Goal: Task Accomplishment & Management: Use online tool/utility

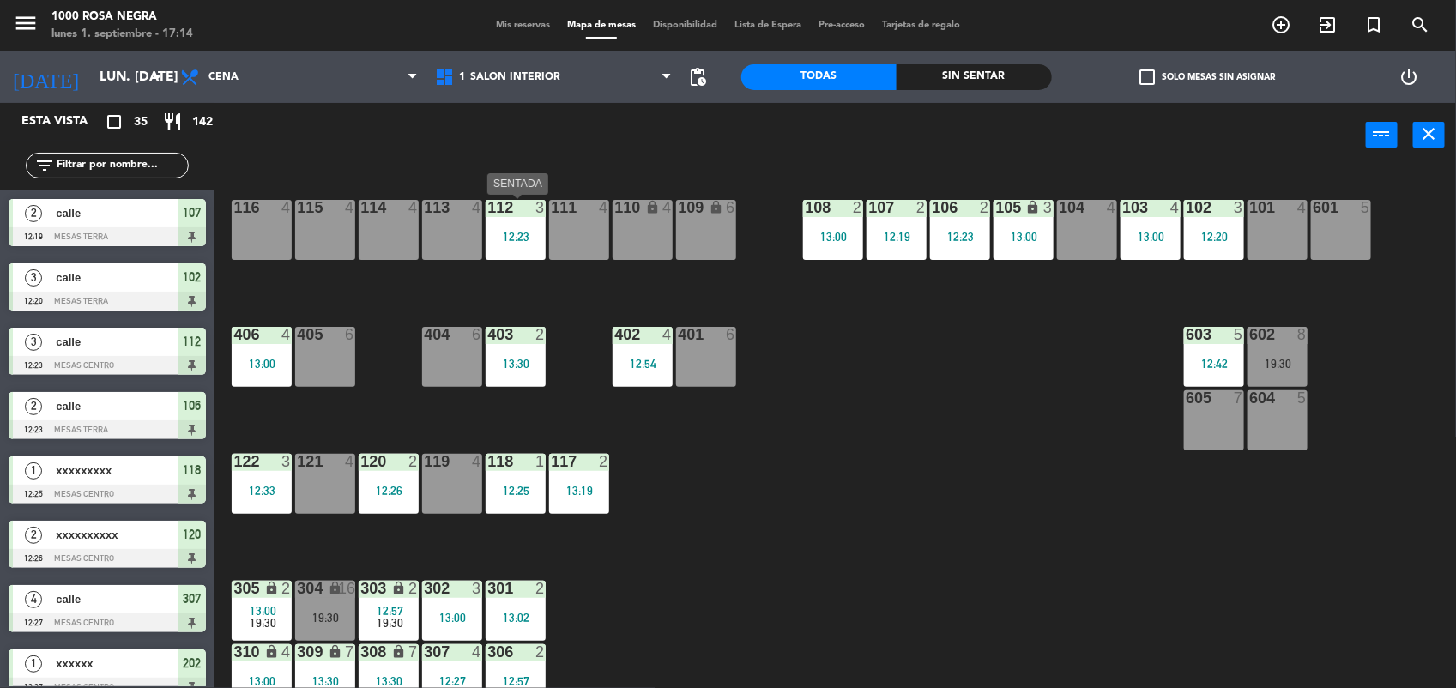
click at [530, 230] on div "12:23" at bounding box center [516, 236] width 60 height 13
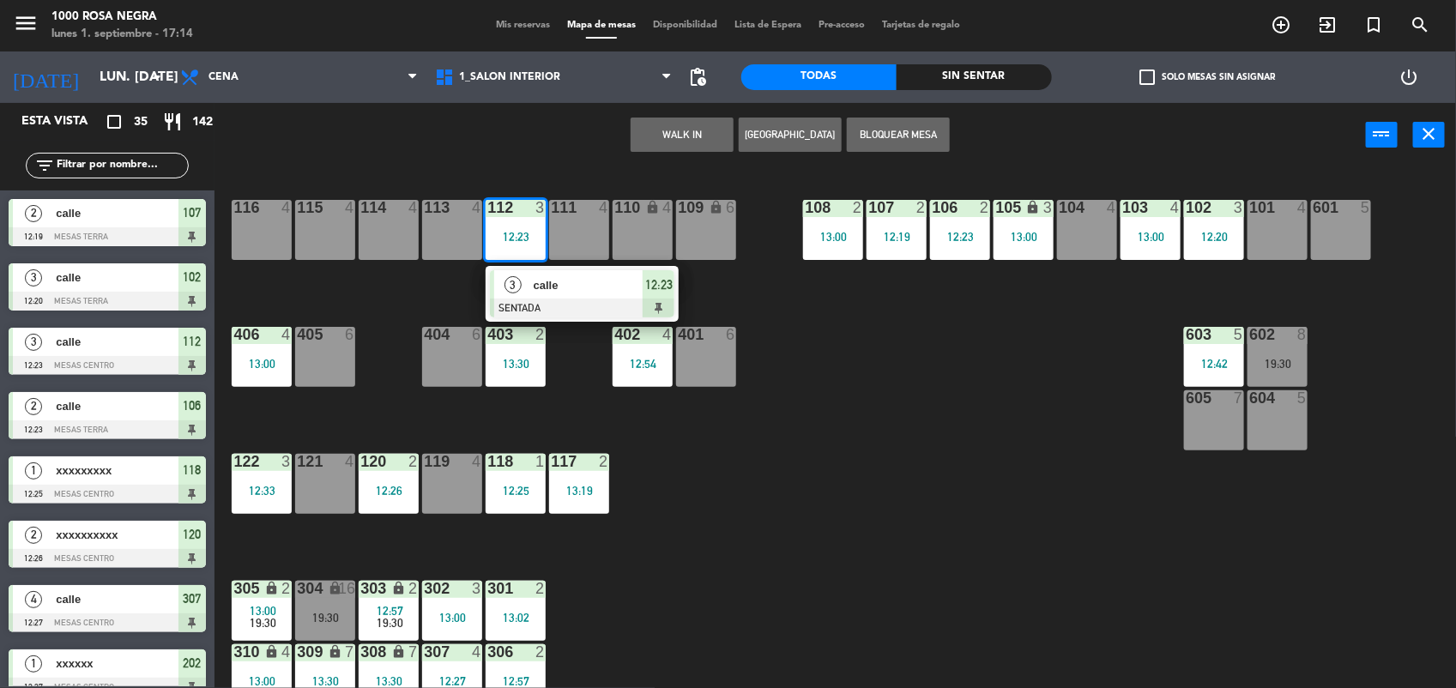
click at [555, 294] on span "calle" at bounding box center [589, 285] width 110 height 18
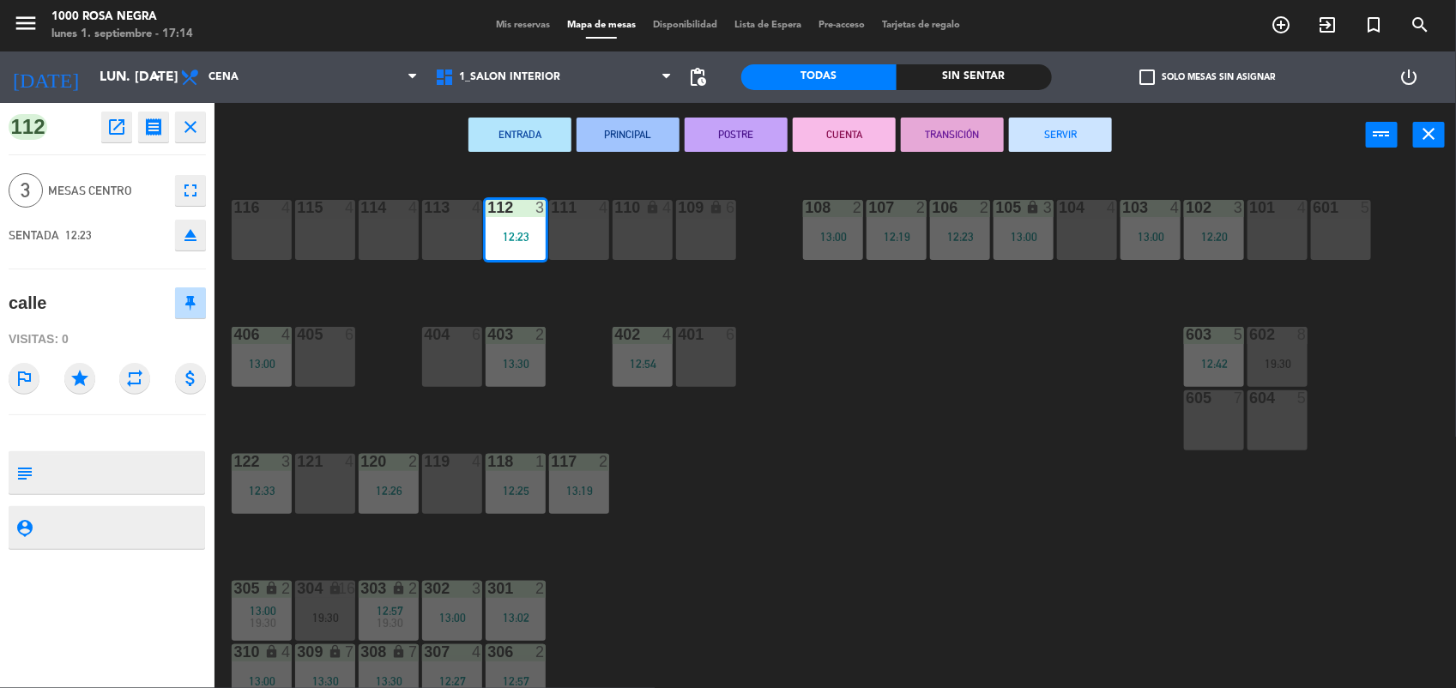
click at [1082, 133] on button "SERVIR" at bounding box center [1060, 135] width 103 height 34
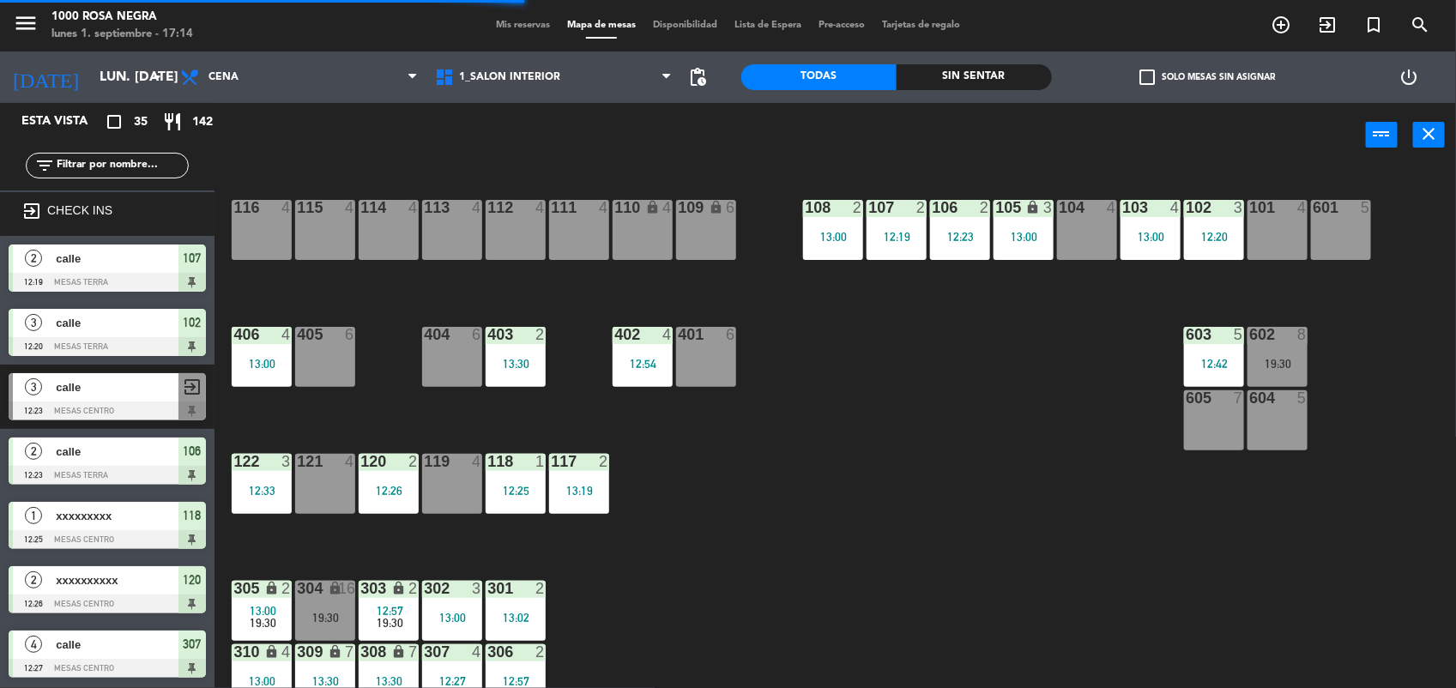
click at [833, 253] on div "108 2 13:00" at bounding box center [833, 230] width 60 height 60
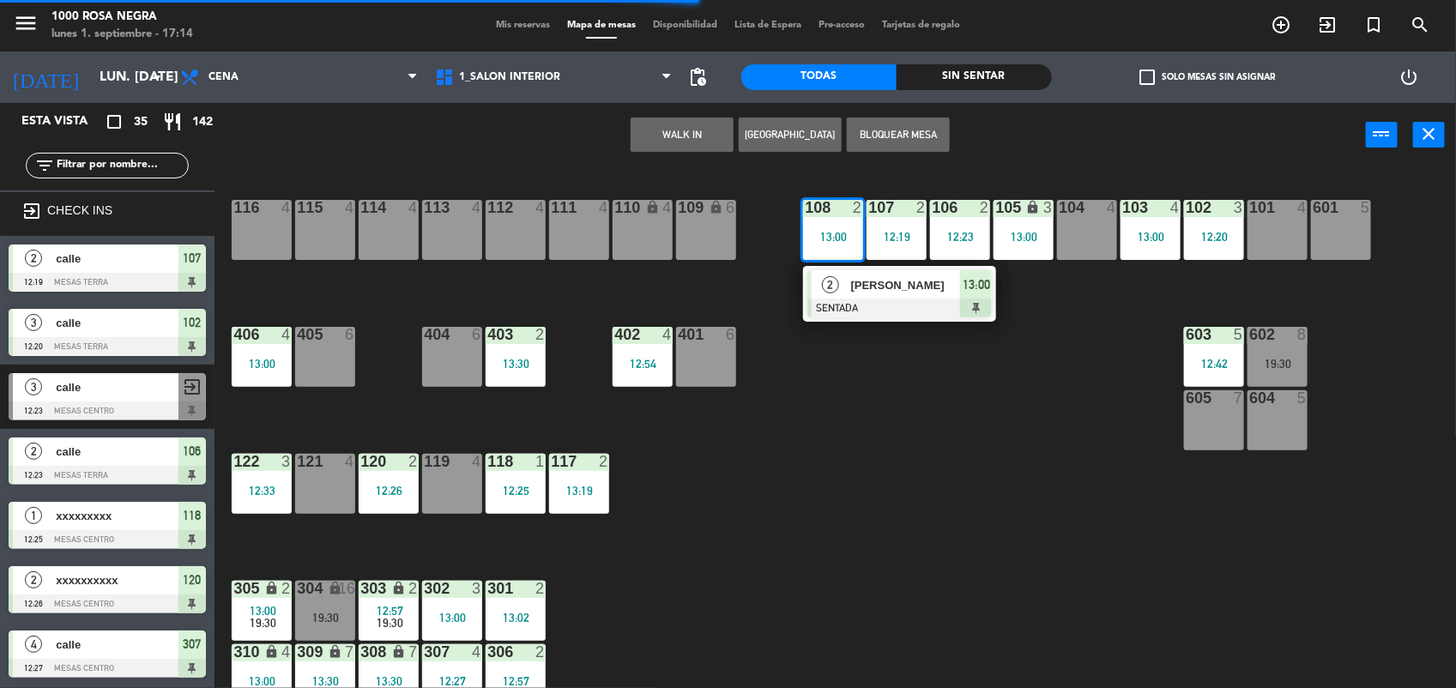
click at [872, 299] on div at bounding box center [900, 308] width 185 height 19
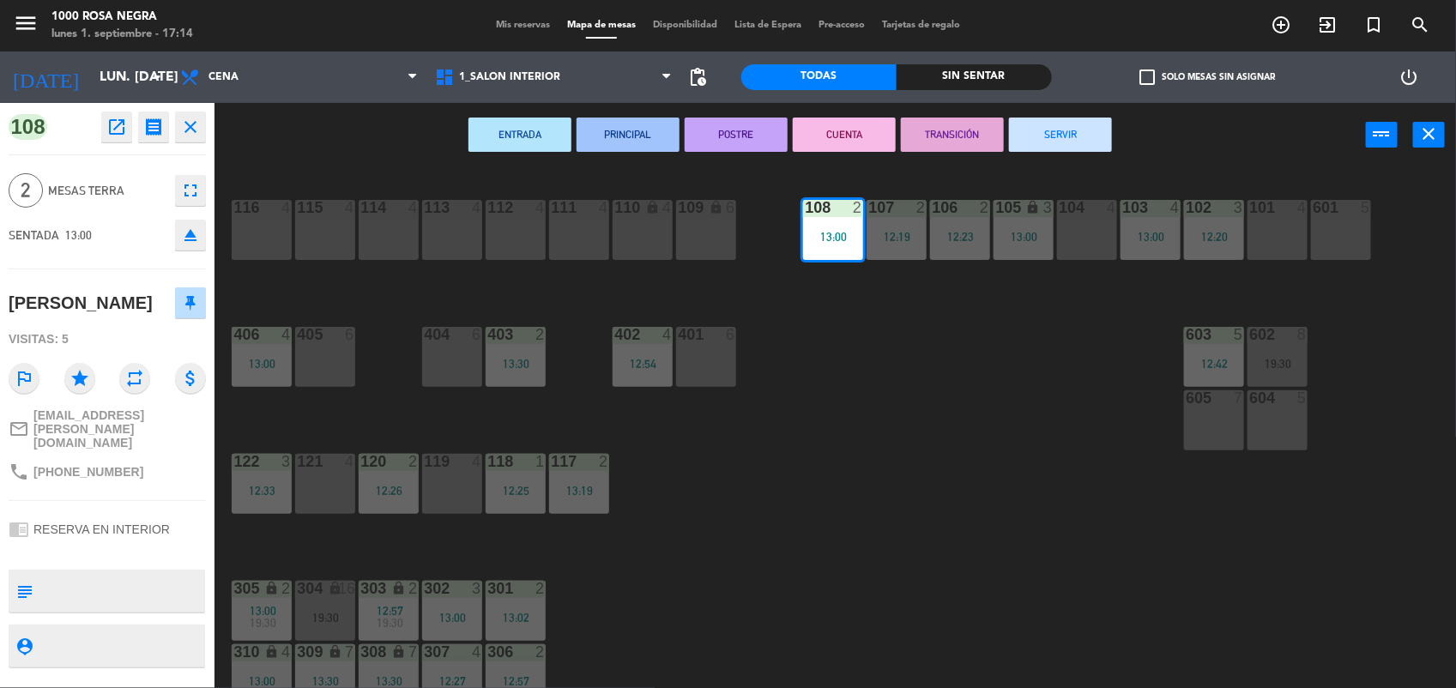
click at [1075, 134] on button "SERVIR" at bounding box center [1060, 135] width 103 height 34
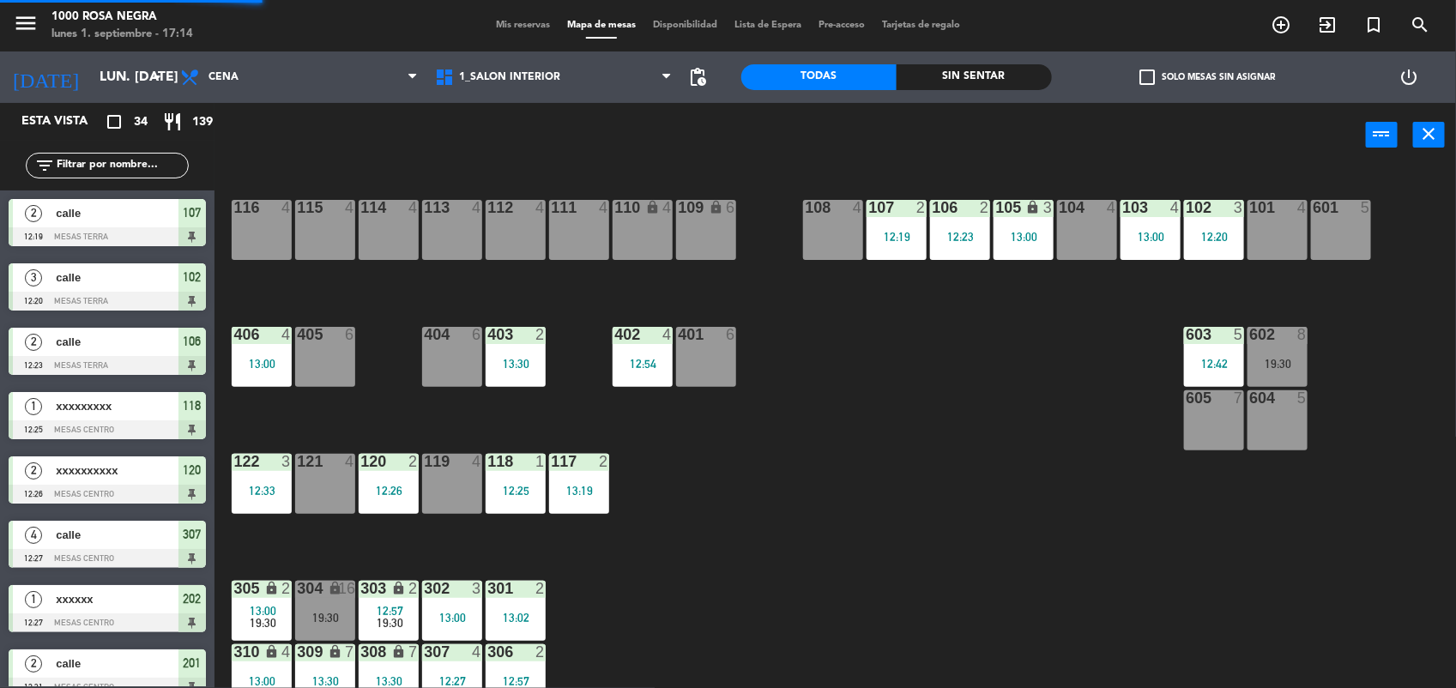
scroll to position [2, 0]
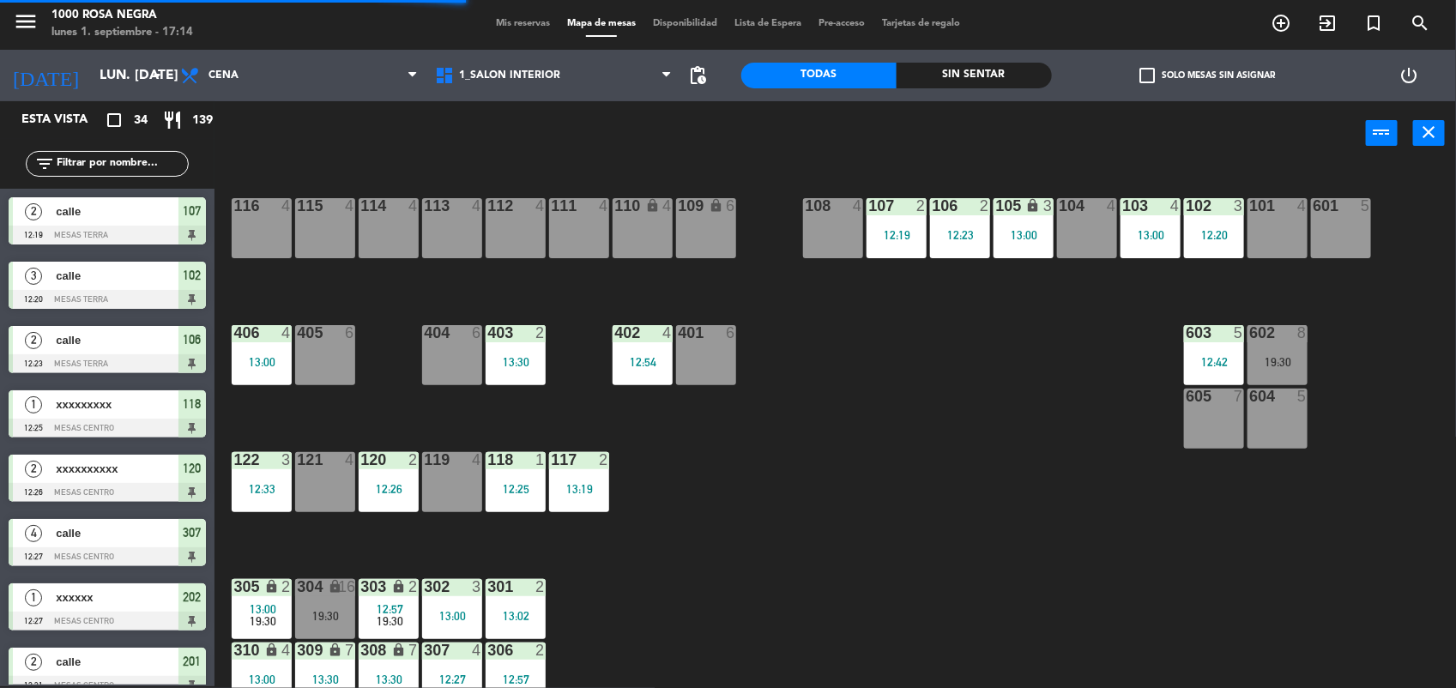
click at [902, 251] on div "107 2 12:19" at bounding box center [897, 228] width 60 height 60
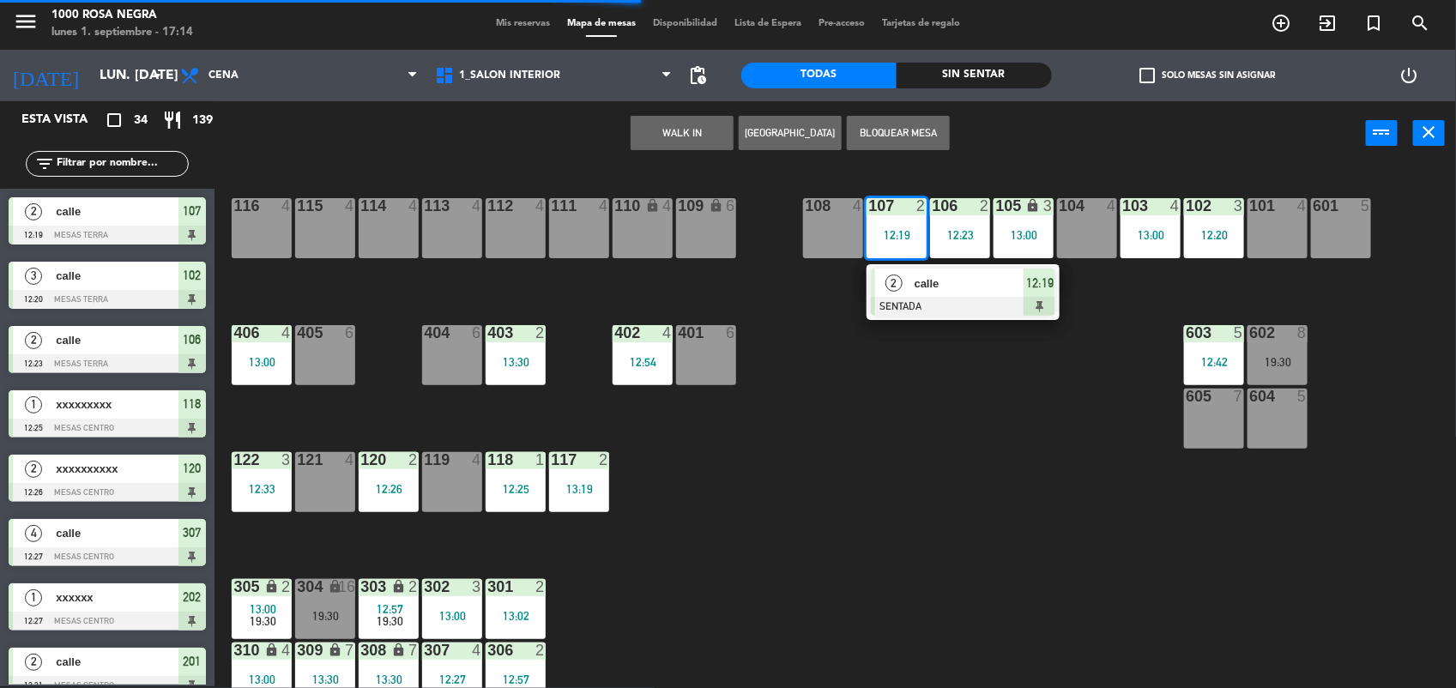
click at [921, 289] on span "calle" at bounding box center [970, 284] width 110 height 18
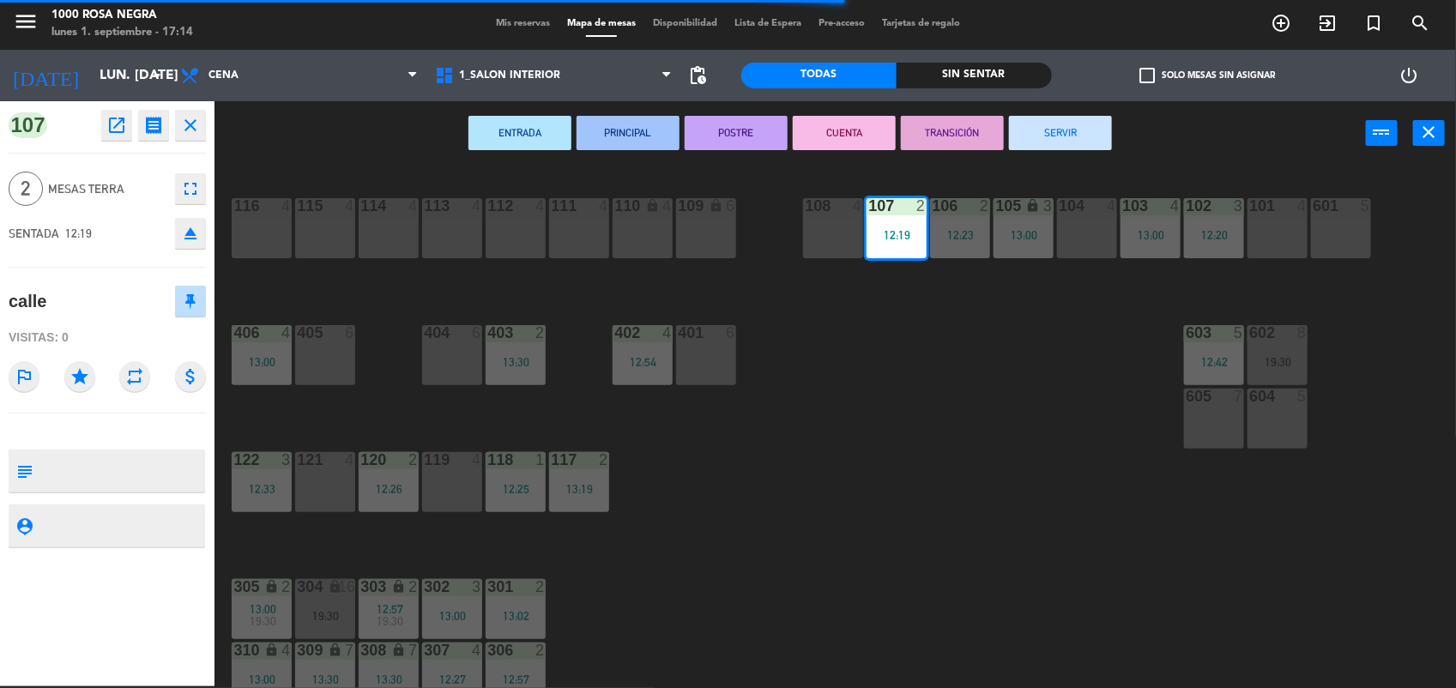
click at [1056, 130] on button "SERVIR" at bounding box center [1060, 133] width 103 height 34
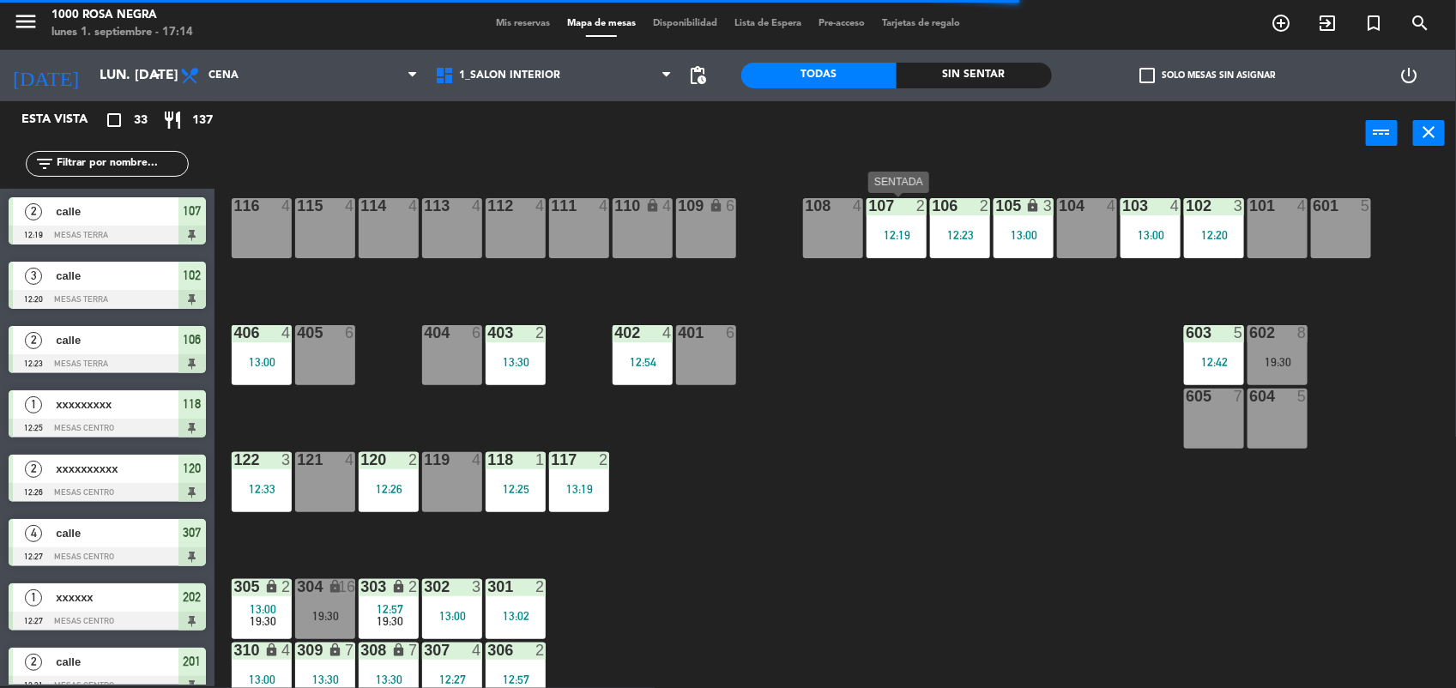
click at [920, 233] on div "12:19" at bounding box center [897, 235] width 60 height 12
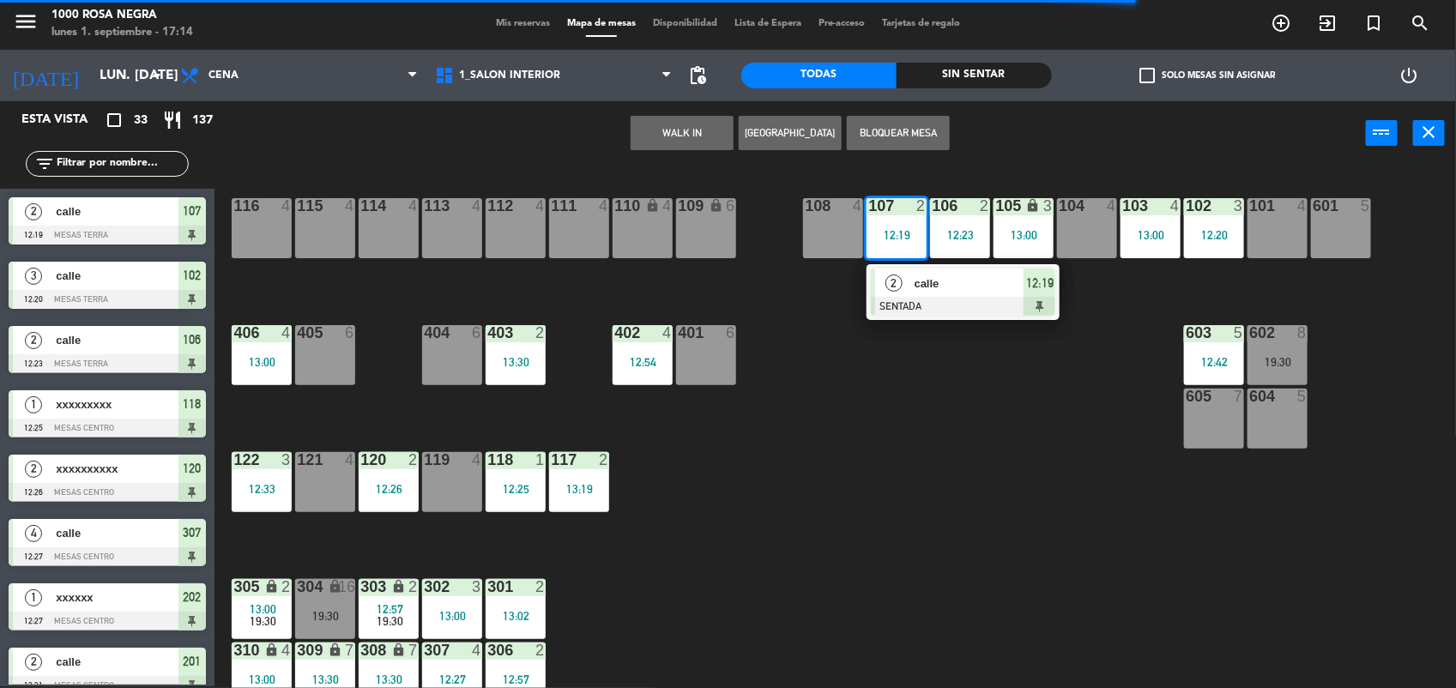
click at [808, 469] on div "116 4 115 4 114 4 113 4 112 4 111 4 110 lock 4 109 lock 6 108 4 107 2 12:19 2 c…" at bounding box center [842, 428] width 1227 height 521
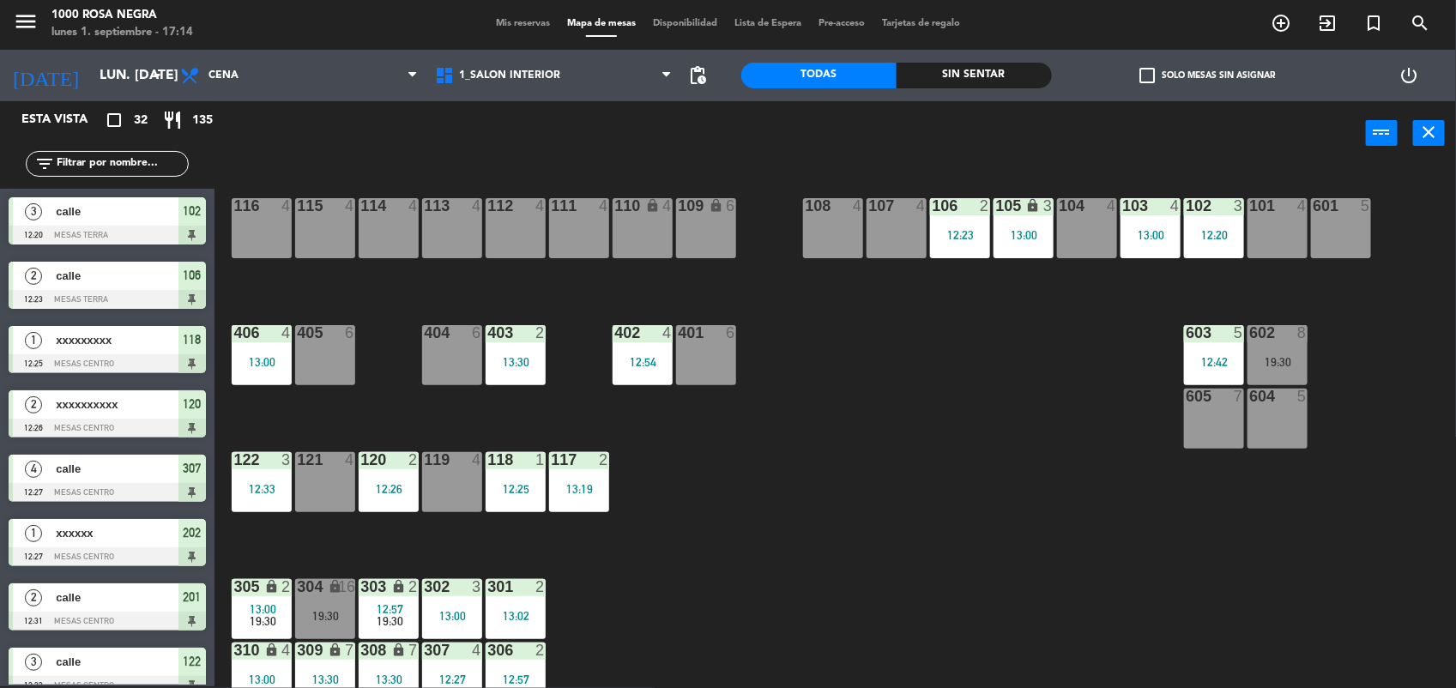
click at [1112, 382] on div "116 4 115 4 114 4 113 4 112 4 111 4 110 lock 4 109 lock 6 108 4 107 4 106 2 12:…" at bounding box center [842, 428] width 1227 height 521
click at [979, 236] on div "12:23" at bounding box center [960, 235] width 60 height 12
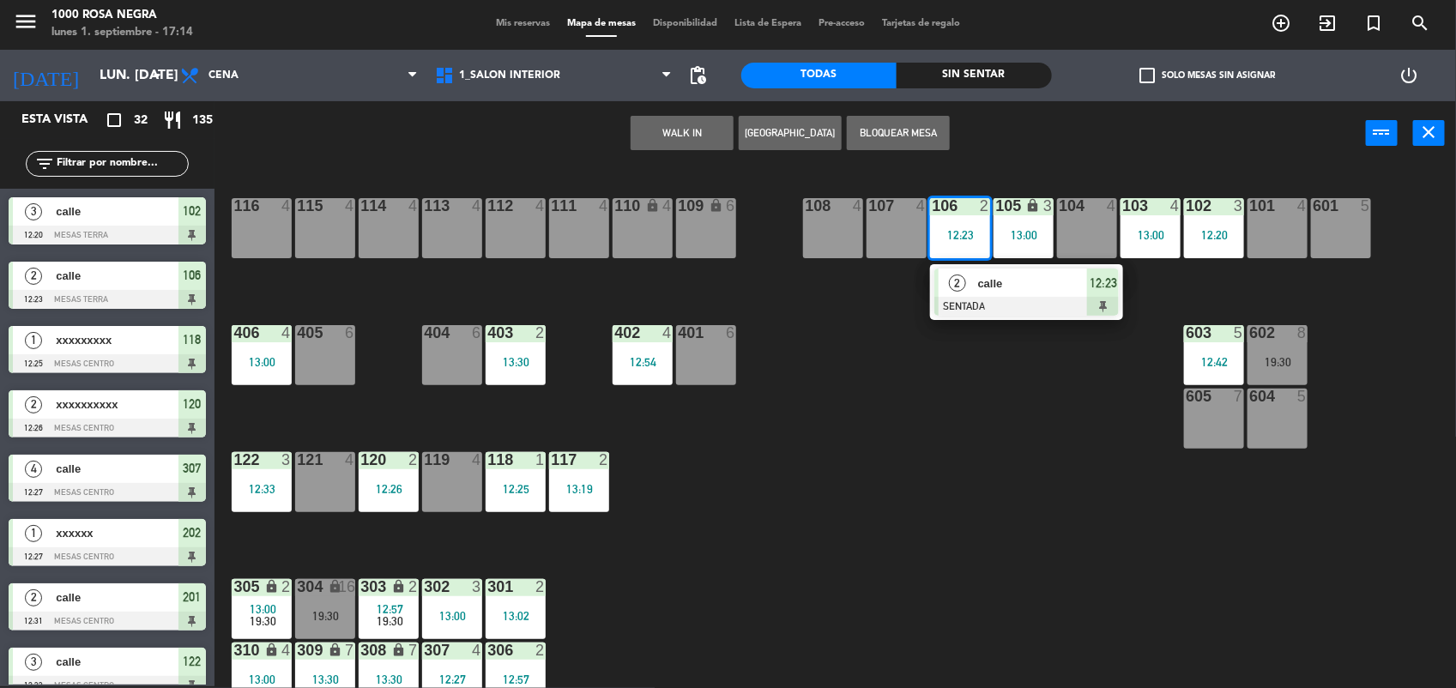
click at [1011, 277] on span "calle" at bounding box center [1033, 284] width 110 height 18
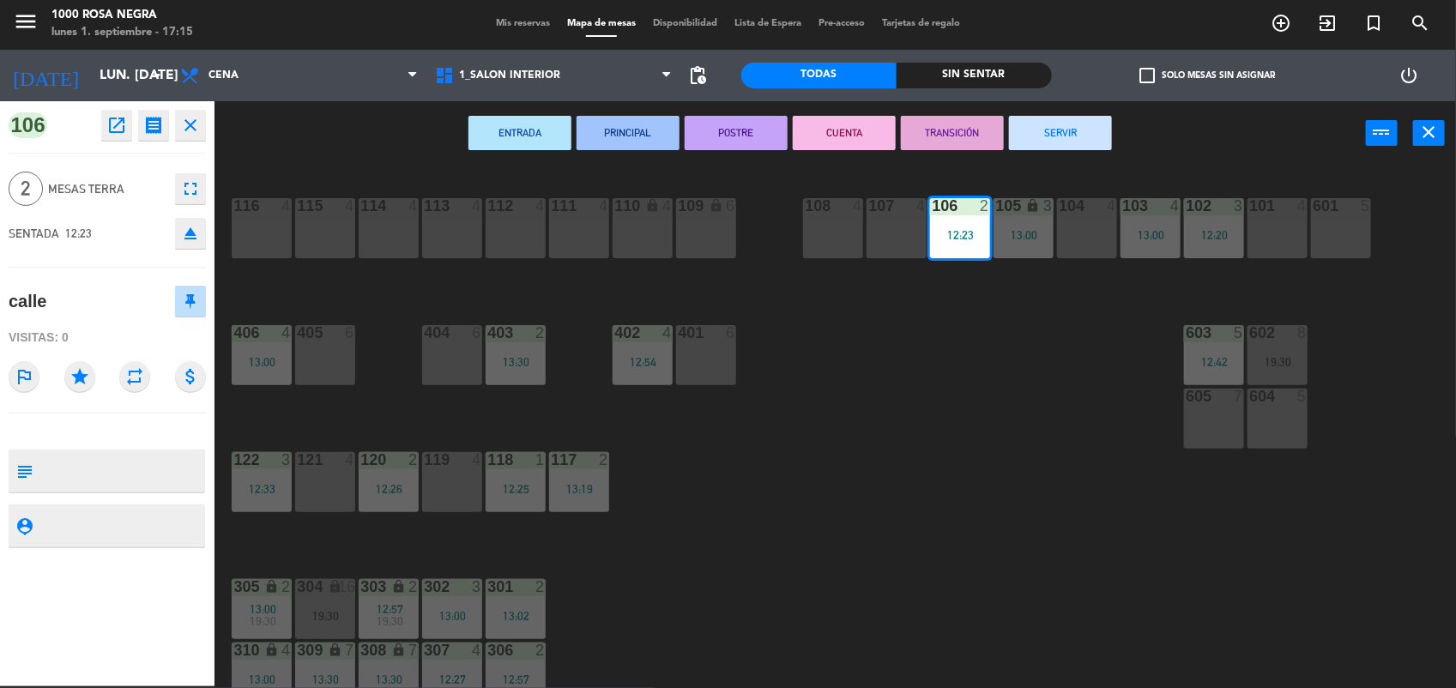
click at [1073, 126] on button "SERVIR" at bounding box center [1060, 133] width 103 height 34
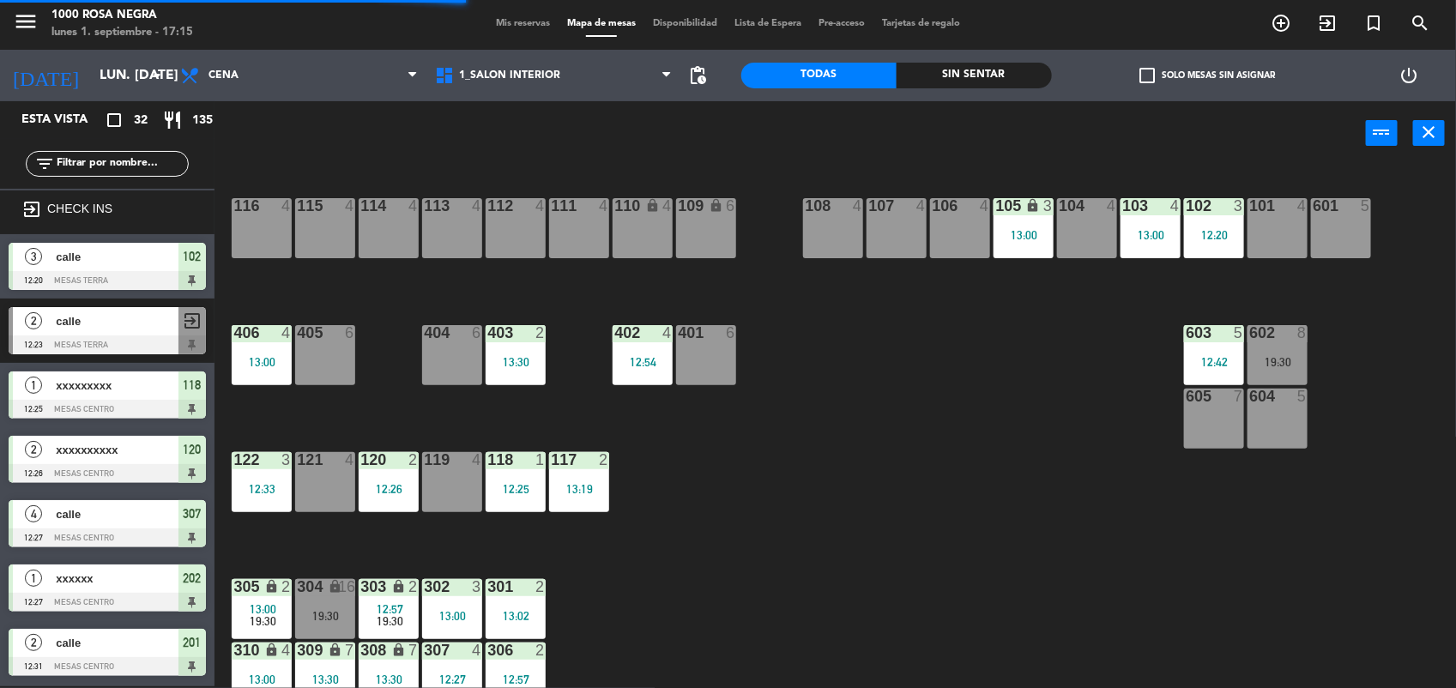
click at [1013, 259] on div "116 4 115 4 114 4 113 4 112 4 111 4 110 lock 4 109 lock 6 108 4 107 4 106 4 105…" at bounding box center [842, 428] width 1227 height 521
drag, startPoint x: 1013, startPoint y: 259, endPoint x: 1014, endPoint y: 251, distance: 8.6
click at [1014, 251] on div "105 lock 3 13:00" at bounding box center [1024, 228] width 60 height 60
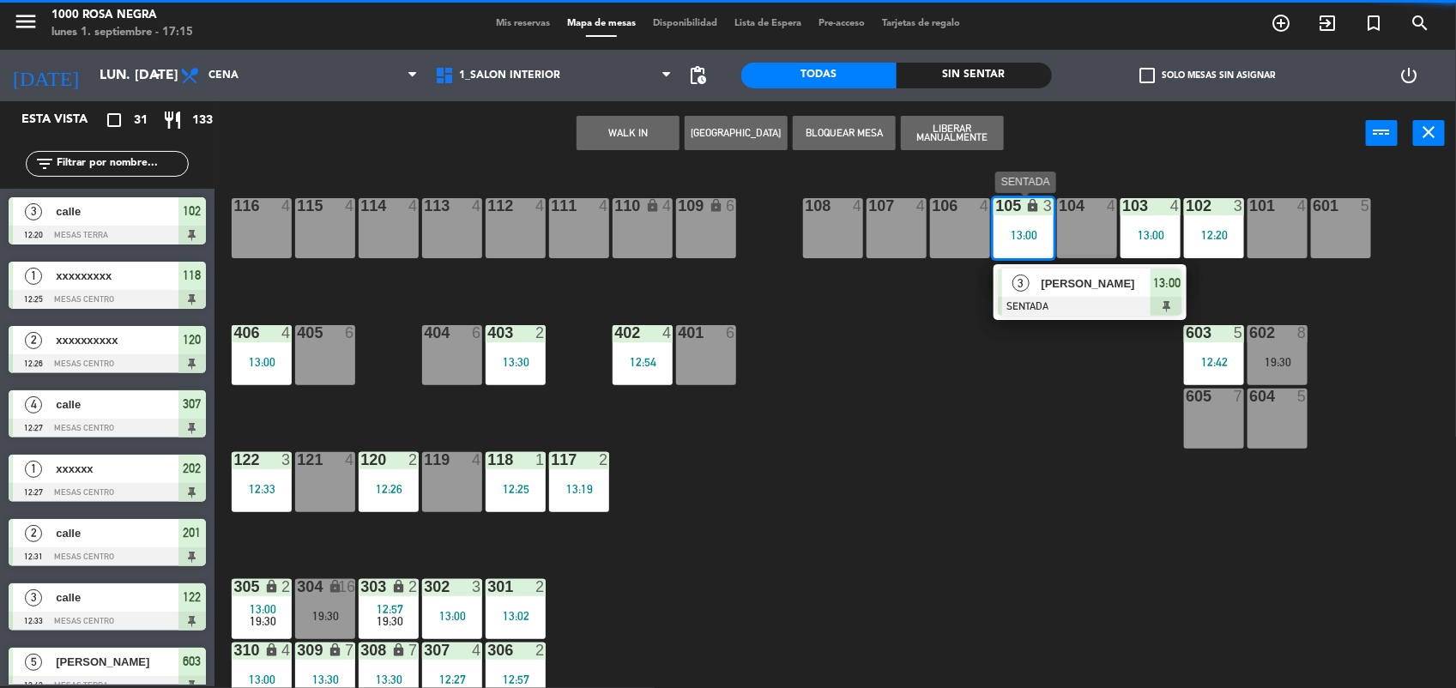
click at [1040, 287] on div "[PERSON_NAME]" at bounding box center [1096, 283] width 112 height 28
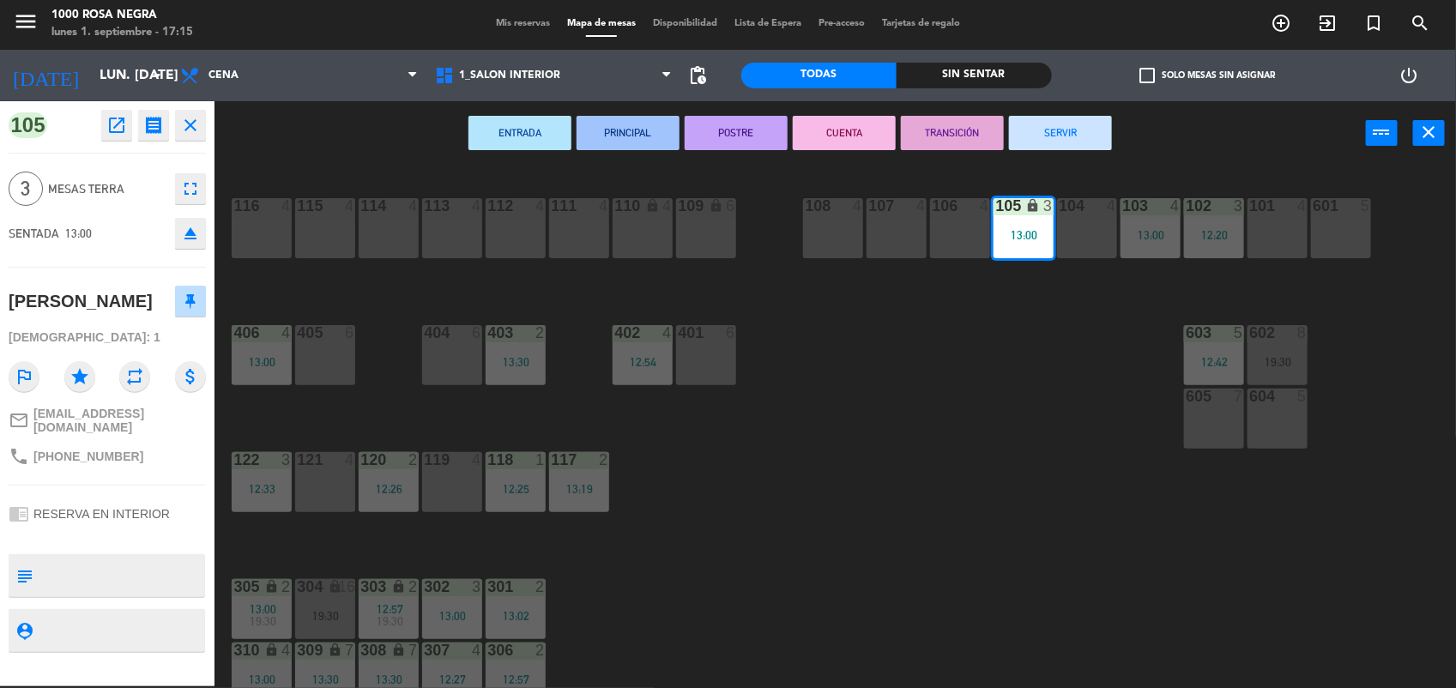
click at [1086, 142] on button "SERVIR" at bounding box center [1060, 133] width 103 height 34
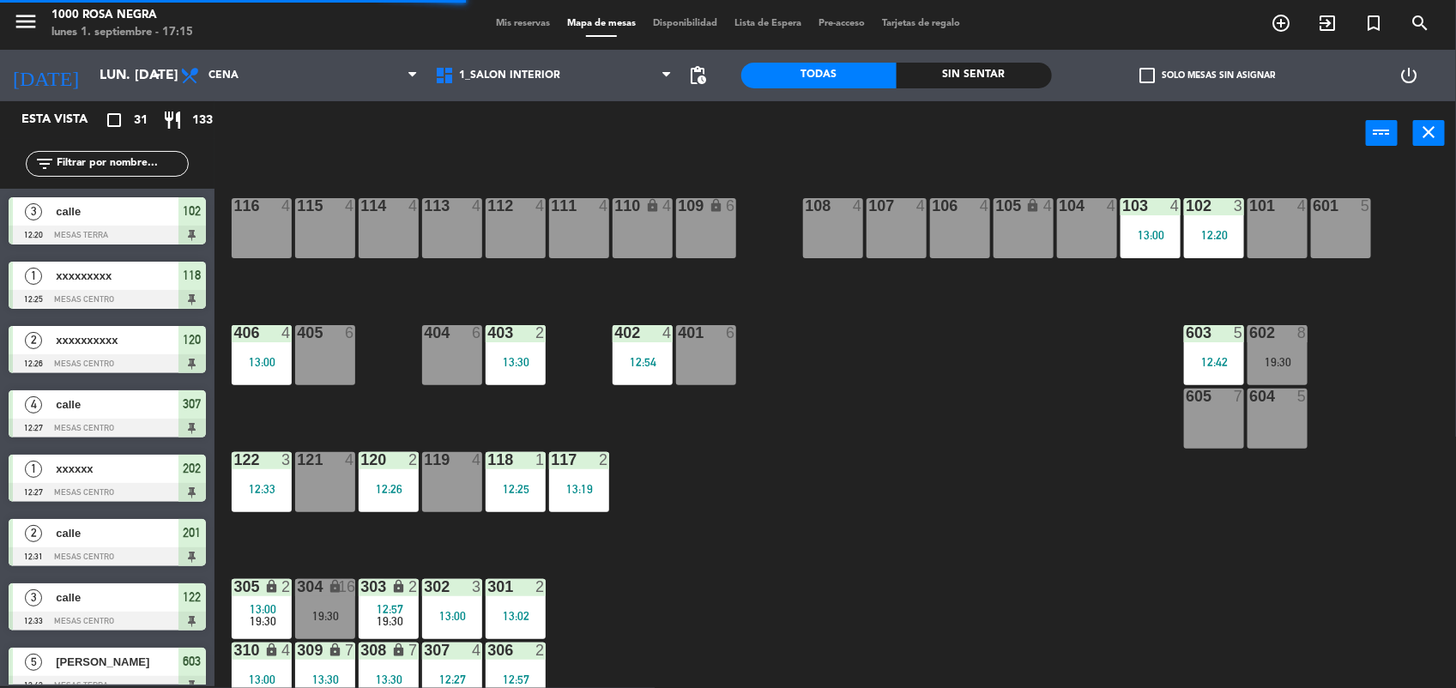
click at [1141, 236] on div "13:00" at bounding box center [1151, 235] width 60 height 12
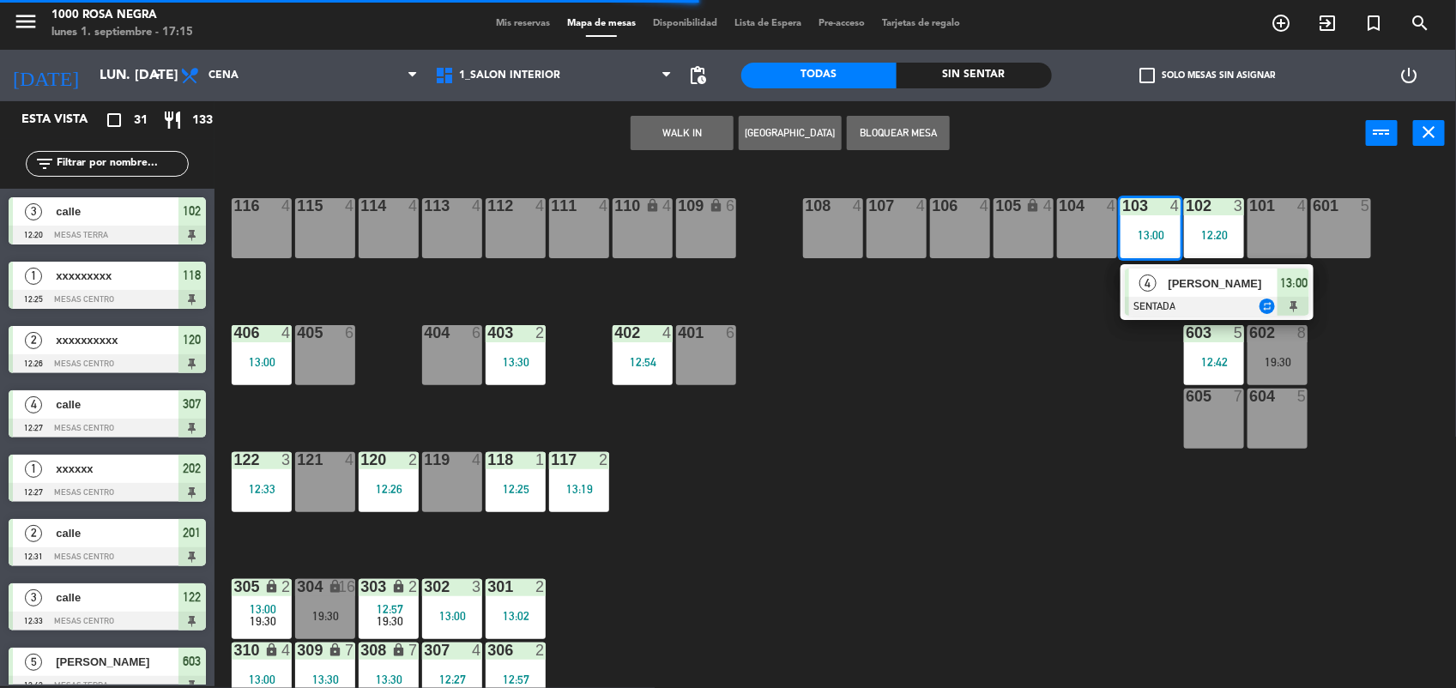
click at [1148, 302] on div at bounding box center [1217, 306] width 185 height 19
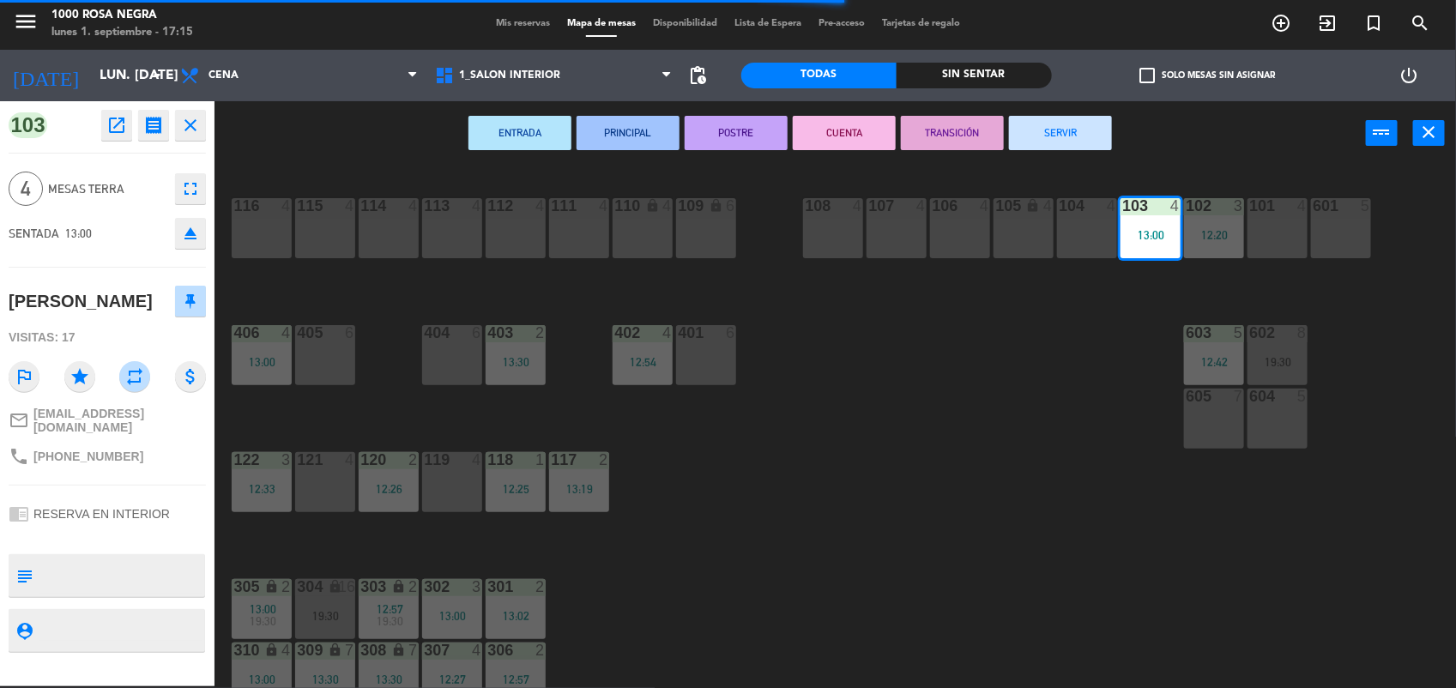
click at [1095, 113] on div "ENTRADA PRINCIPAL POSTRE CUENTA TRANSICIÓN SERVIR power_input close" at bounding box center [791, 133] width 1152 height 65
click at [1075, 130] on button "SERVIR" at bounding box center [1060, 133] width 103 height 34
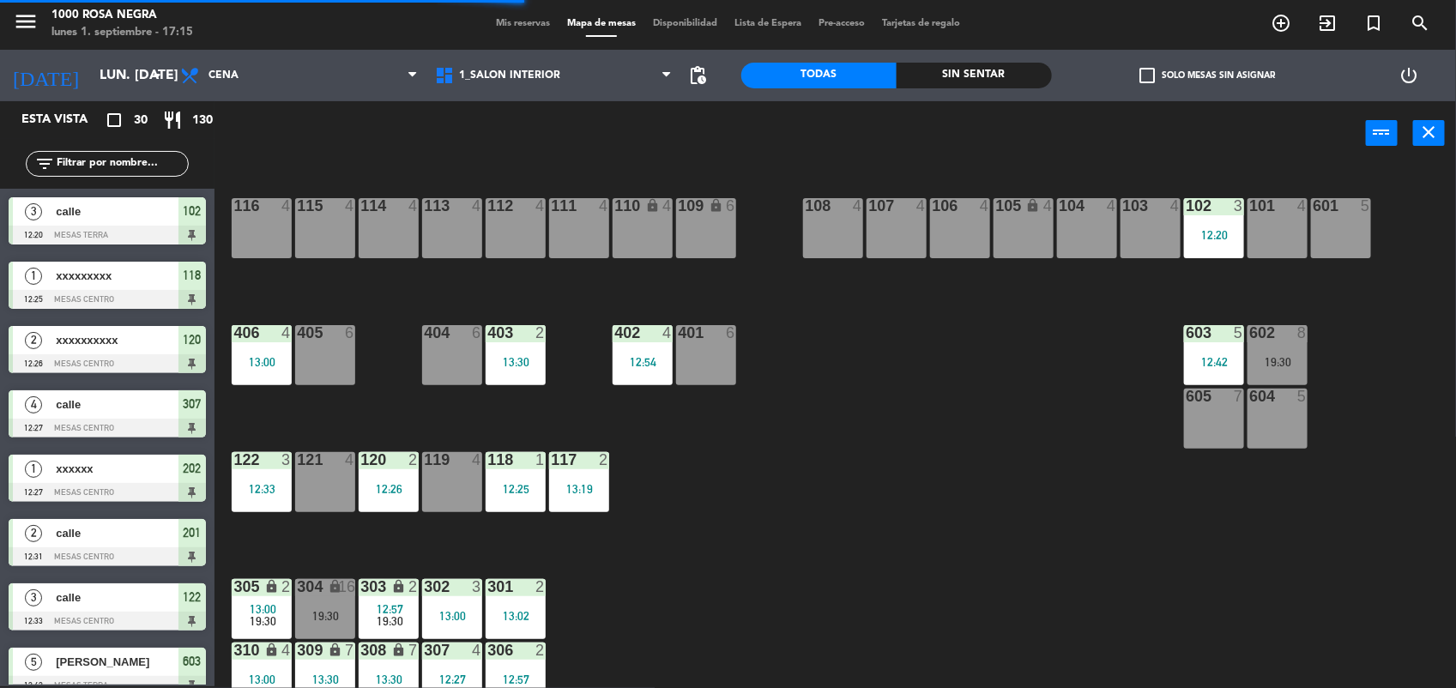
click at [1212, 224] on div "102 3 12:20" at bounding box center [1214, 228] width 60 height 60
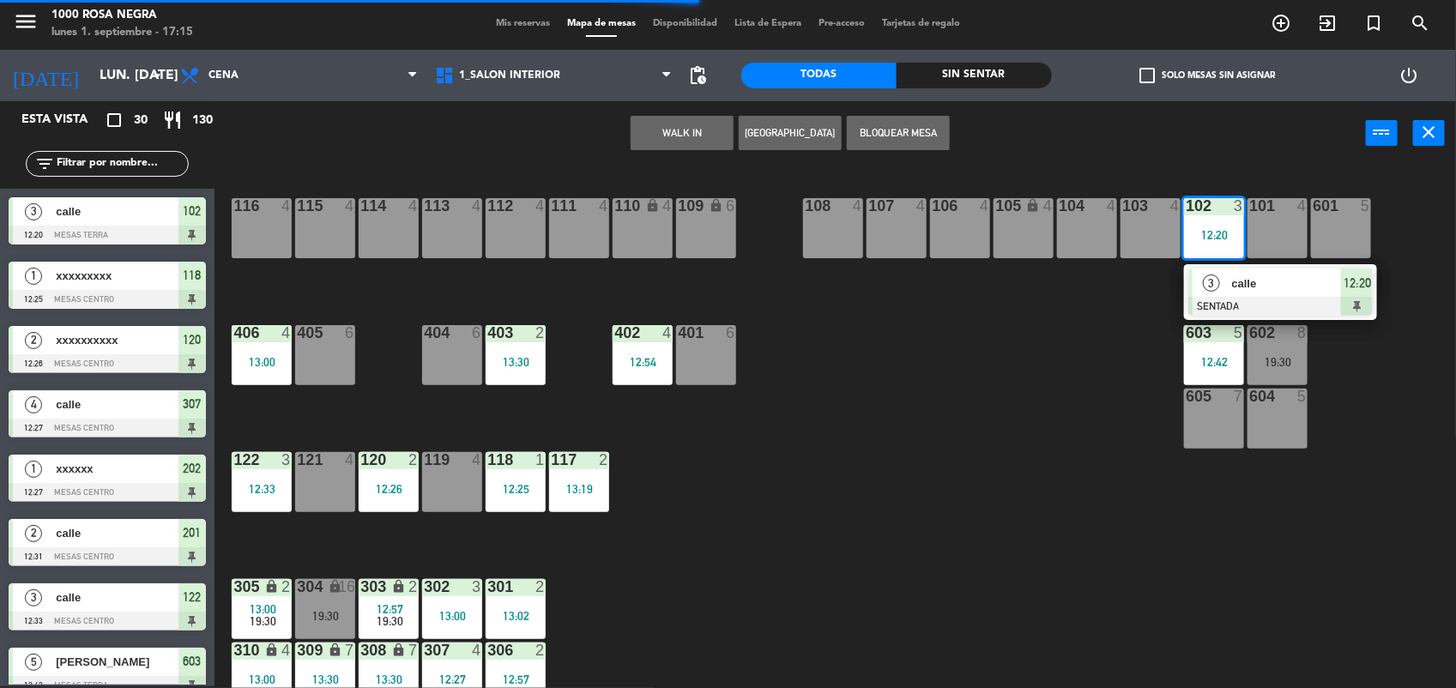
click at [1236, 314] on div at bounding box center [1281, 306] width 185 height 19
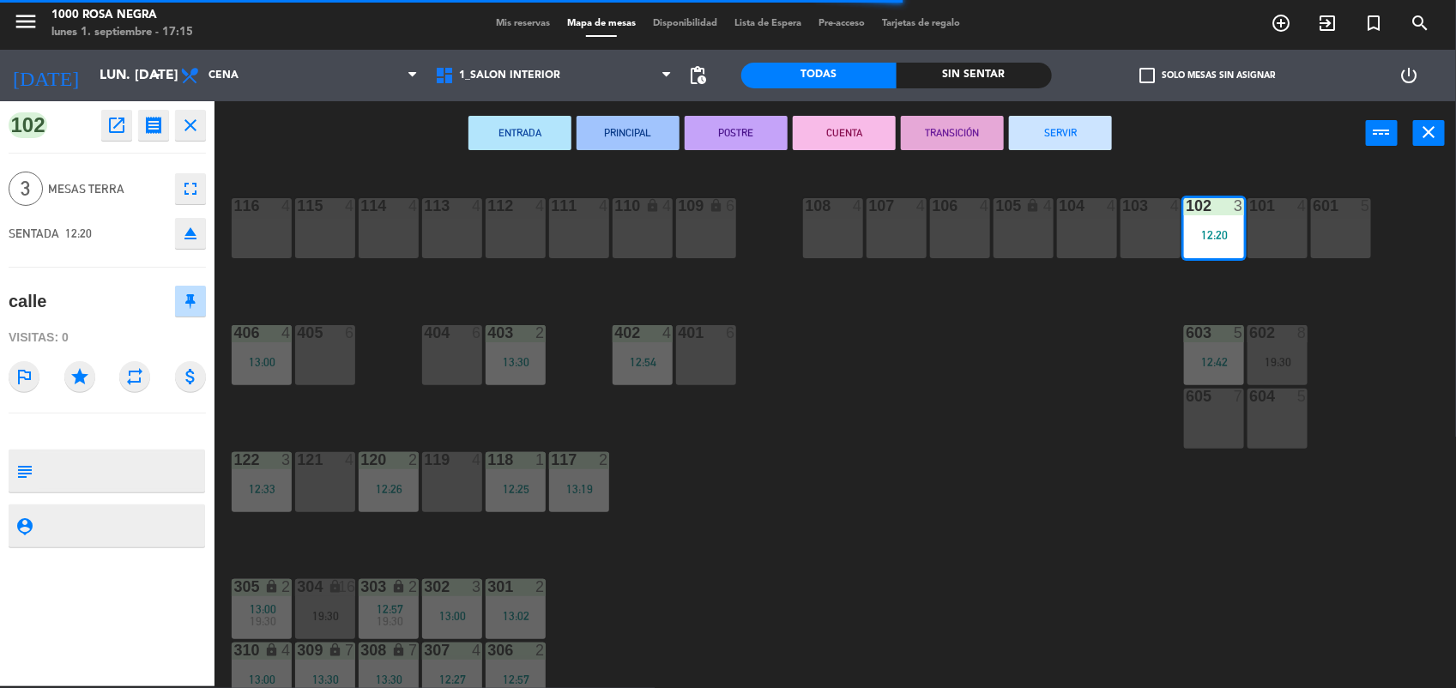
click at [1056, 127] on button "SERVIR" at bounding box center [1060, 133] width 103 height 34
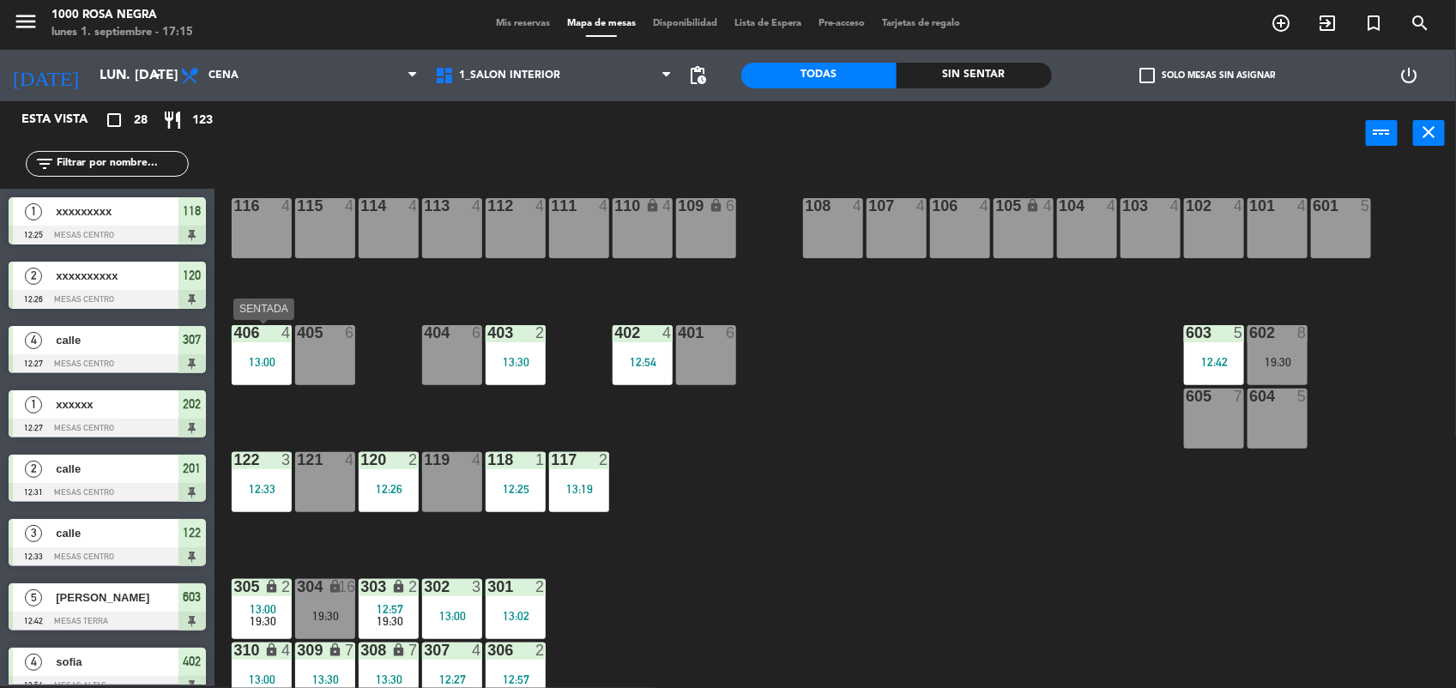
click at [250, 365] on div "13:00" at bounding box center [262, 362] width 60 height 12
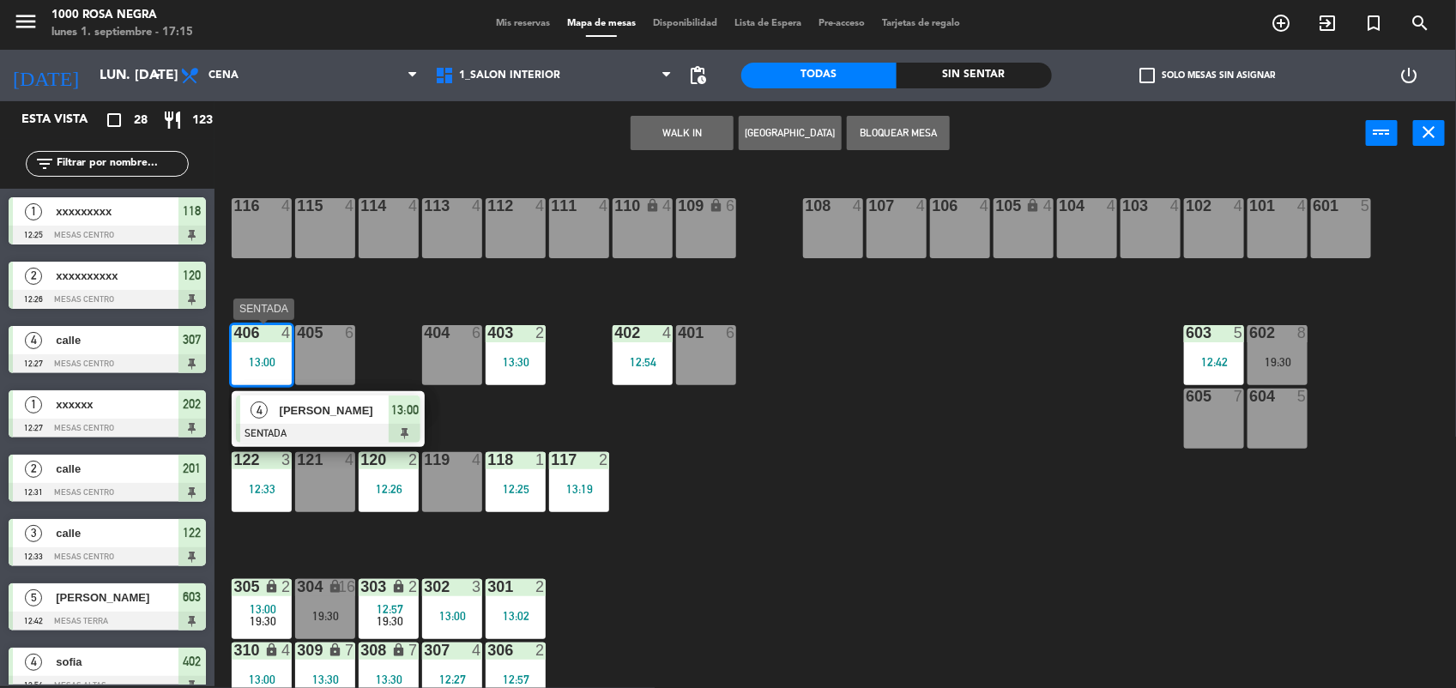
click at [331, 427] on div at bounding box center [328, 433] width 185 height 19
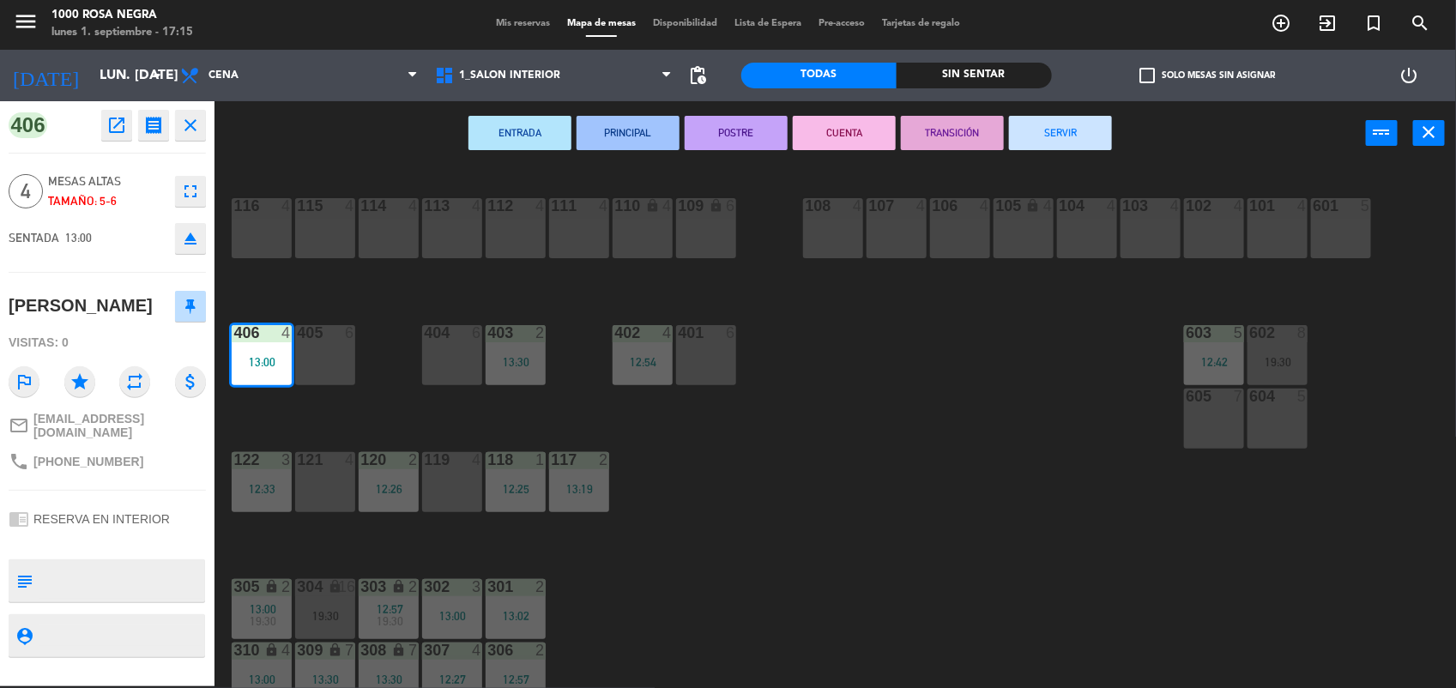
click at [1052, 116] on button "SERVIR" at bounding box center [1060, 133] width 103 height 34
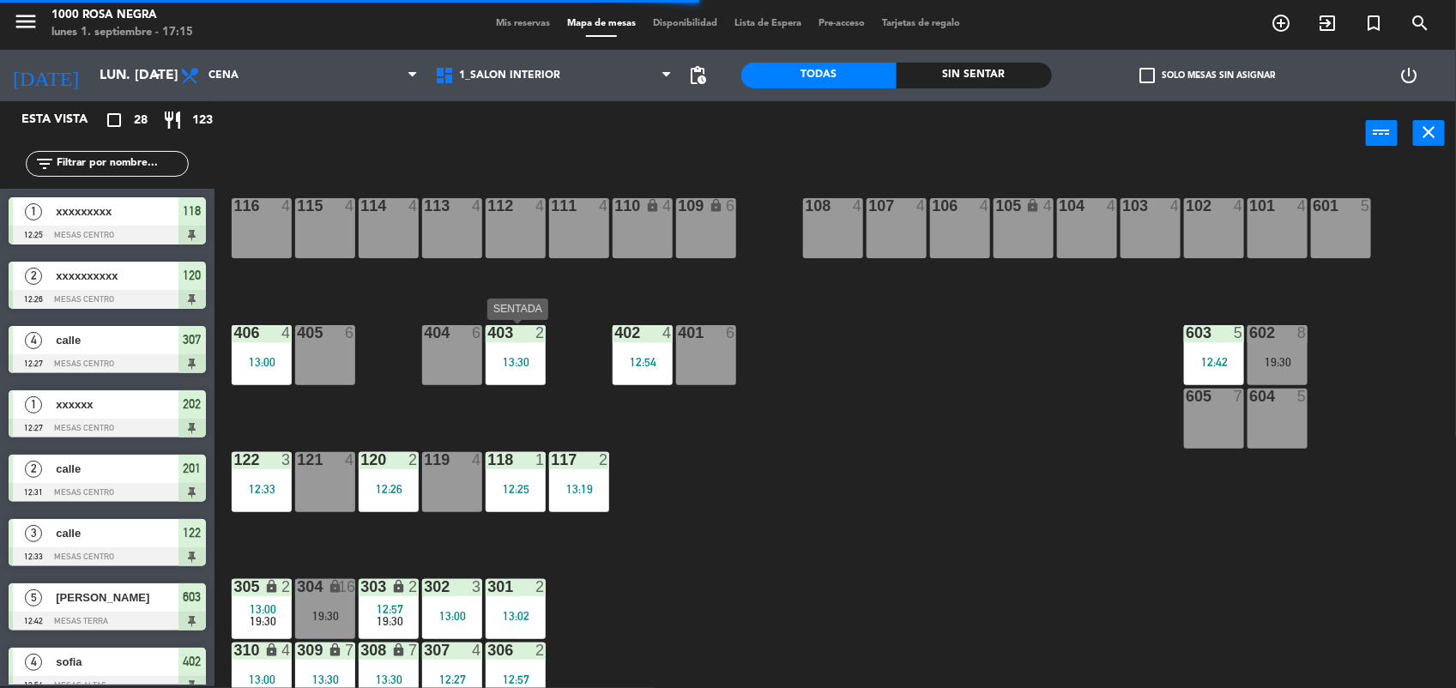
click at [502, 372] on div "403 2 13:30" at bounding box center [516, 355] width 60 height 60
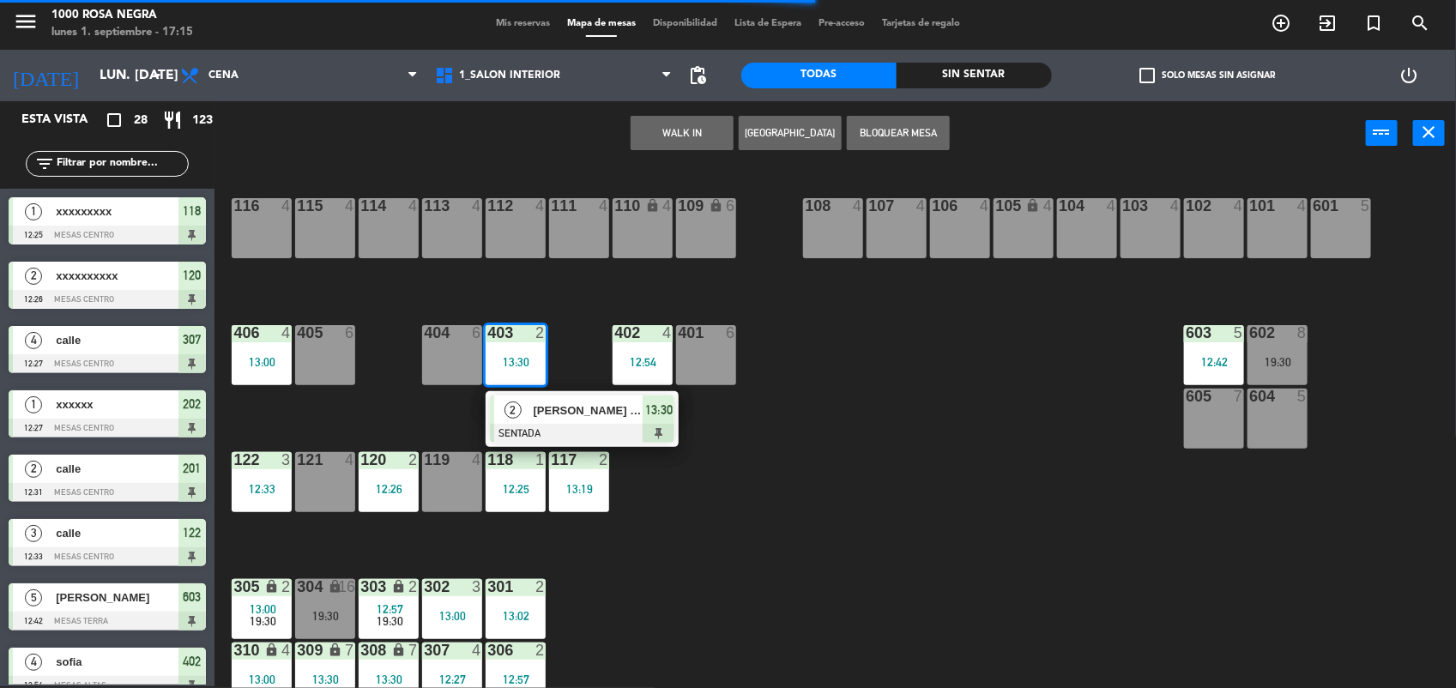
click at [542, 413] on span "[PERSON_NAME] [PERSON_NAME]" at bounding box center [589, 411] width 110 height 18
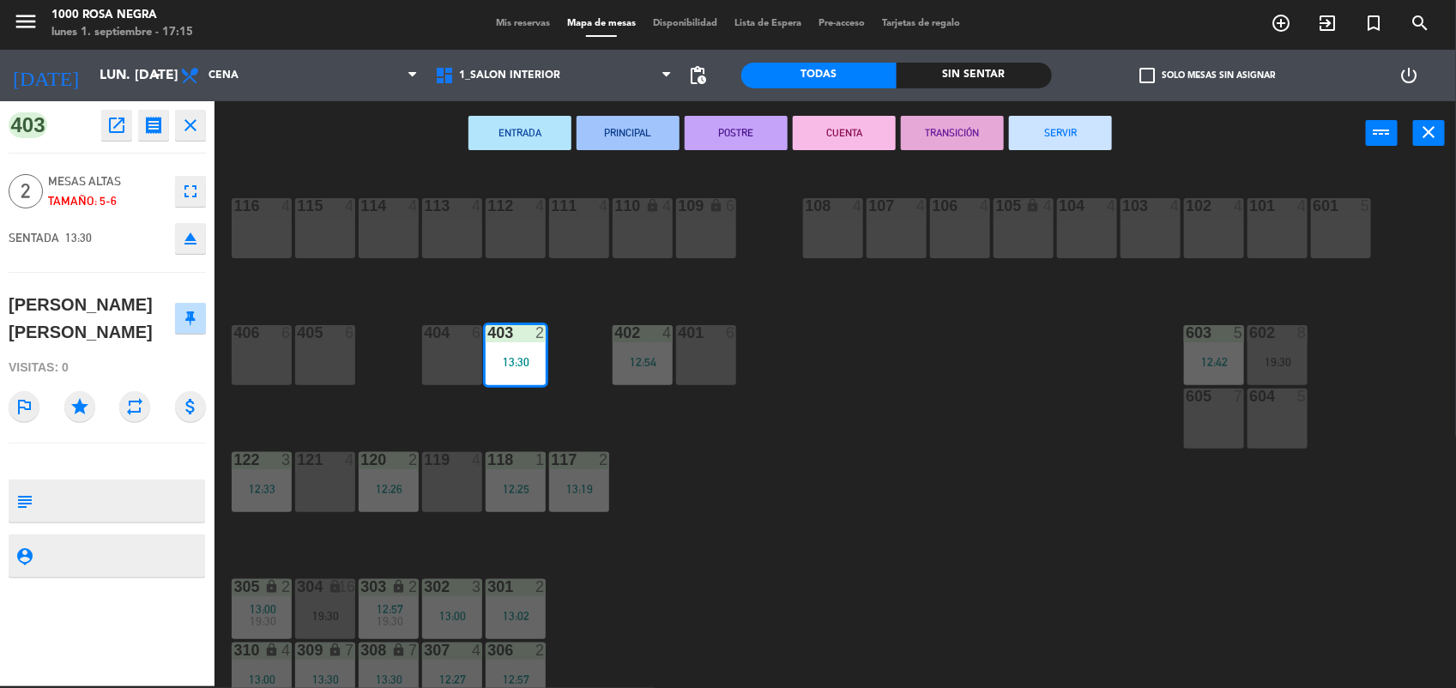
click at [1056, 142] on button "SERVIR" at bounding box center [1060, 133] width 103 height 34
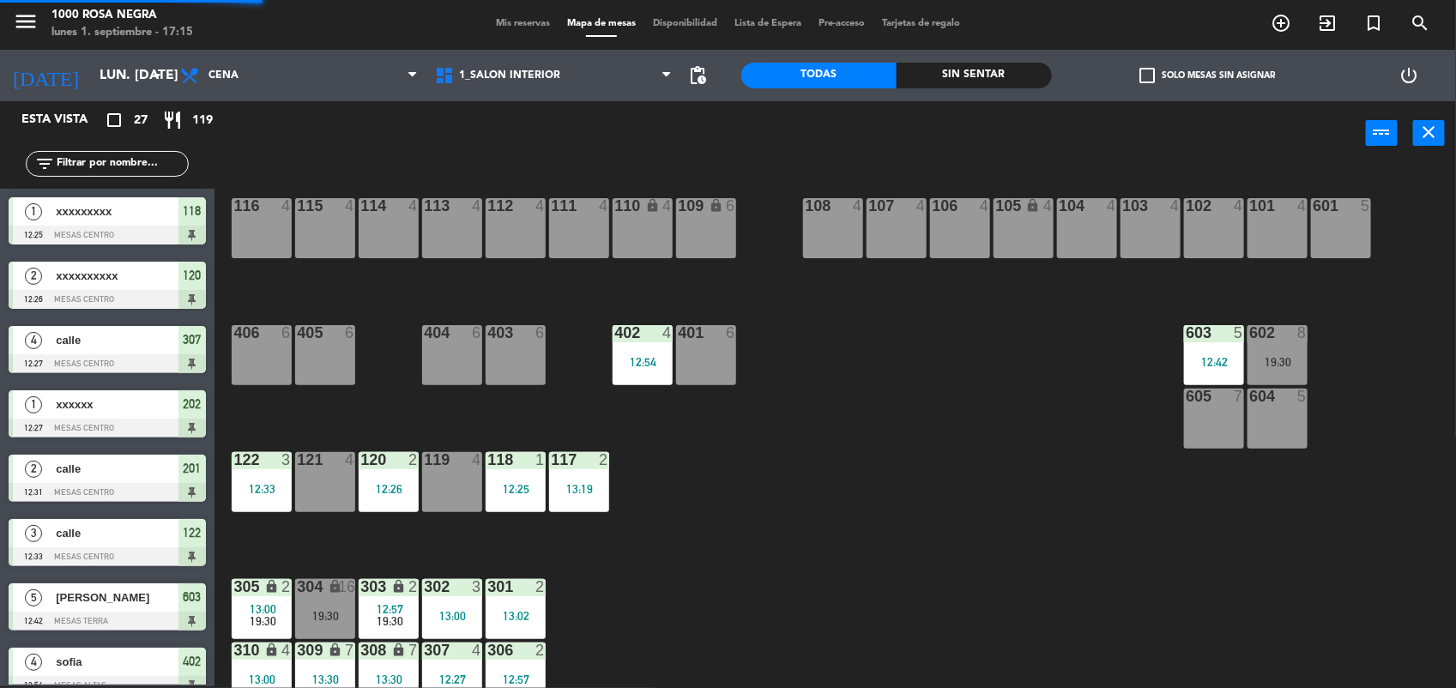
scroll to position [100, 0]
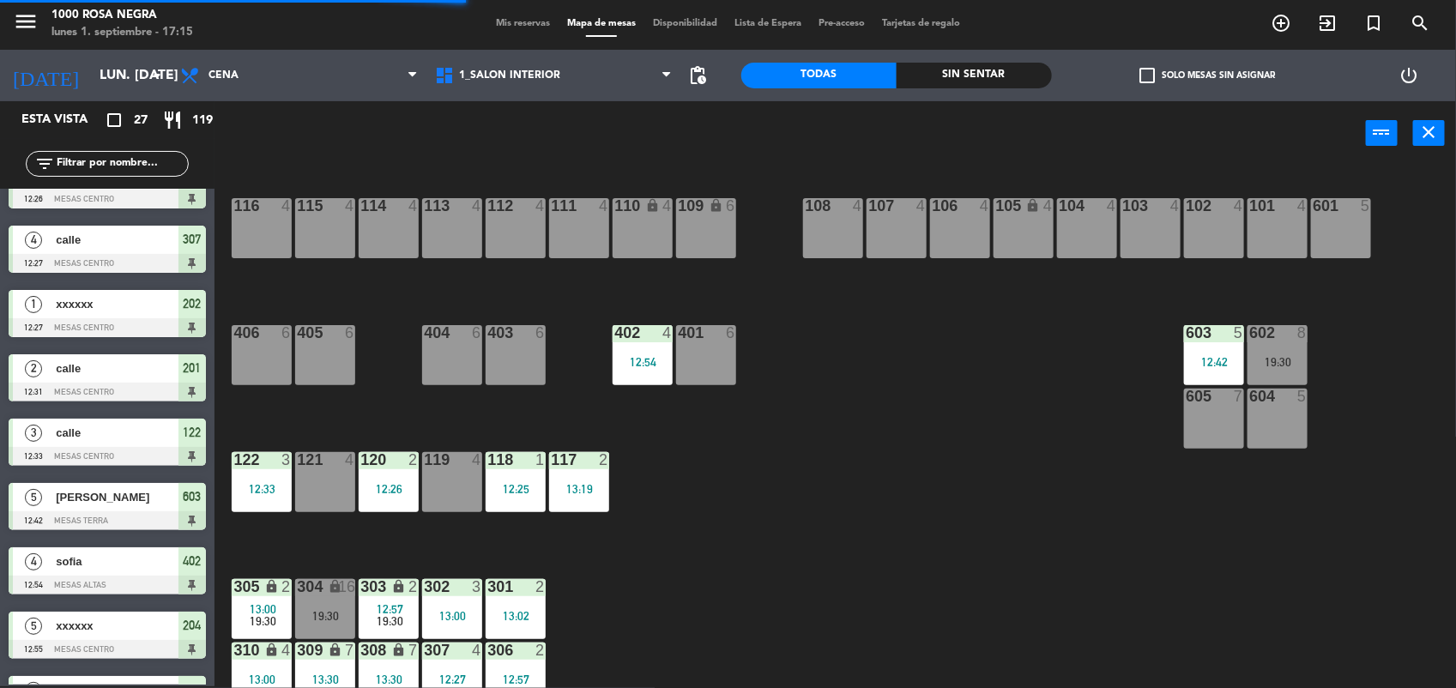
click at [635, 372] on div "402 4 12:54" at bounding box center [643, 355] width 60 height 60
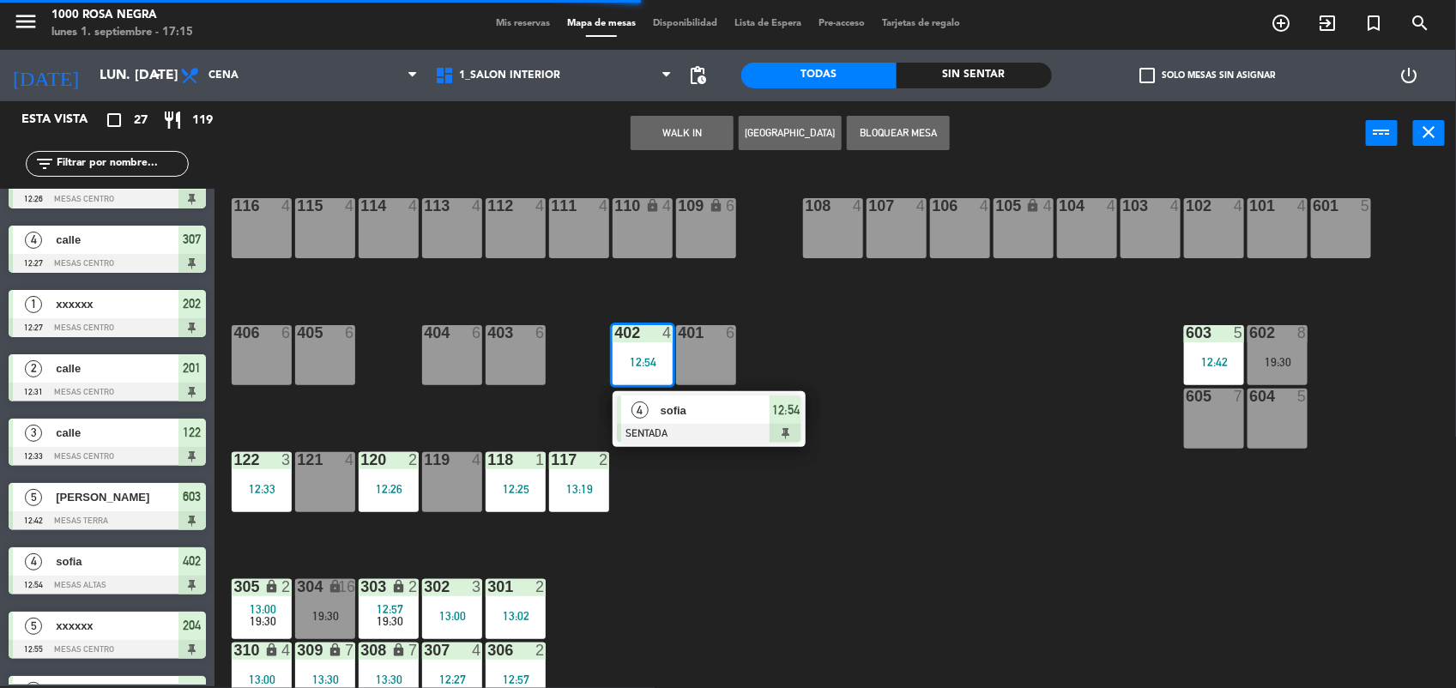
click at [665, 414] on span "sofia" at bounding box center [716, 411] width 110 height 18
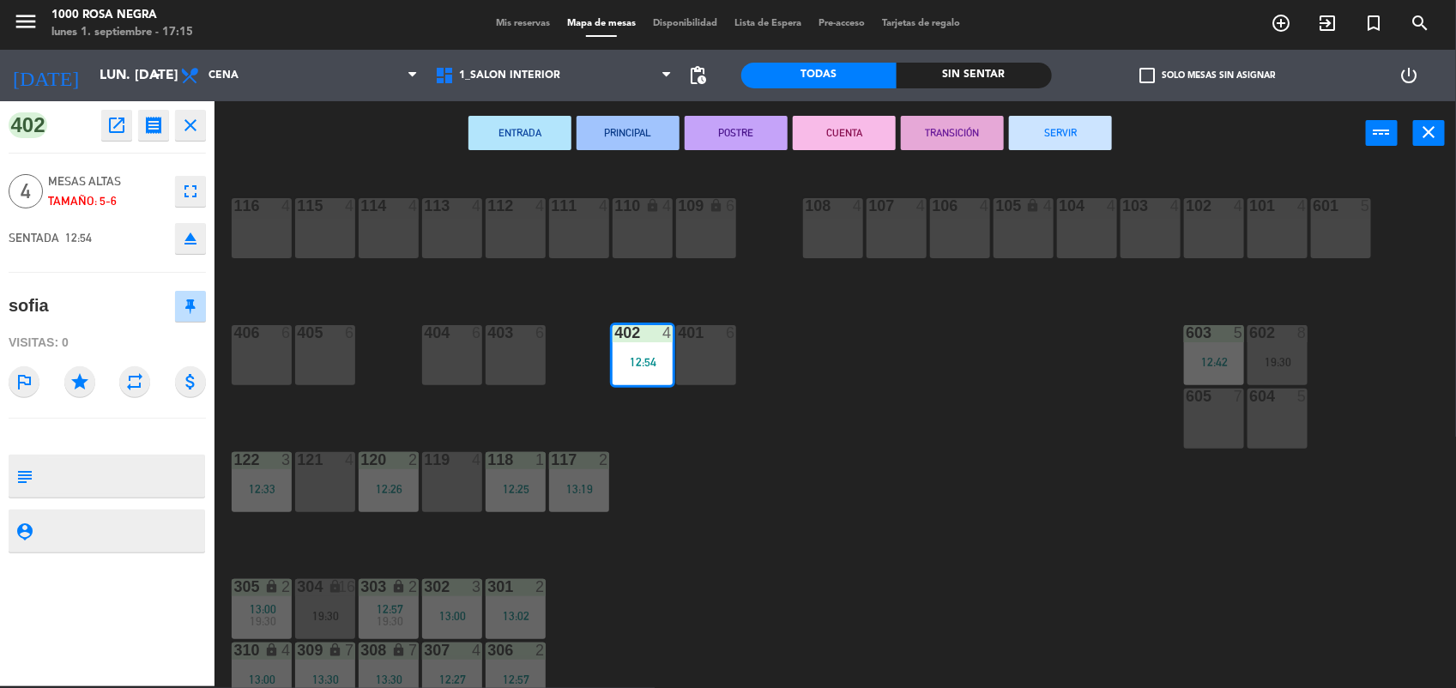
click at [1074, 116] on button "SERVIR" at bounding box center [1060, 133] width 103 height 34
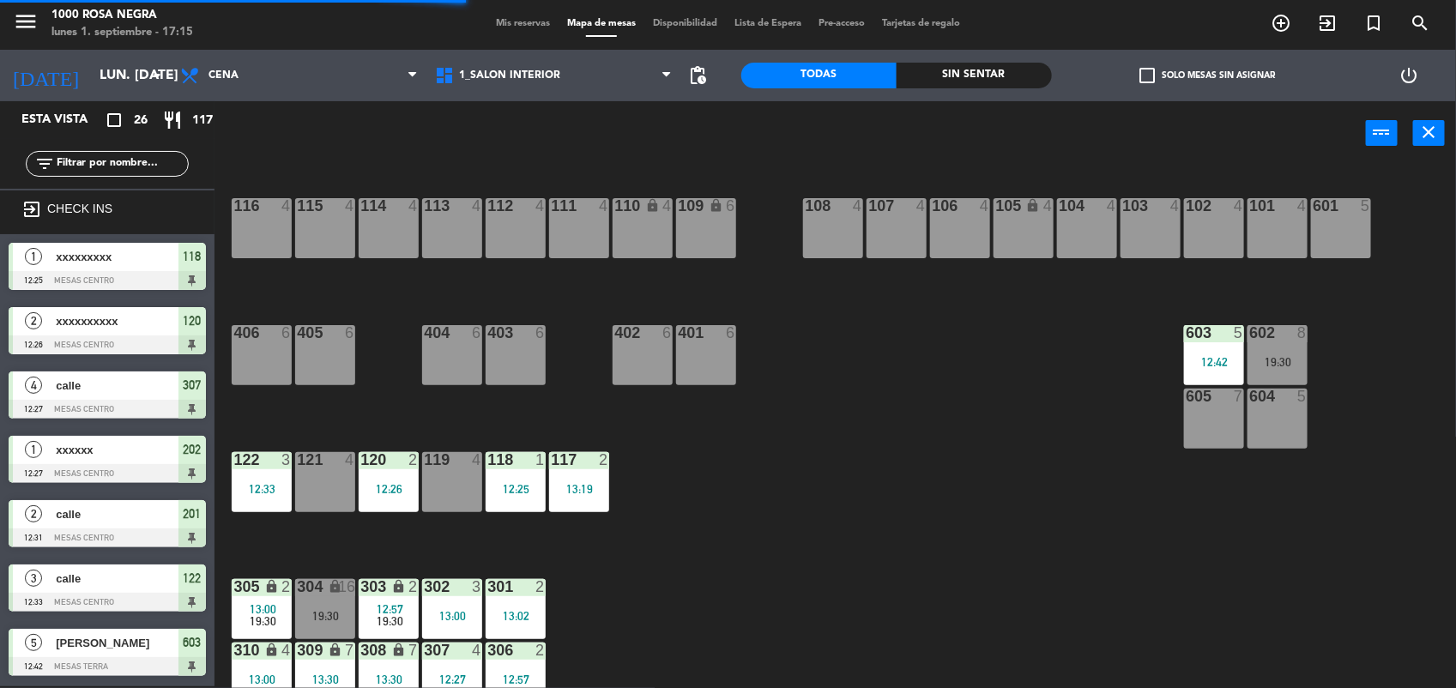
click at [1213, 349] on div "603 5 12:42" at bounding box center [1214, 355] width 60 height 60
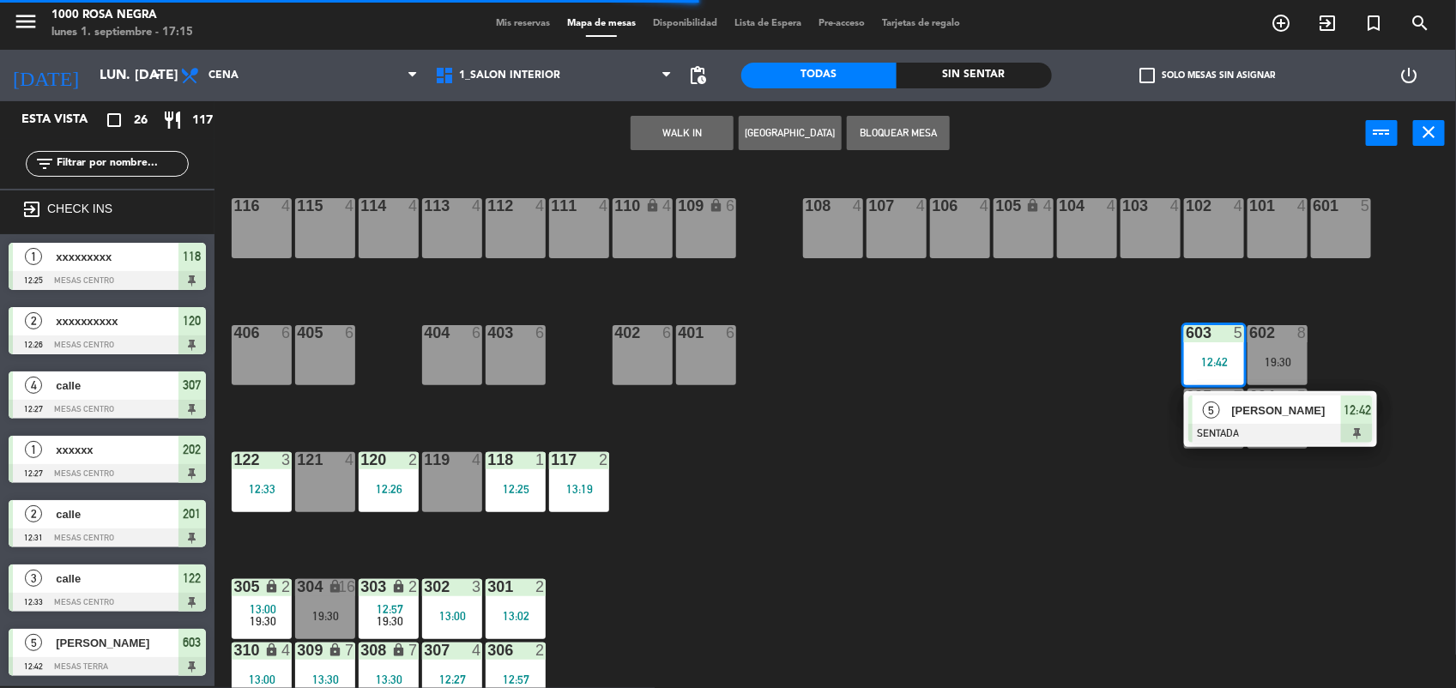
click at [1255, 421] on div "[PERSON_NAME]" at bounding box center [1287, 410] width 112 height 28
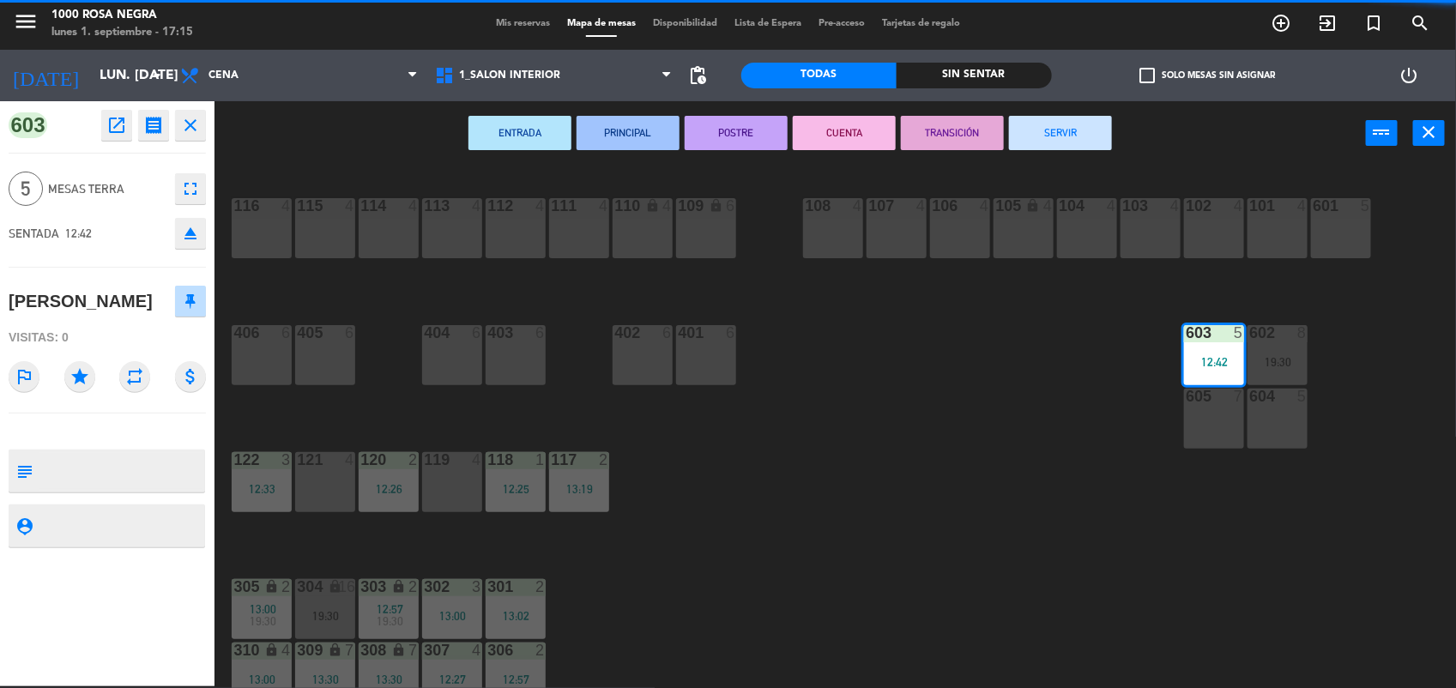
click at [1071, 139] on button "SERVIR" at bounding box center [1060, 133] width 103 height 34
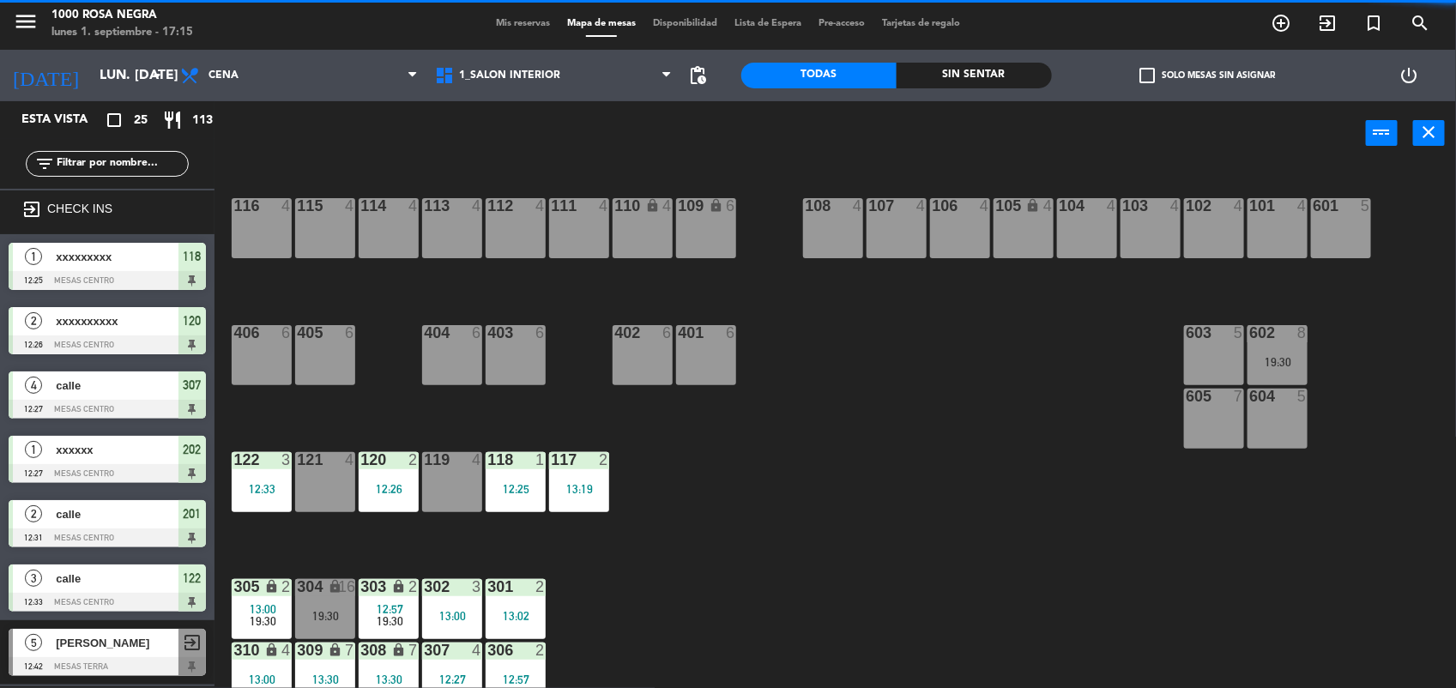
click at [592, 456] on div at bounding box center [580, 459] width 28 height 15
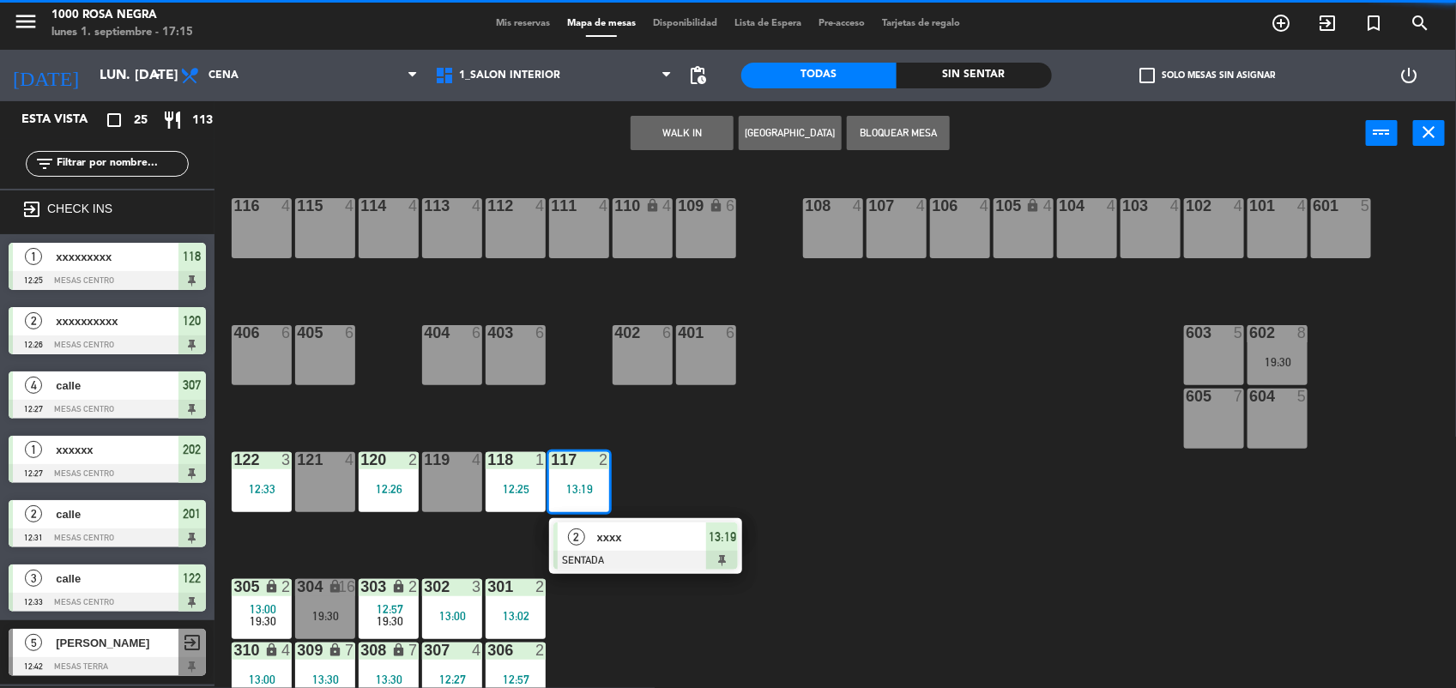
click at [639, 533] on span "xxxx" at bounding box center [652, 538] width 110 height 18
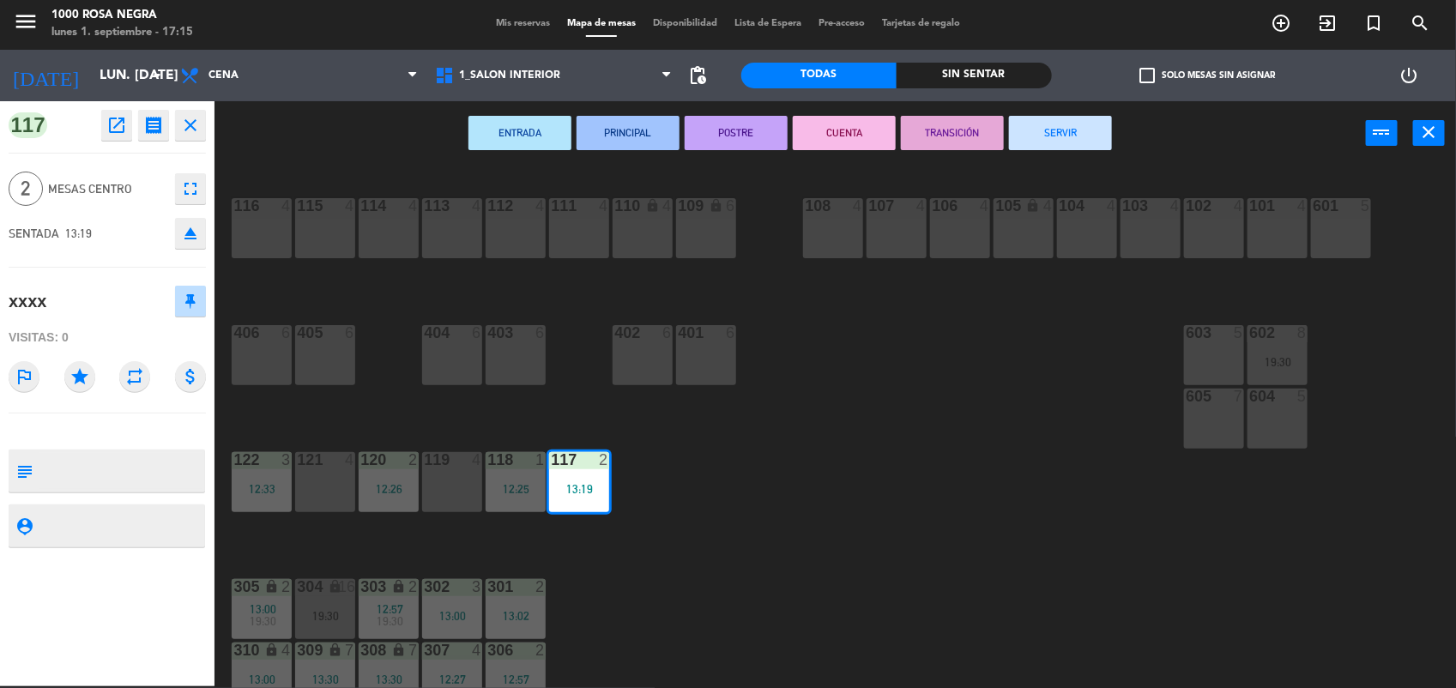
click at [1065, 130] on button "SERVIR" at bounding box center [1060, 133] width 103 height 34
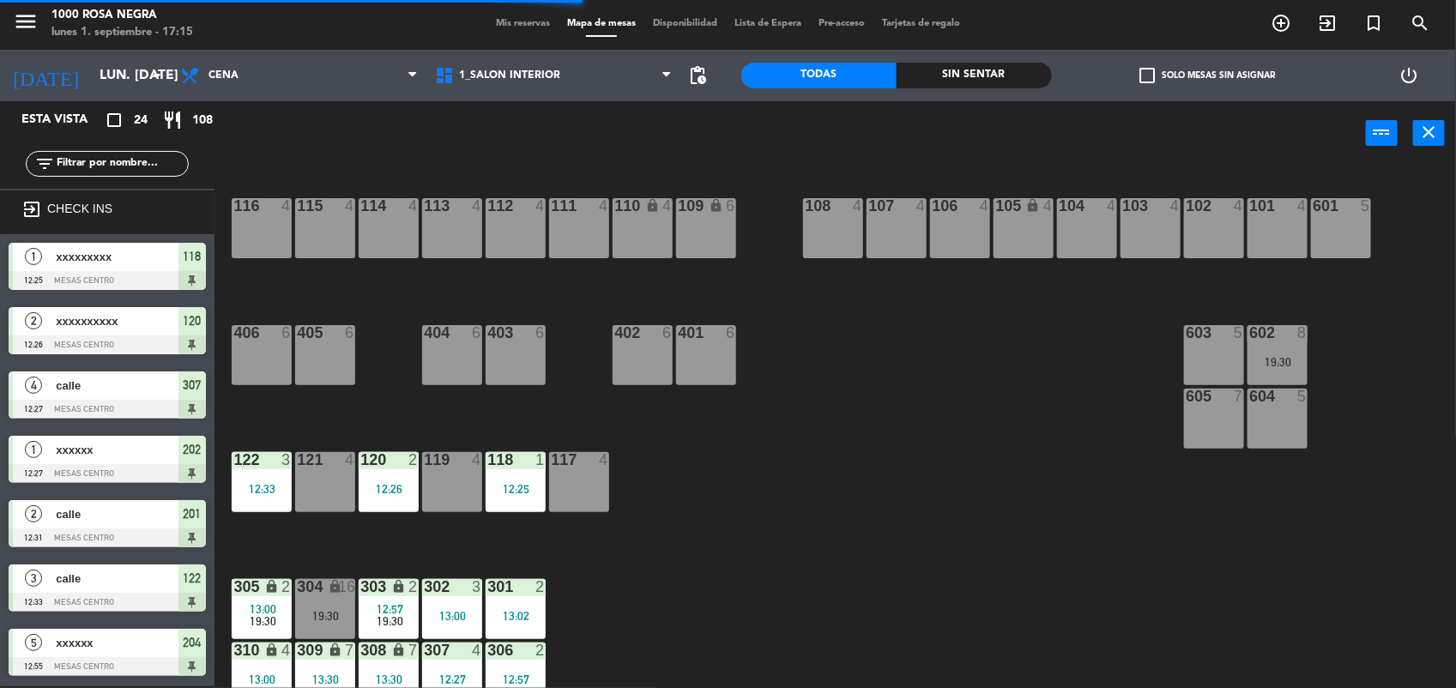
click at [487, 499] on div "118 1 12:25" at bounding box center [516, 482] width 60 height 60
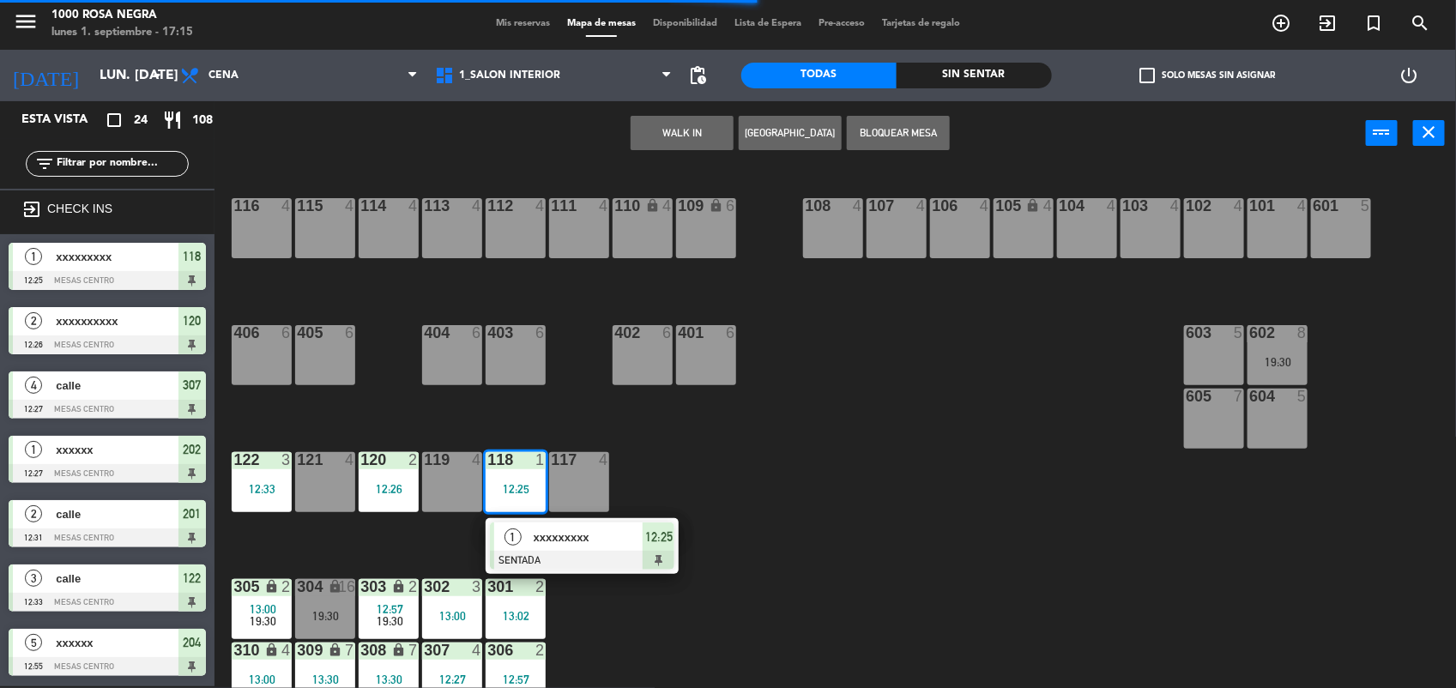
click at [541, 533] on span "xxxxxxxxx" at bounding box center [589, 538] width 110 height 18
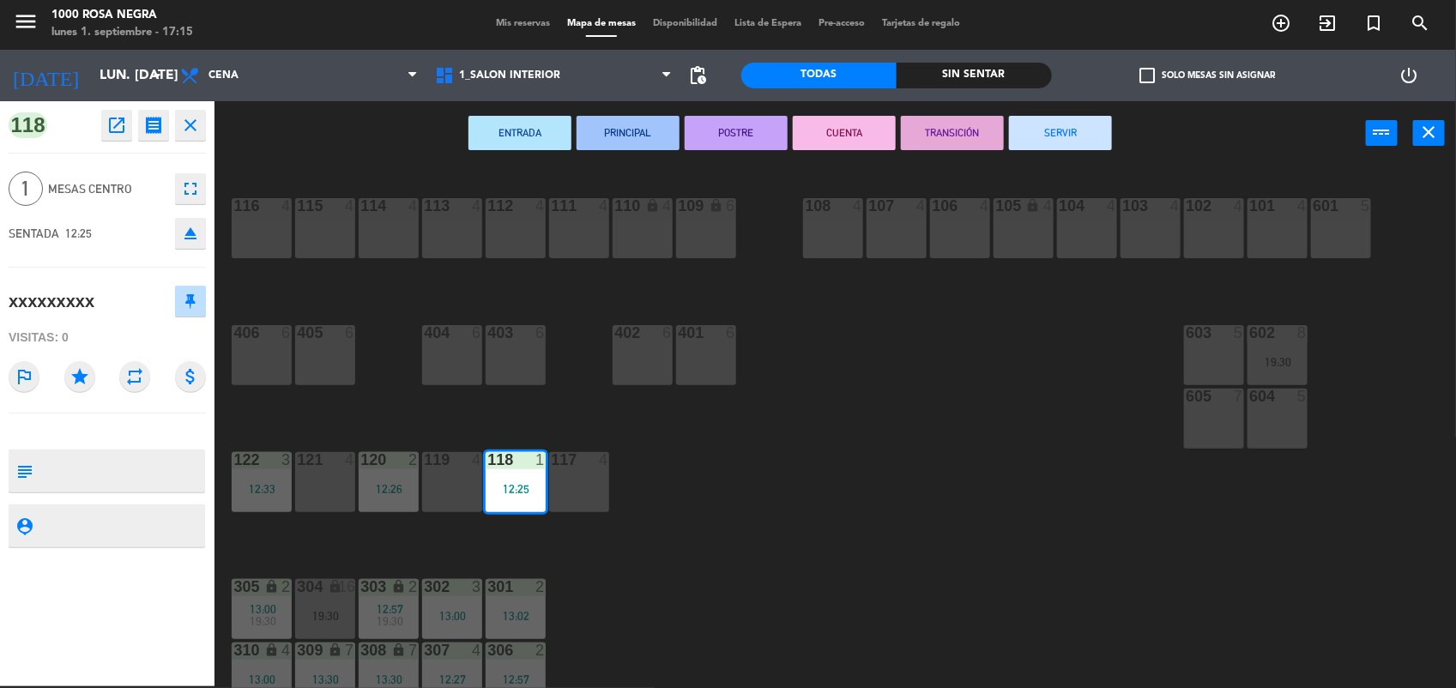
click at [1056, 139] on button "SERVIR" at bounding box center [1060, 133] width 103 height 34
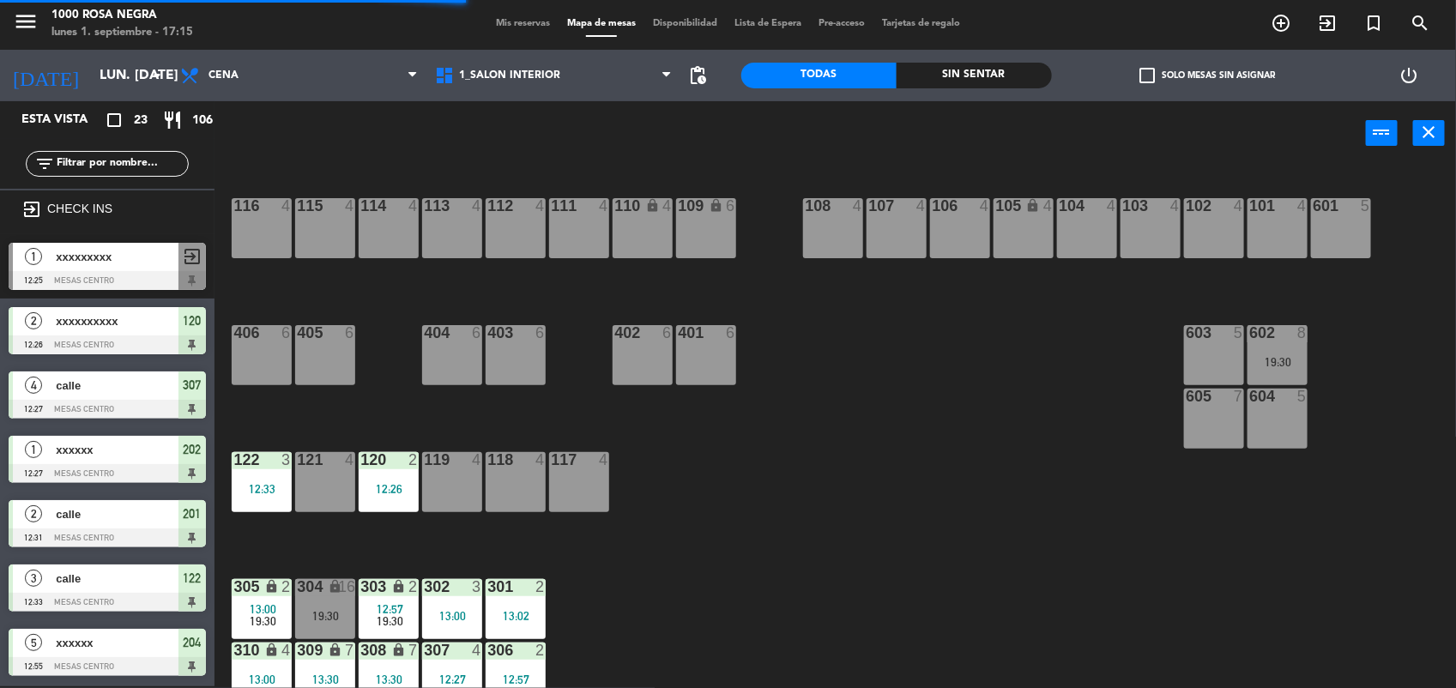
click at [392, 483] on div "12:26" at bounding box center [389, 489] width 60 height 12
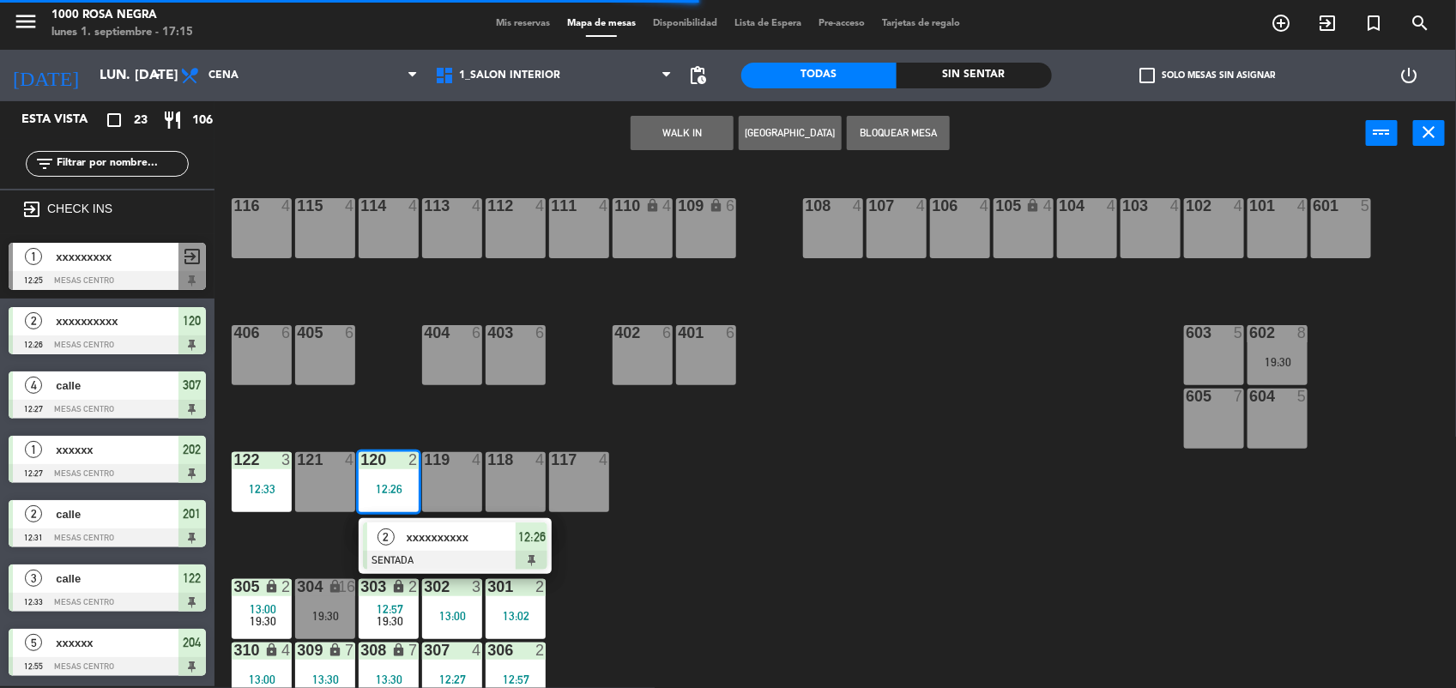
click at [430, 547] on span "xxxxxxxxxx" at bounding box center [462, 538] width 110 height 18
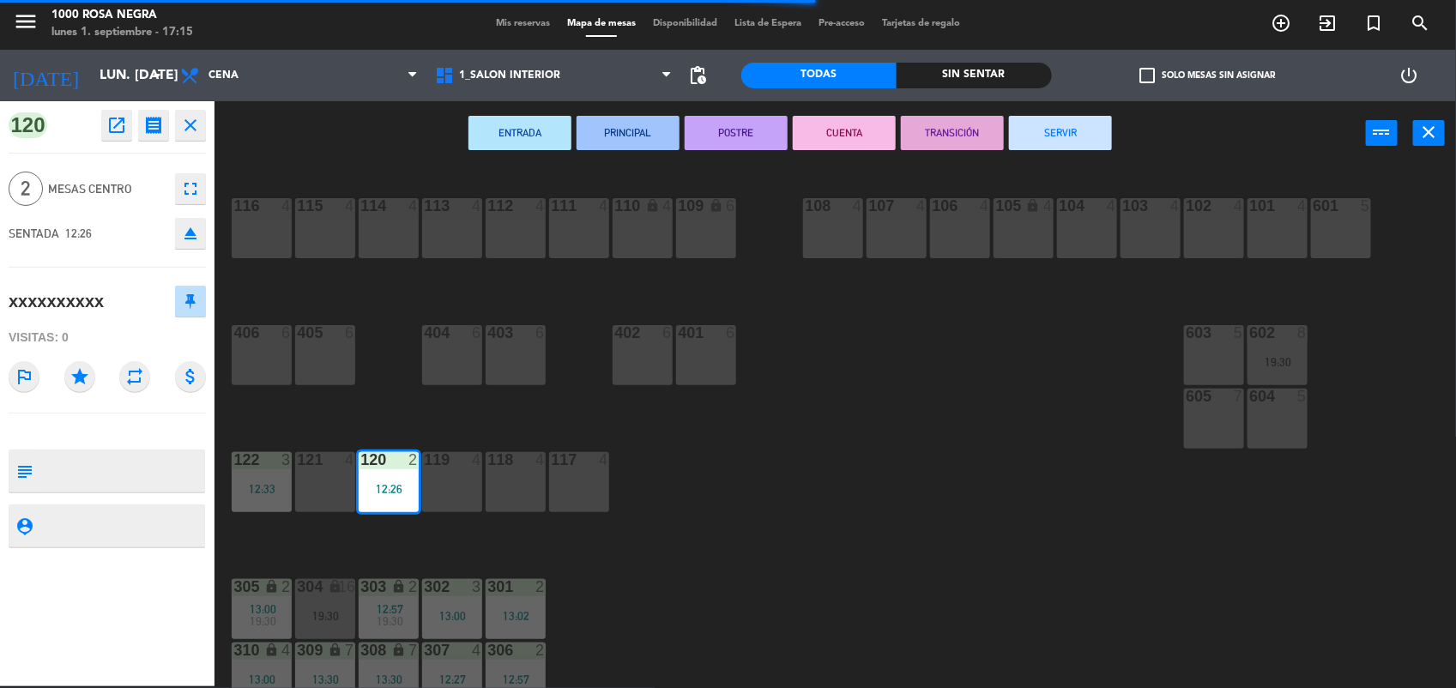
click at [1105, 133] on button "SERVIR" at bounding box center [1060, 133] width 103 height 34
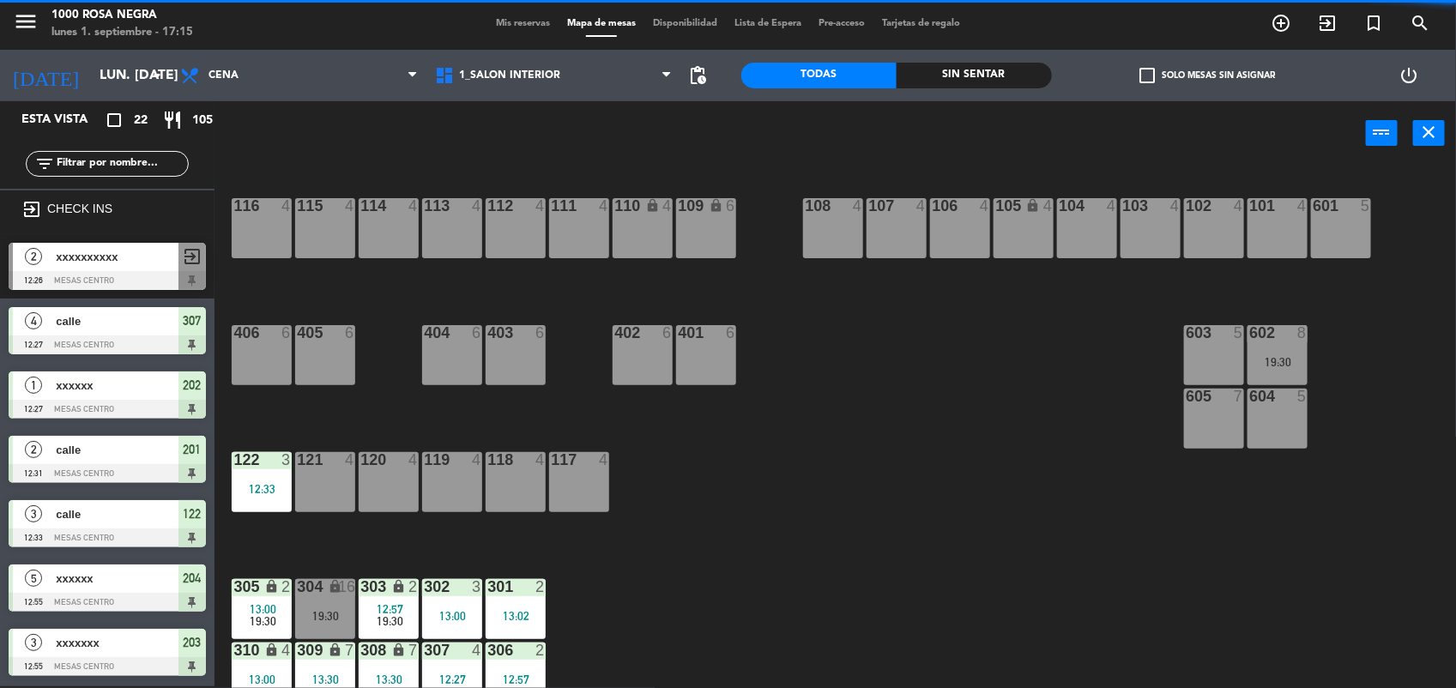
click at [258, 505] on div "122 3 12:33" at bounding box center [262, 482] width 60 height 60
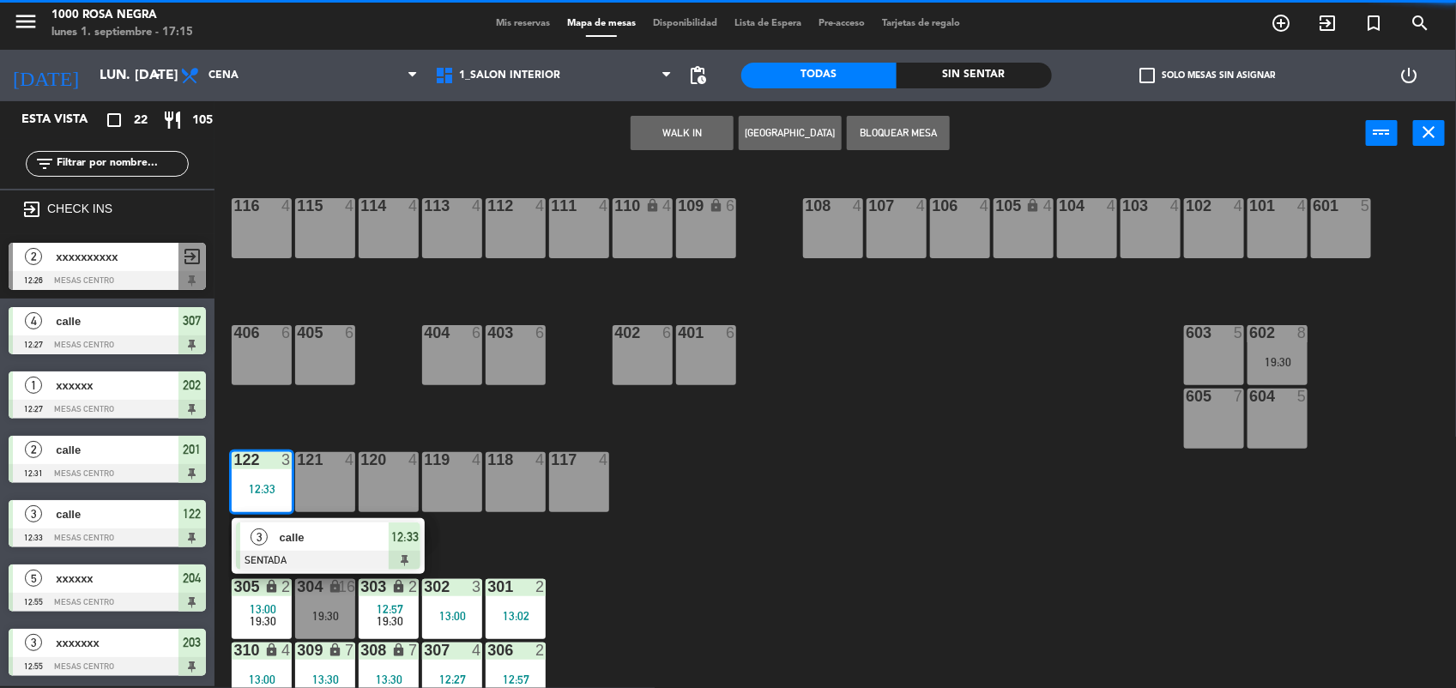
click at [333, 554] on div at bounding box center [328, 560] width 185 height 19
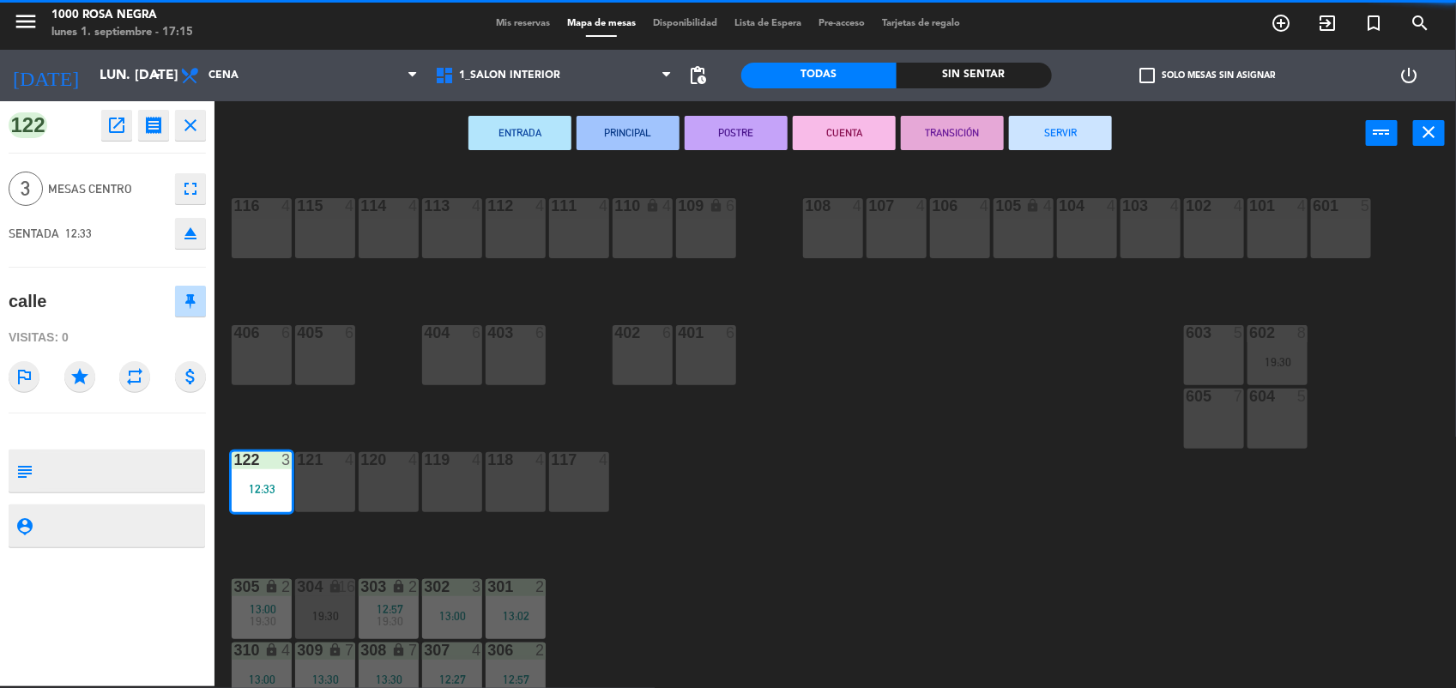
click at [1040, 135] on button "SERVIR" at bounding box center [1060, 133] width 103 height 34
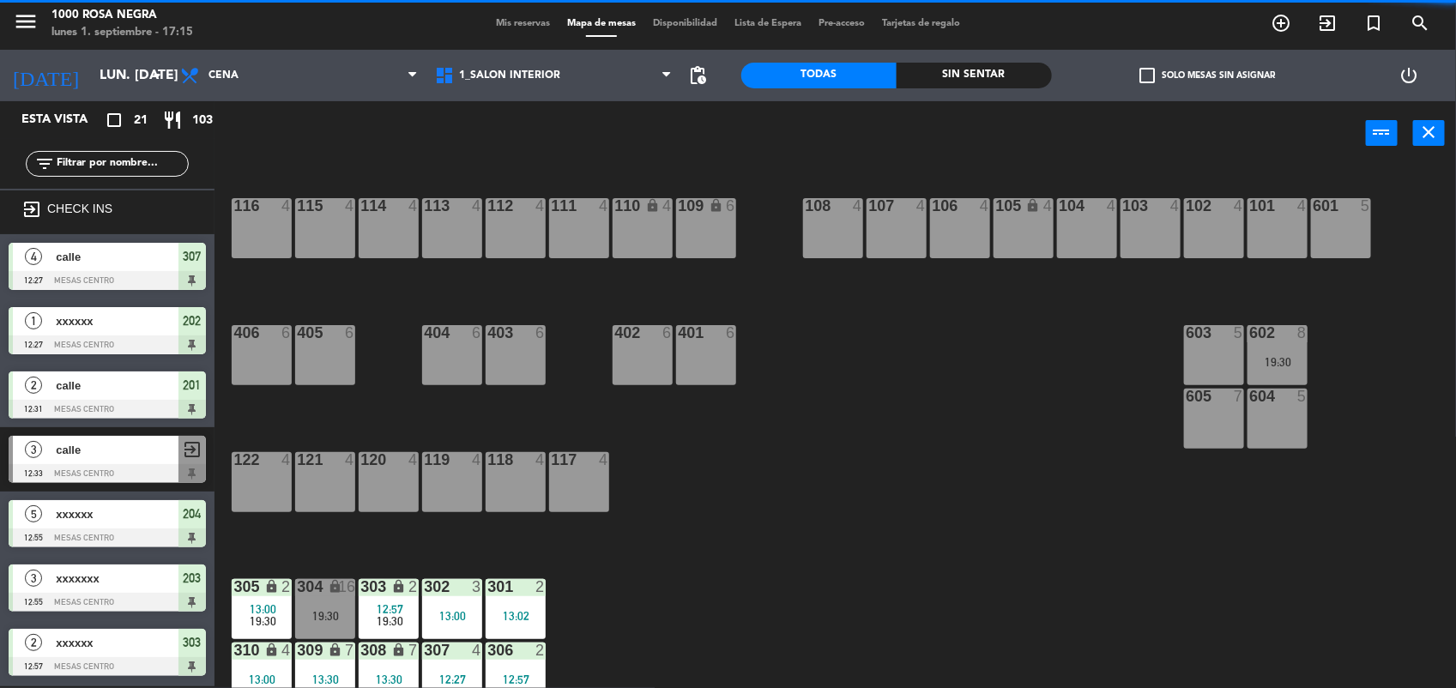
click at [526, 602] on div "301 2 13:02" at bounding box center [516, 609] width 60 height 60
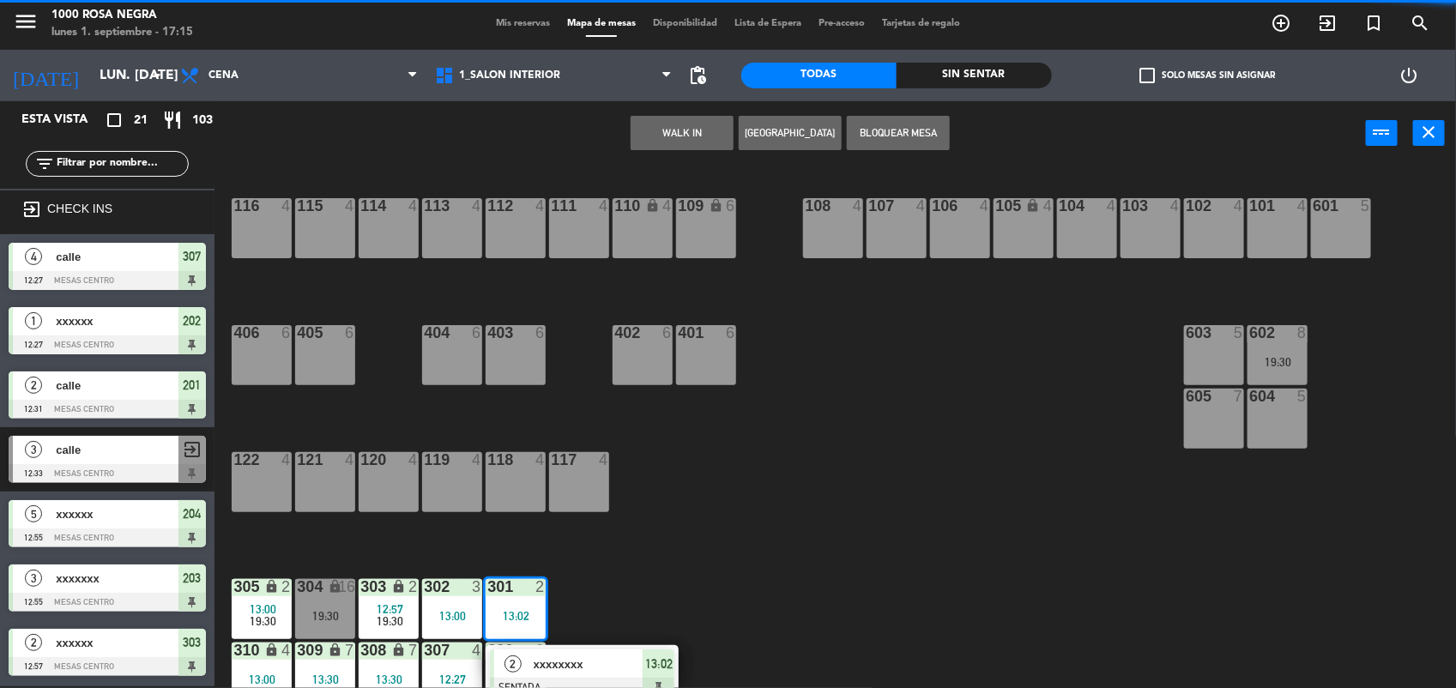
click at [576, 663] on span "xxxxxxxx" at bounding box center [589, 665] width 110 height 18
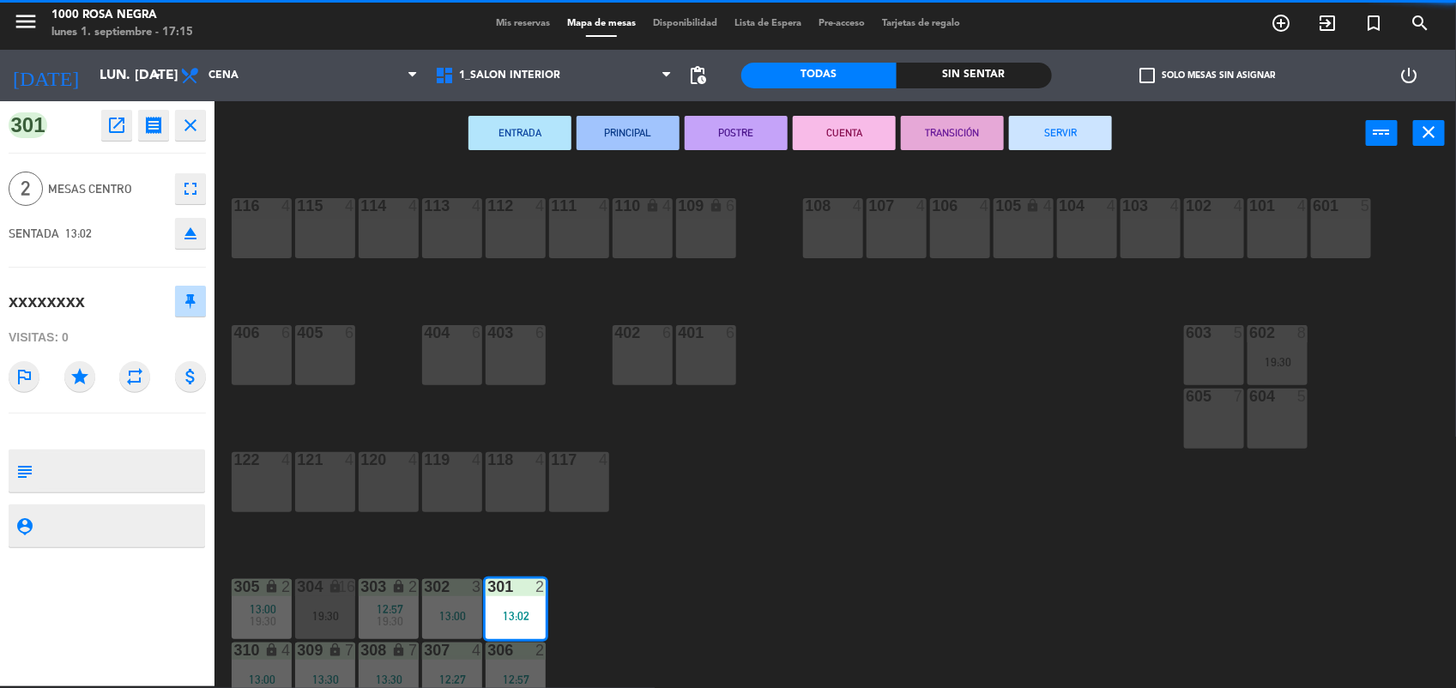
click at [1040, 142] on button "SERVIR" at bounding box center [1060, 133] width 103 height 34
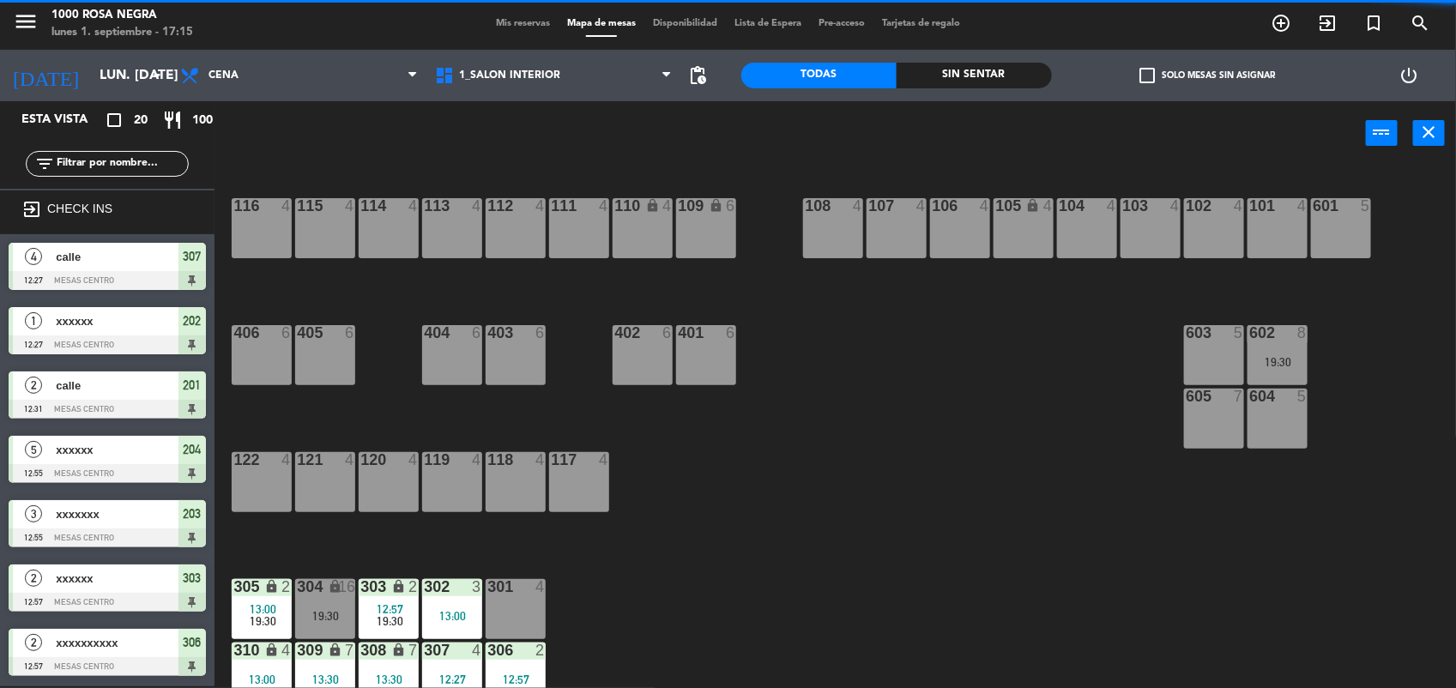
click at [460, 599] on div "302 3 13:00" at bounding box center [452, 609] width 60 height 60
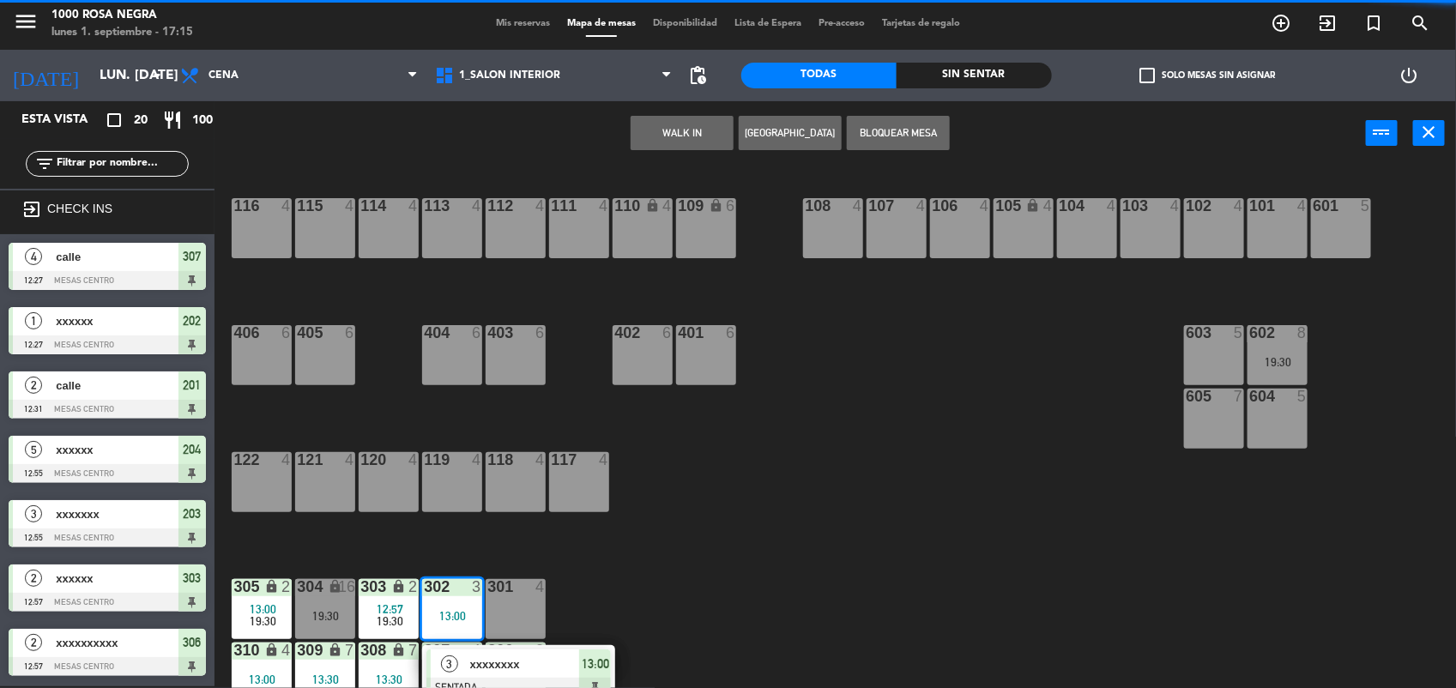
click at [504, 669] on span "xxxxxxxx" at bounding box center [525, 665] width 110 height 18
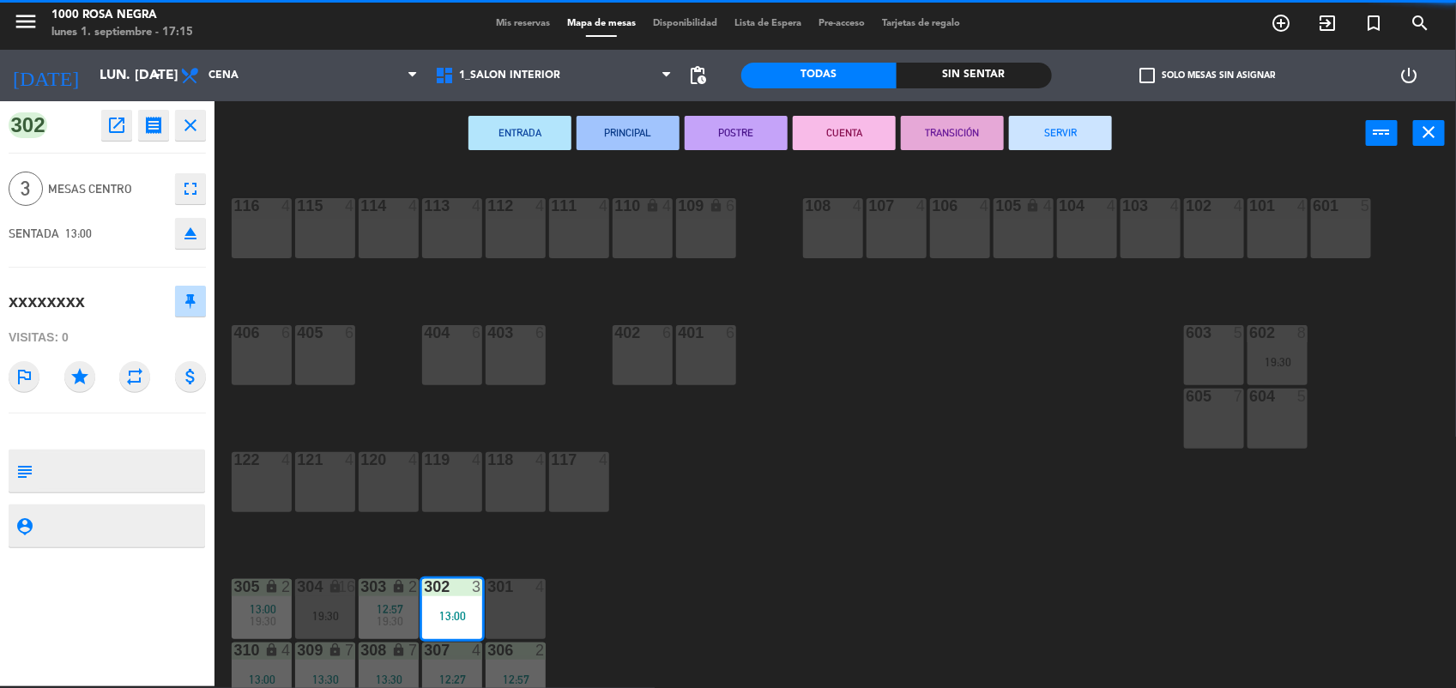
click at [1052, 146] on button "SERVIR" at bounding box center [1060, 133] width 103 height 34
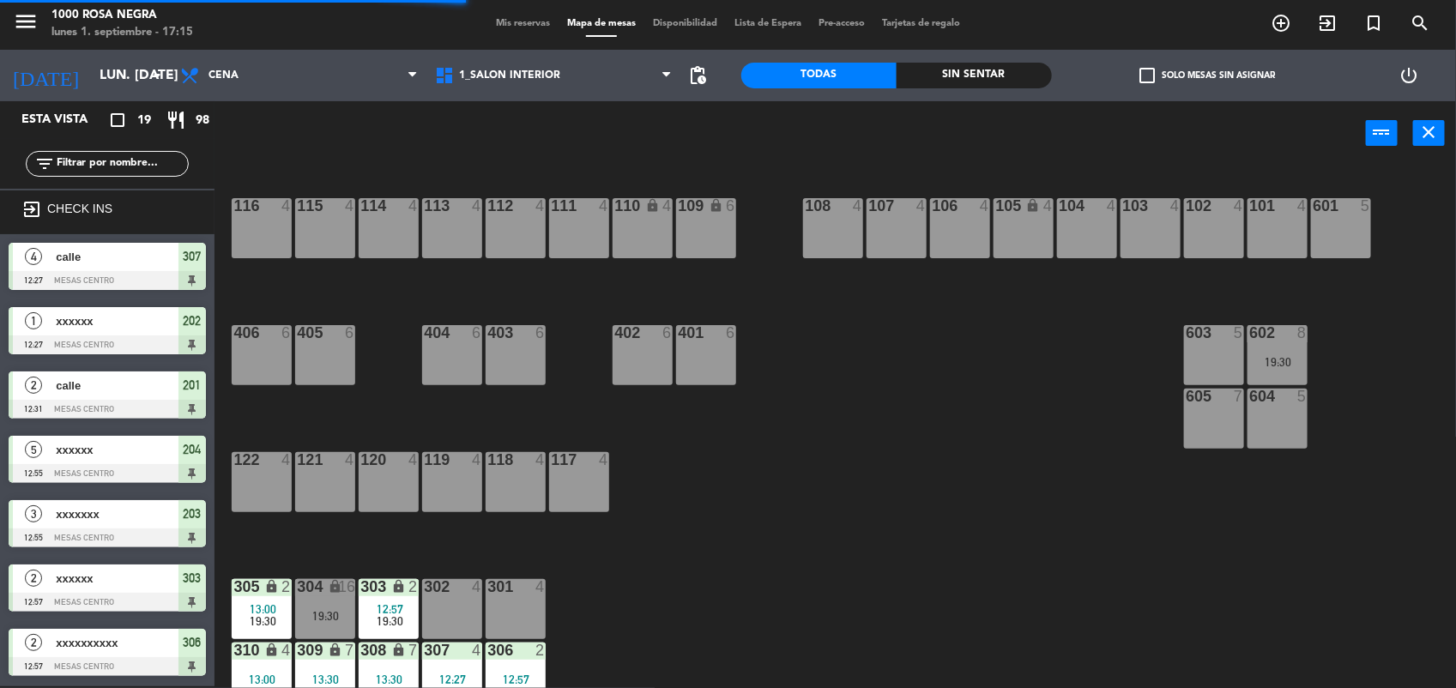
click at [401, 603] on span "12:57" at bounding box center [390, 609] width 27 height 14
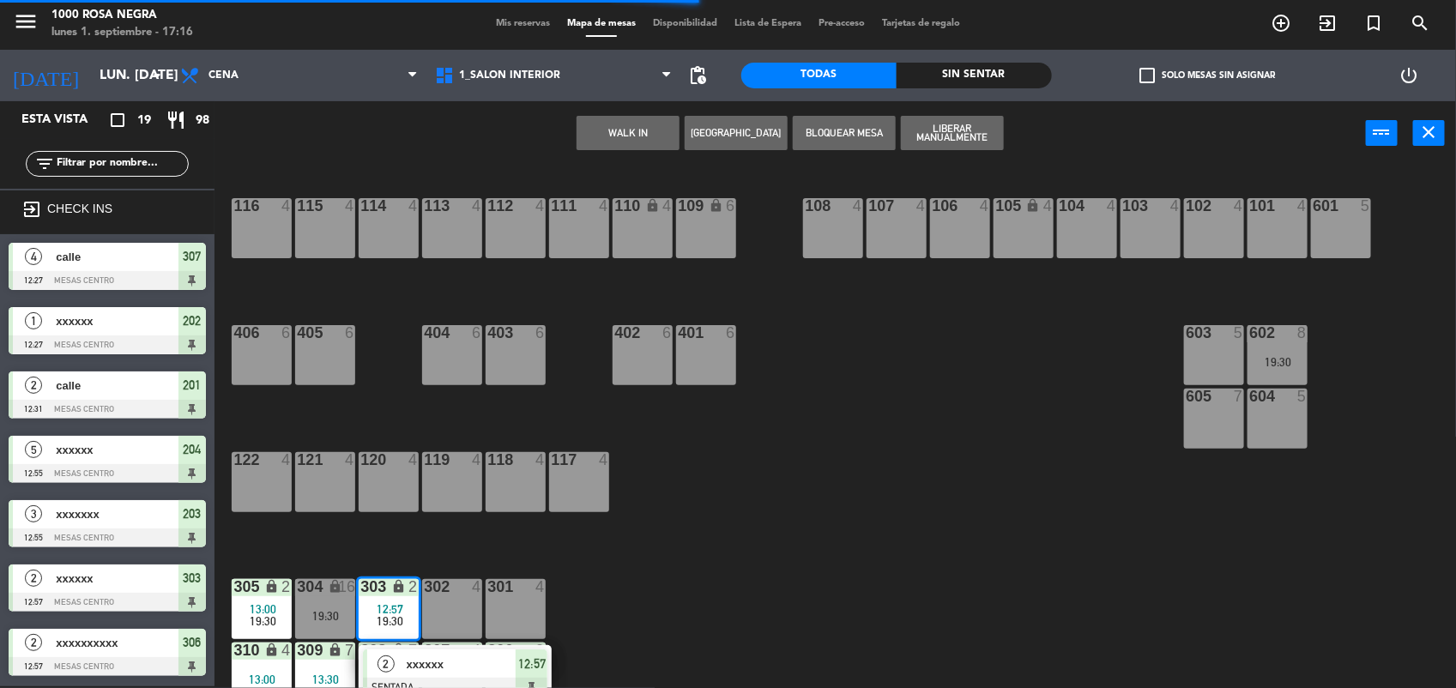
scroll to position [203, 0]
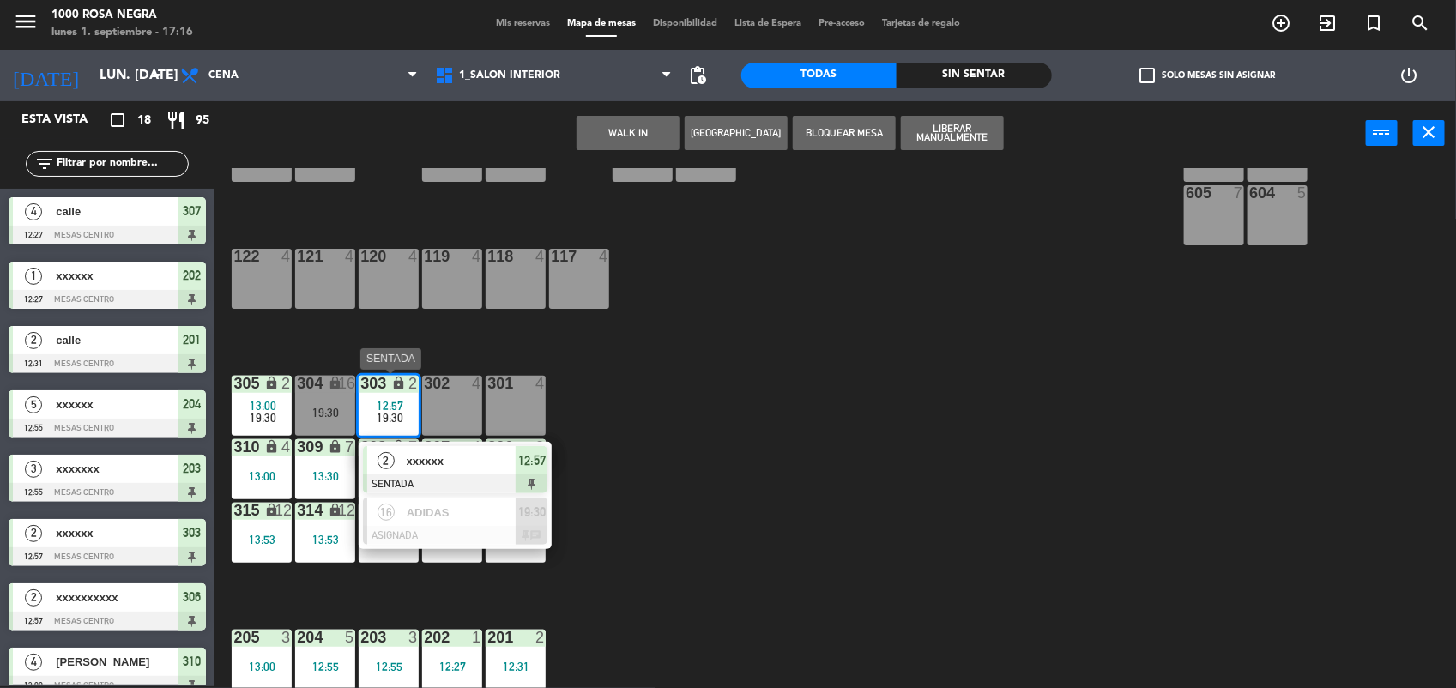
click at [483, 463] on span "xxxxxx" at bounding box center [462, 461] width 110 height 18
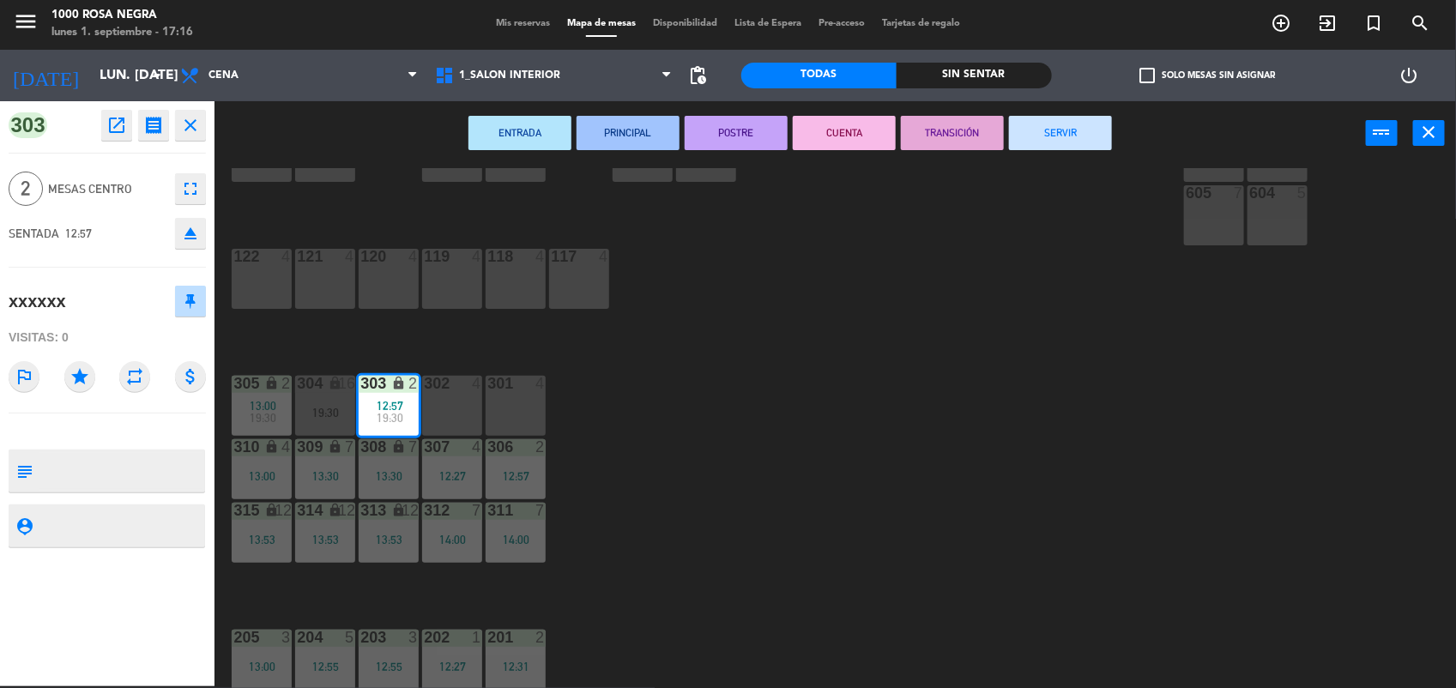
click at [1078, 137] on button "SERVIR" at bounding box center [1060, 133] width 103 height 34
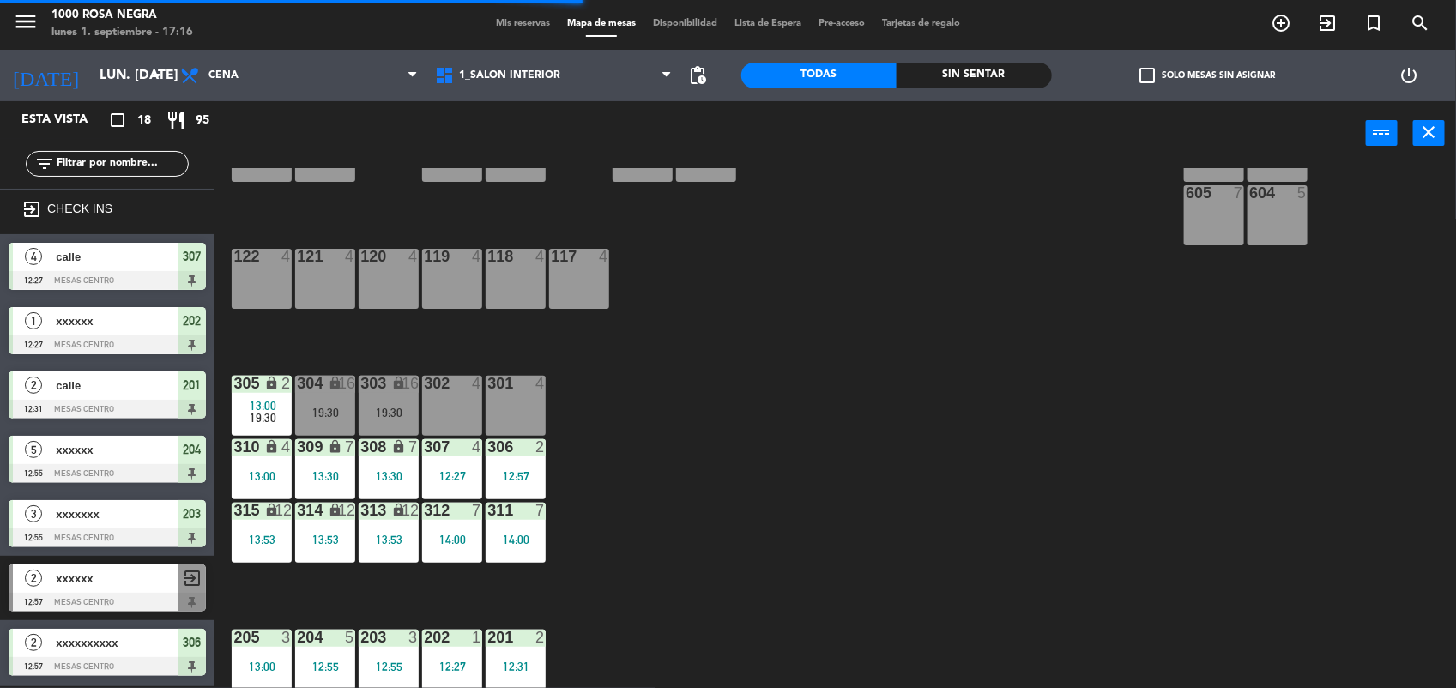
click at [251, 403] on span "13:00" at bounding box center [263, 406] width 27 height 14
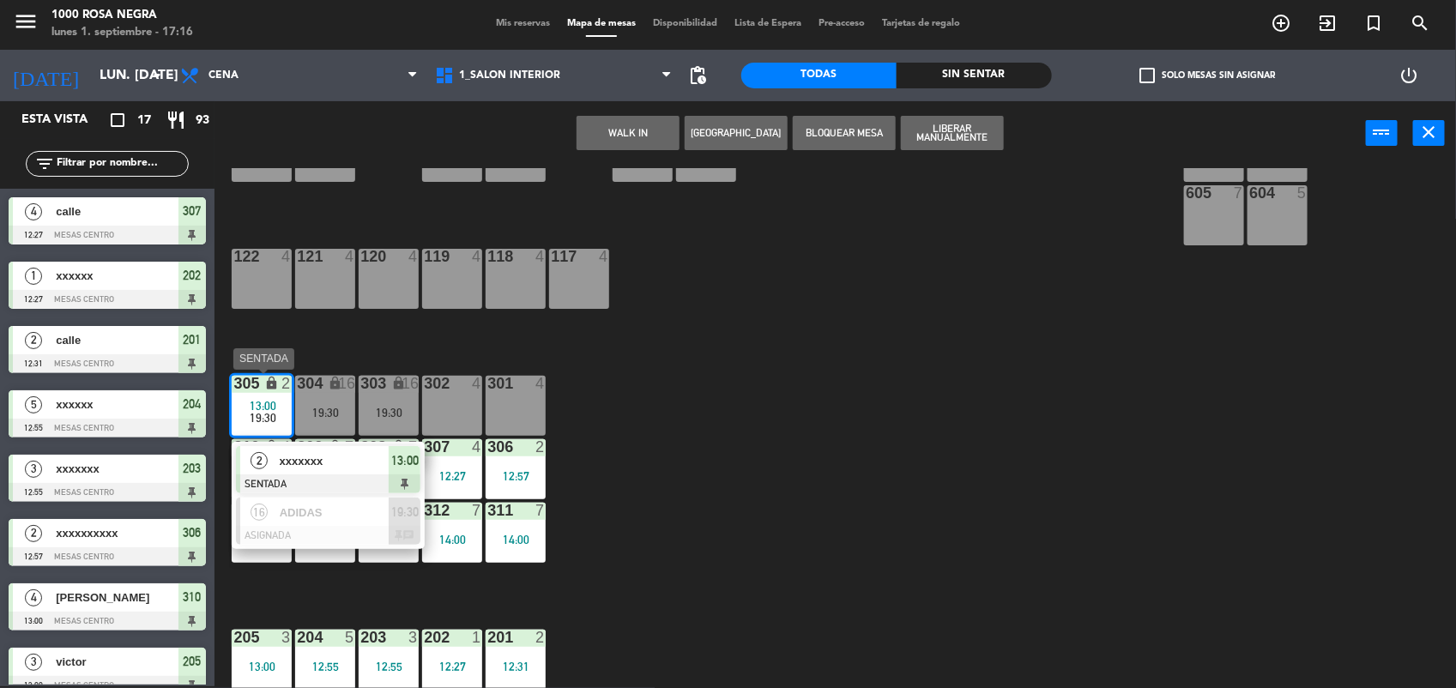
click at [315, 466] on span "xxxxxxx" at bounding box center [335, 461] width 110 height 18
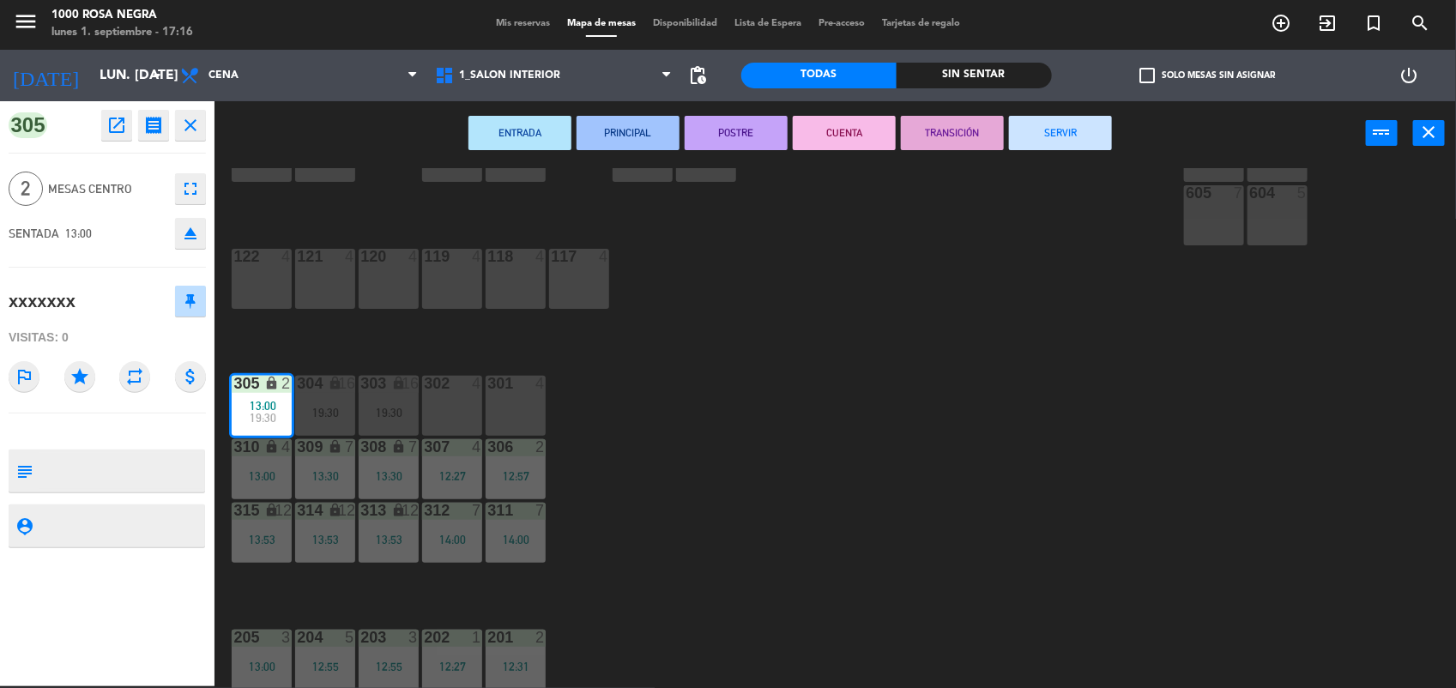
click at [1067, 118] on button "SERVIR" at bounding box center [1060, 133] width 103 height 34
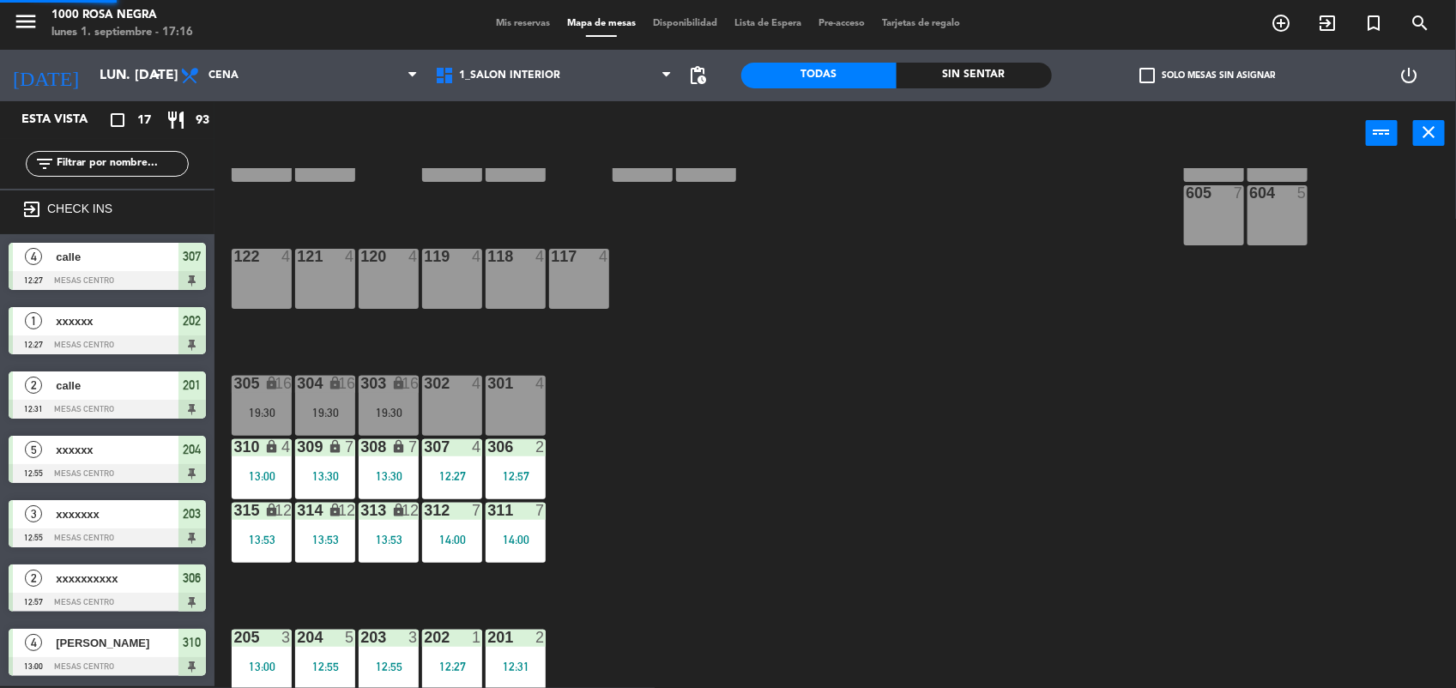
scroll to position [2, 0]
click at [515, 470] on div "12:57" at bounding box center [516, 476] width 60 height 12
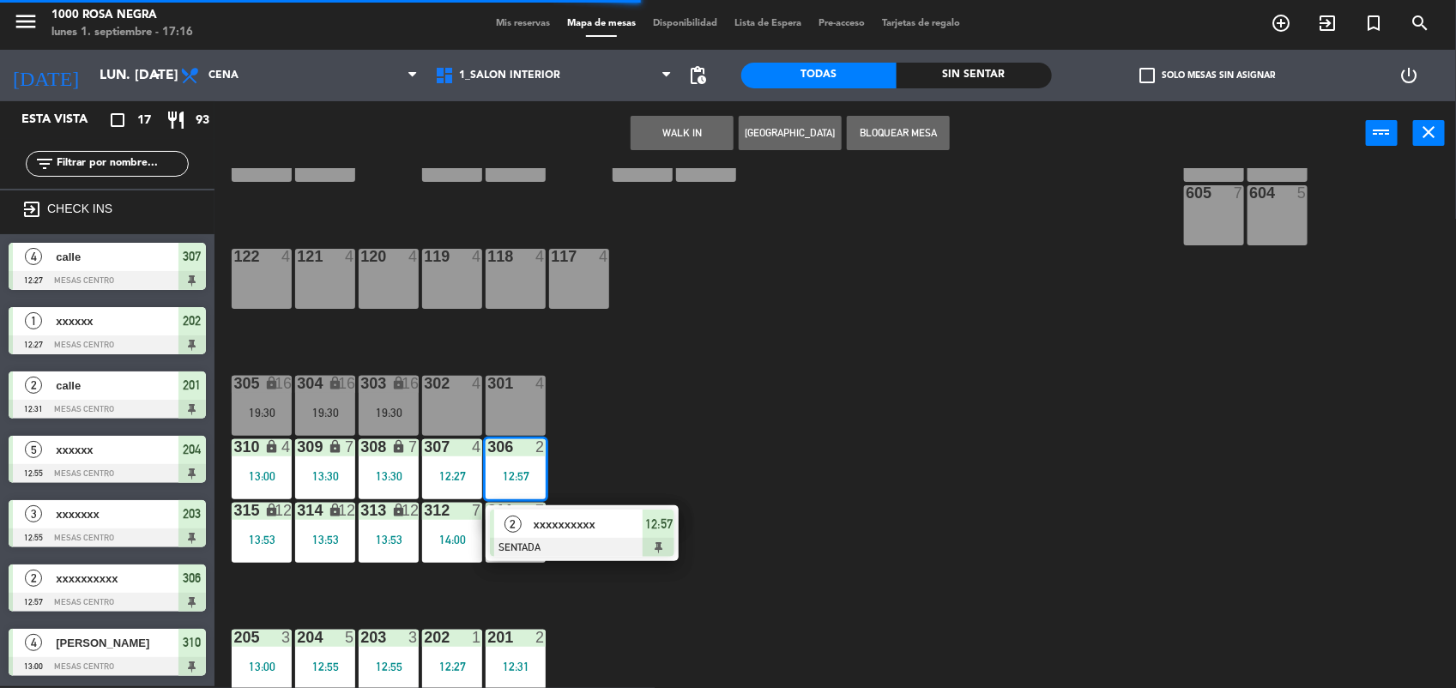
click at [545, 524] on span "xxxxxxxxxx" at bounding box center [589, 525] width 110 height 18
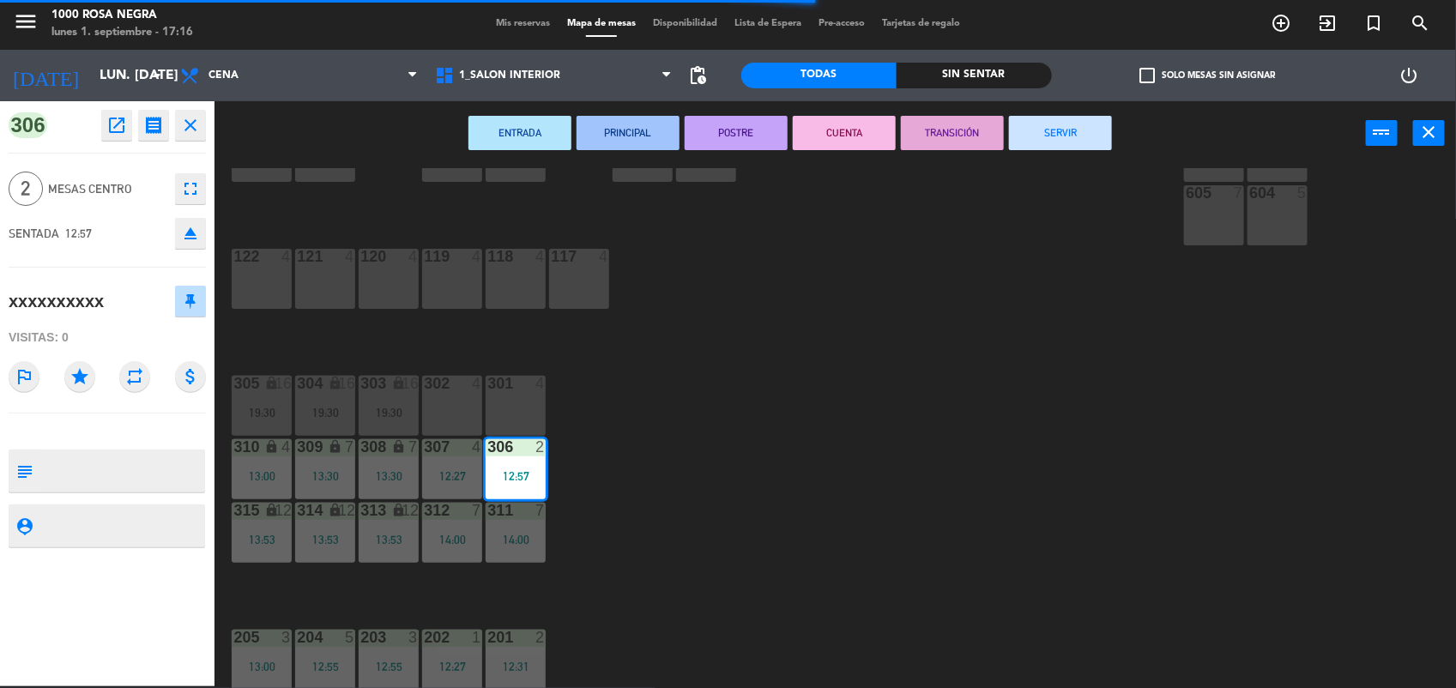
click at [1075, 131] on button "SERVIR" at bounding box center [1060, 133] width 103 height 34
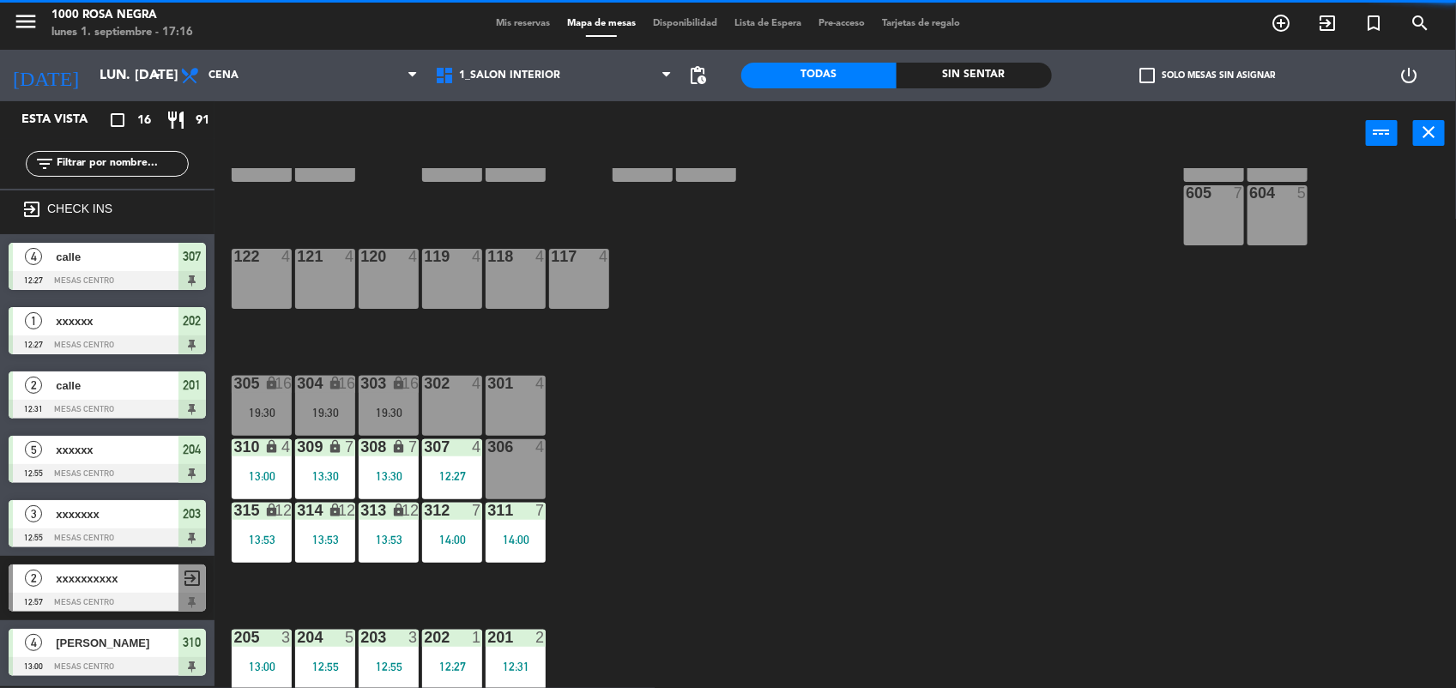
click at [481, 470] on div "12:27" at bounding box center [452, 476] width 60 height 12
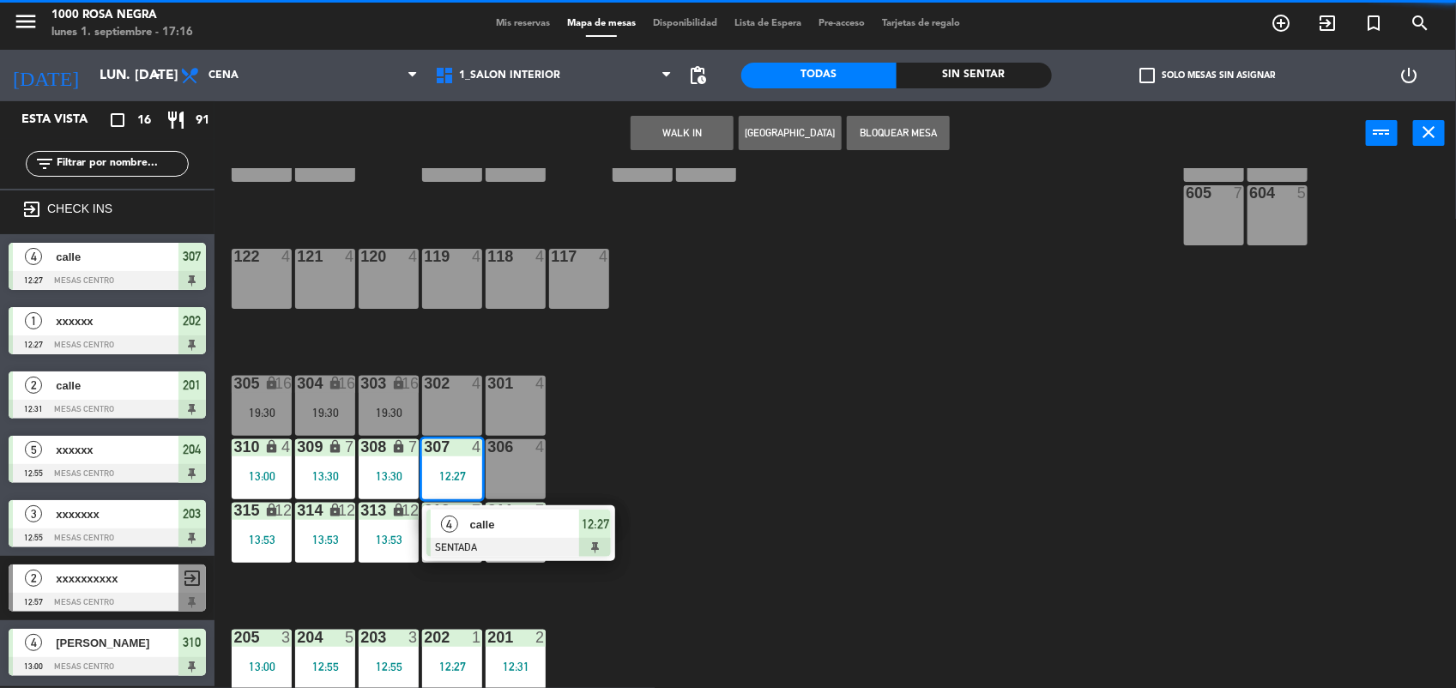
click at [492, 534] on div "calle" at bounding box center [525, 525] width 112 height 28
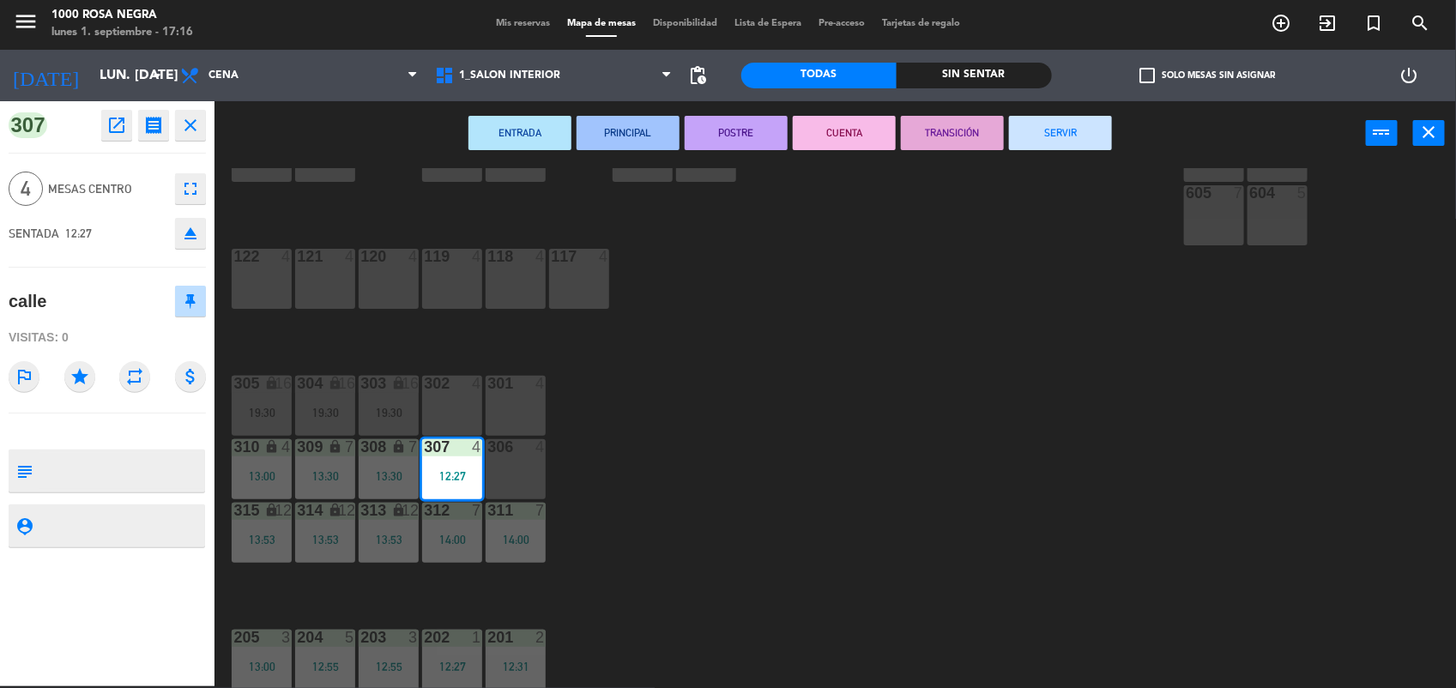
click at [1079, 130] on button "SERVIR" at bounding box center [1060, 133] width 103 height 34
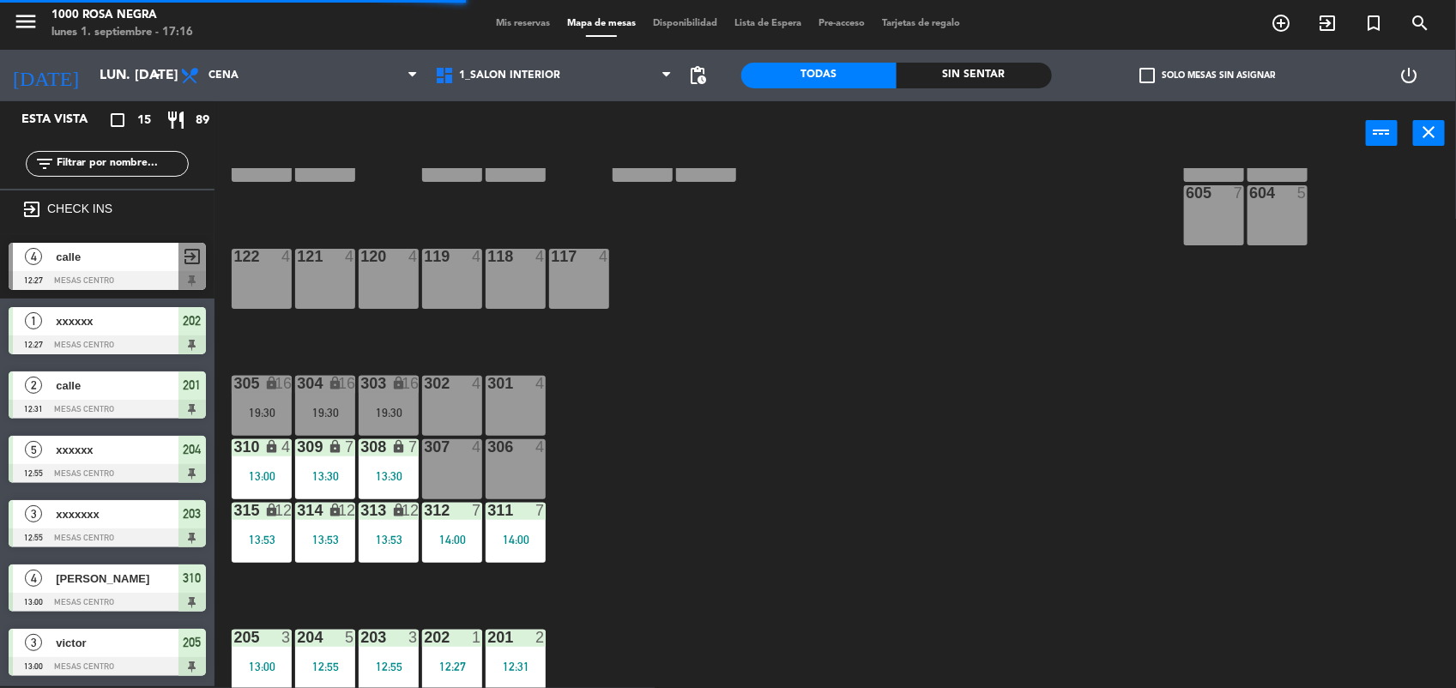
click at [522, 534] on div "14:00" at bounding box center [516, 540] width 60 height 12
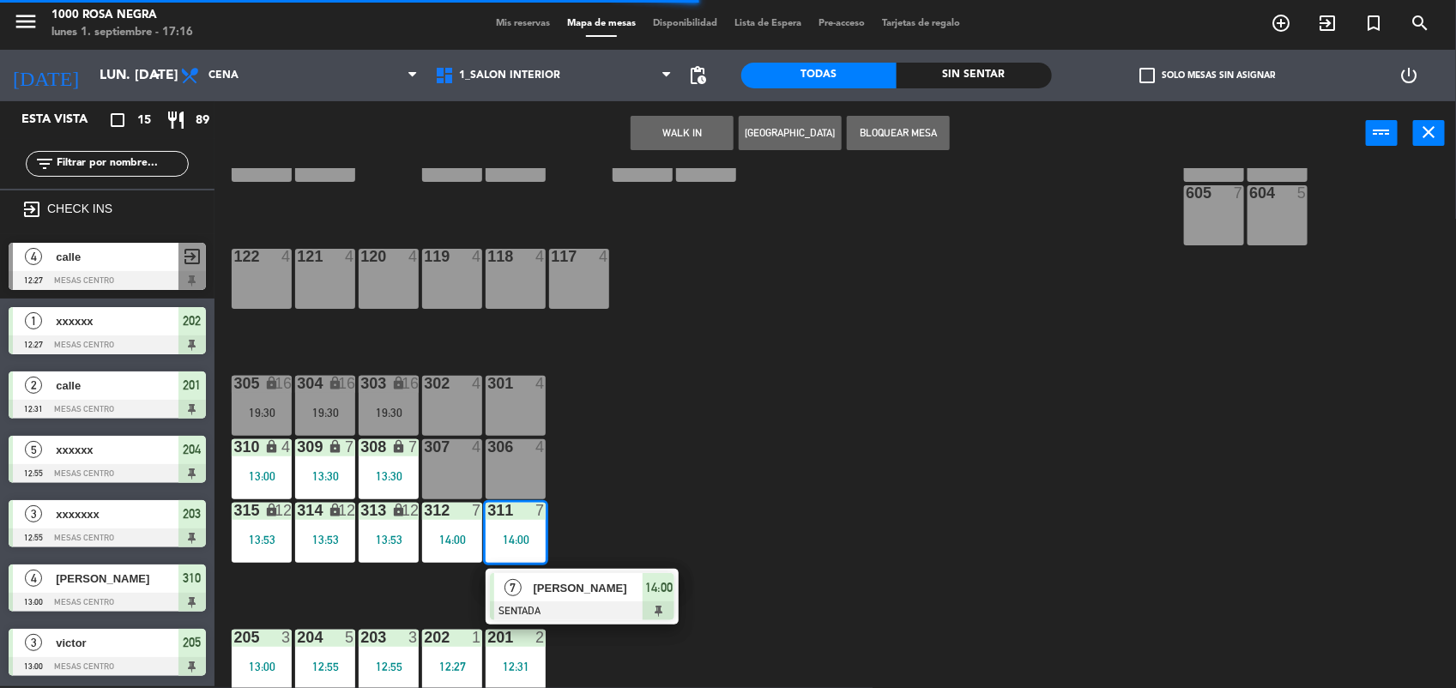
click at [576, 580] on span "[PERSON_NAME]" at bounding box center [589, 588] width 110 height 18
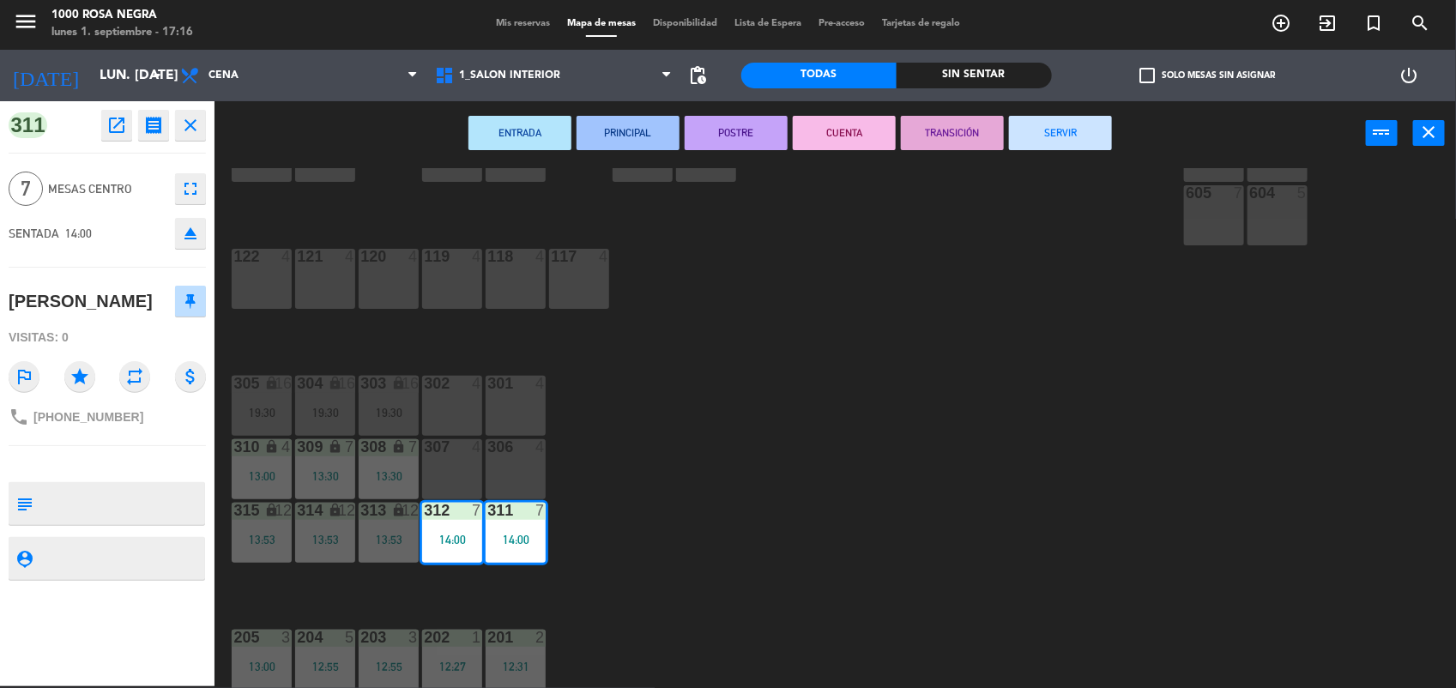
click at [1107, 131] on button "SERVIR" at bounding box center [1060, 133] width 103 height 34
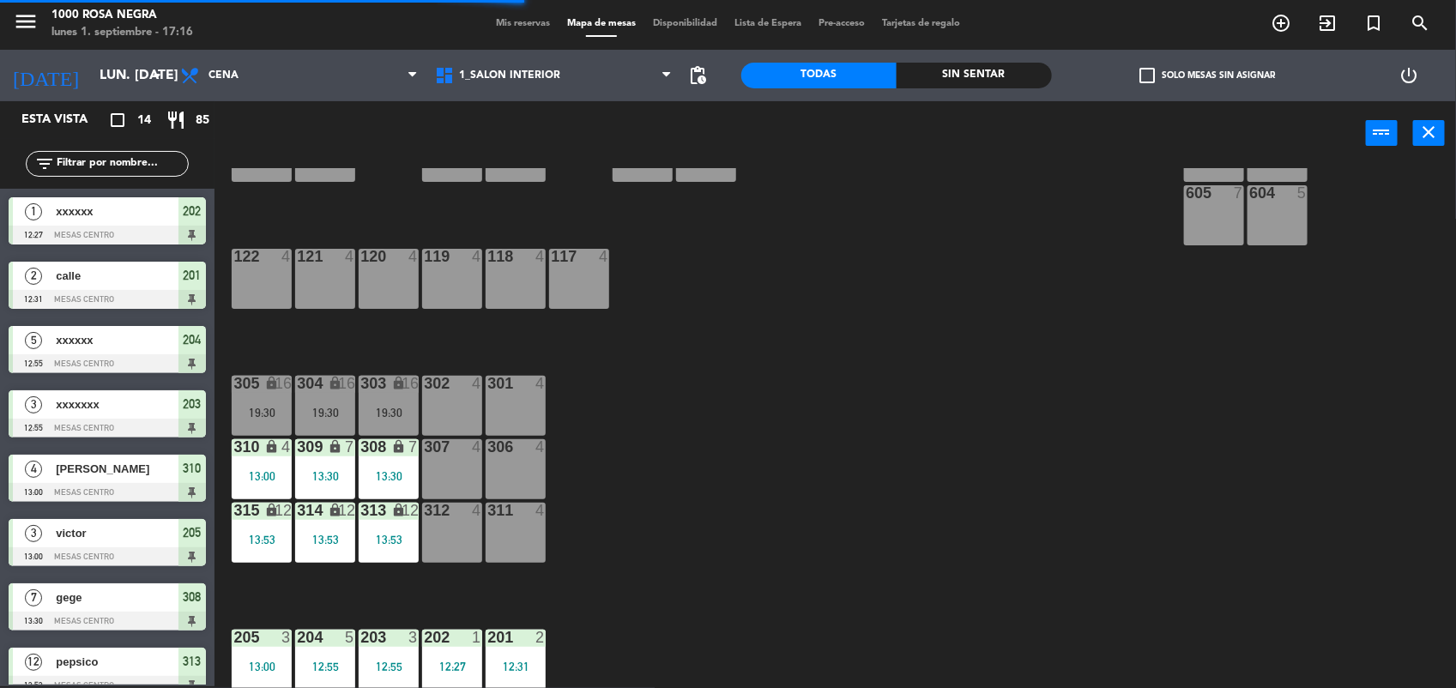
click at [409, 519] on div "313 lock 12" at bounding box center [389, 511] width 60 height 17
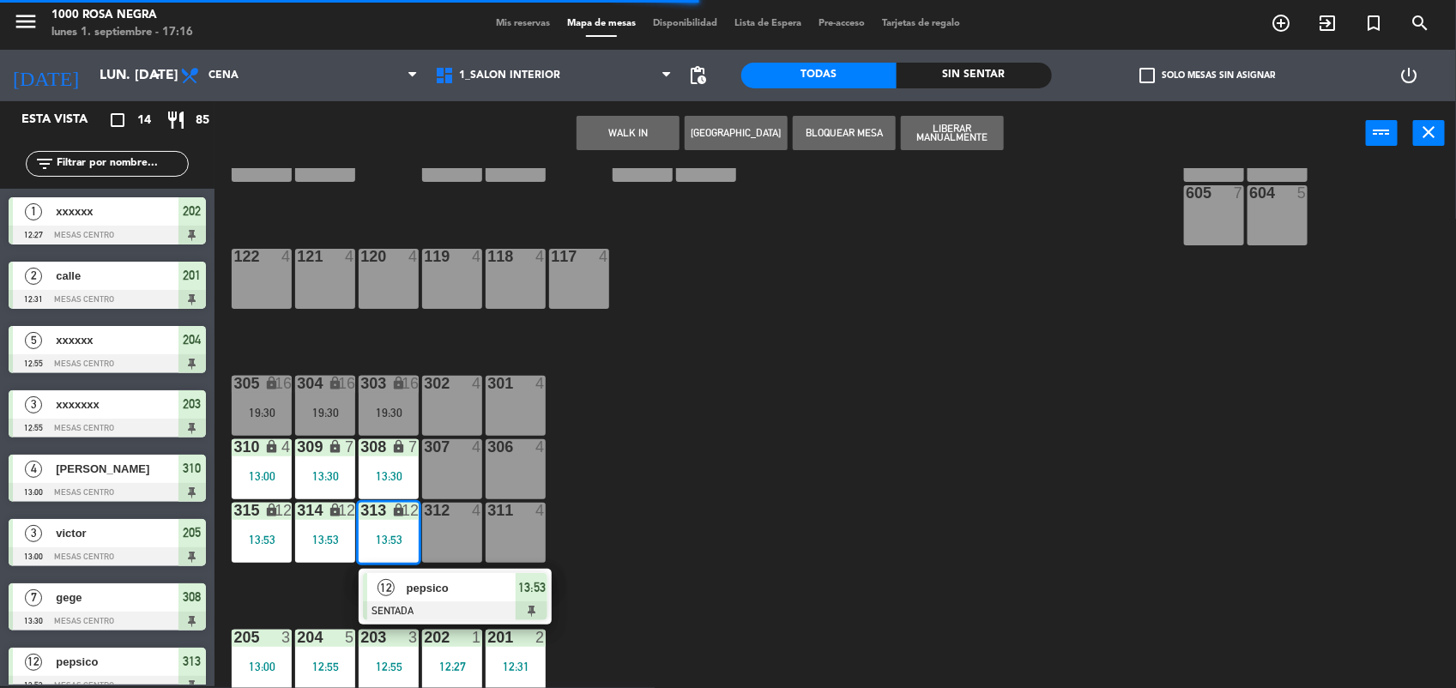
click at [452, 590] on span "pepsico" at bounding box center [462, 588] width 110 height 18
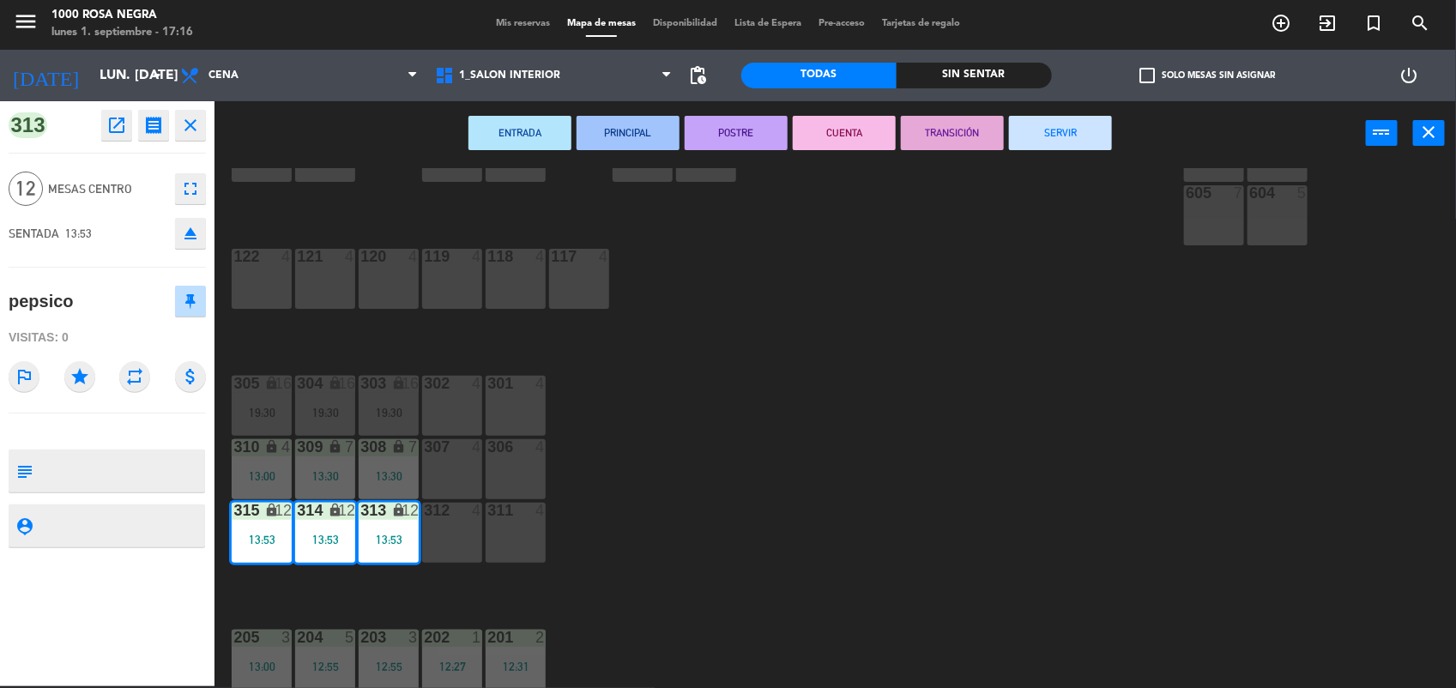
click at [1082, 143] on button "SERVIR" at bounding box center [1060, 133] width 103 height 34
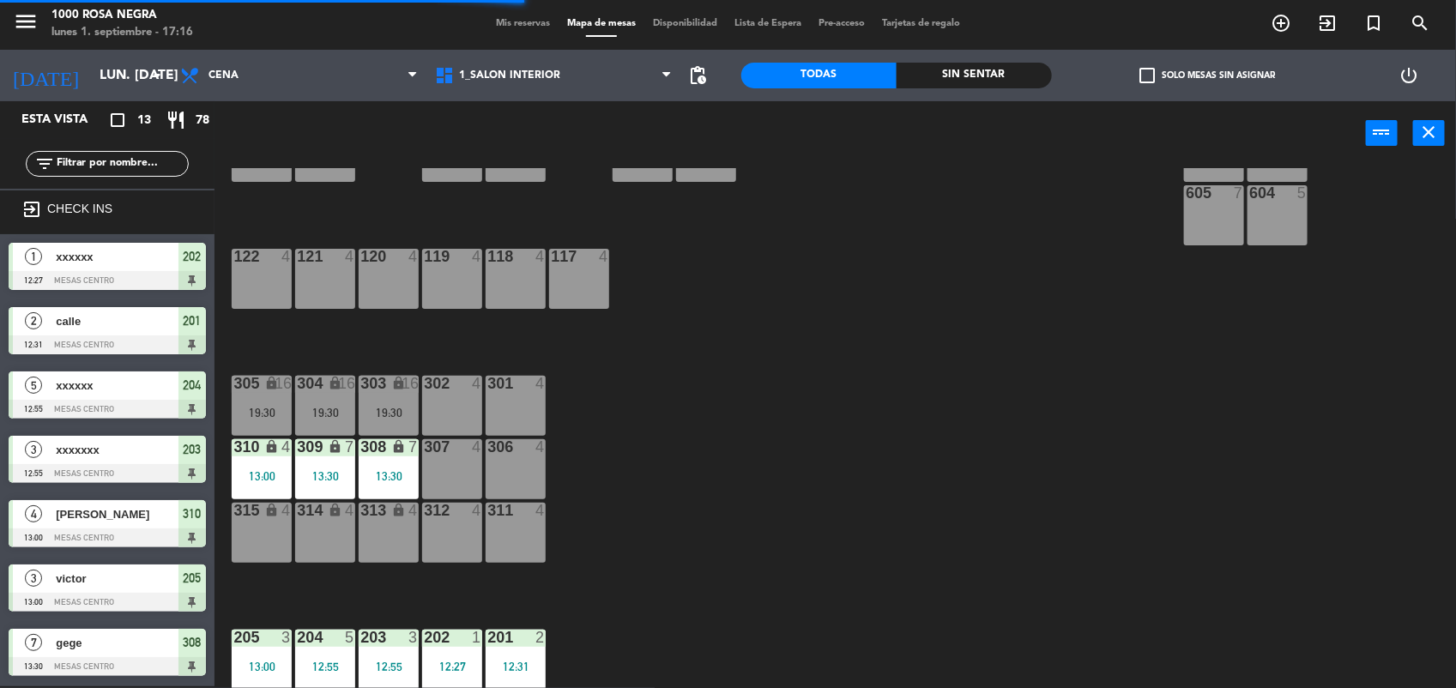
click at [396, 462] on div "308 lock 7 13:30" at bounding box center [389, 469] width 60 height 60
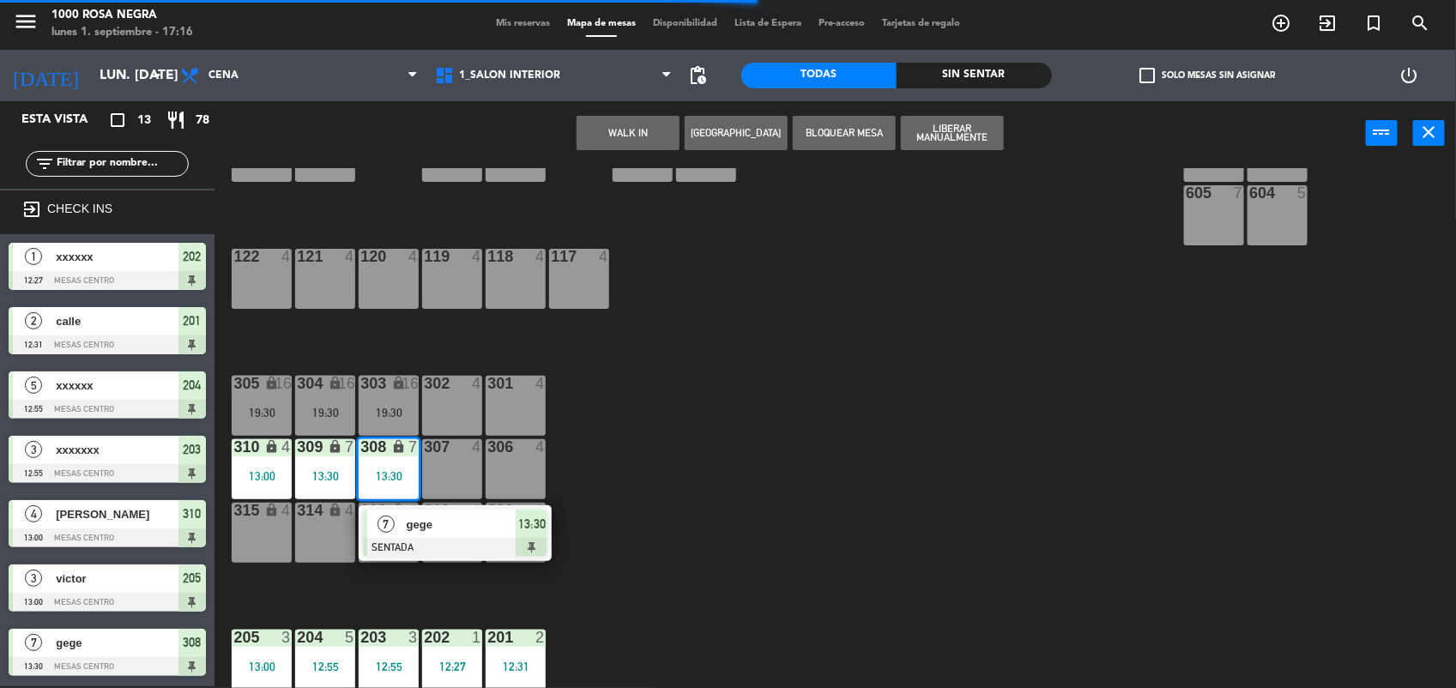
click at [446, 524] on span "gege" at bounding box center [462, 525] width 110 height 18
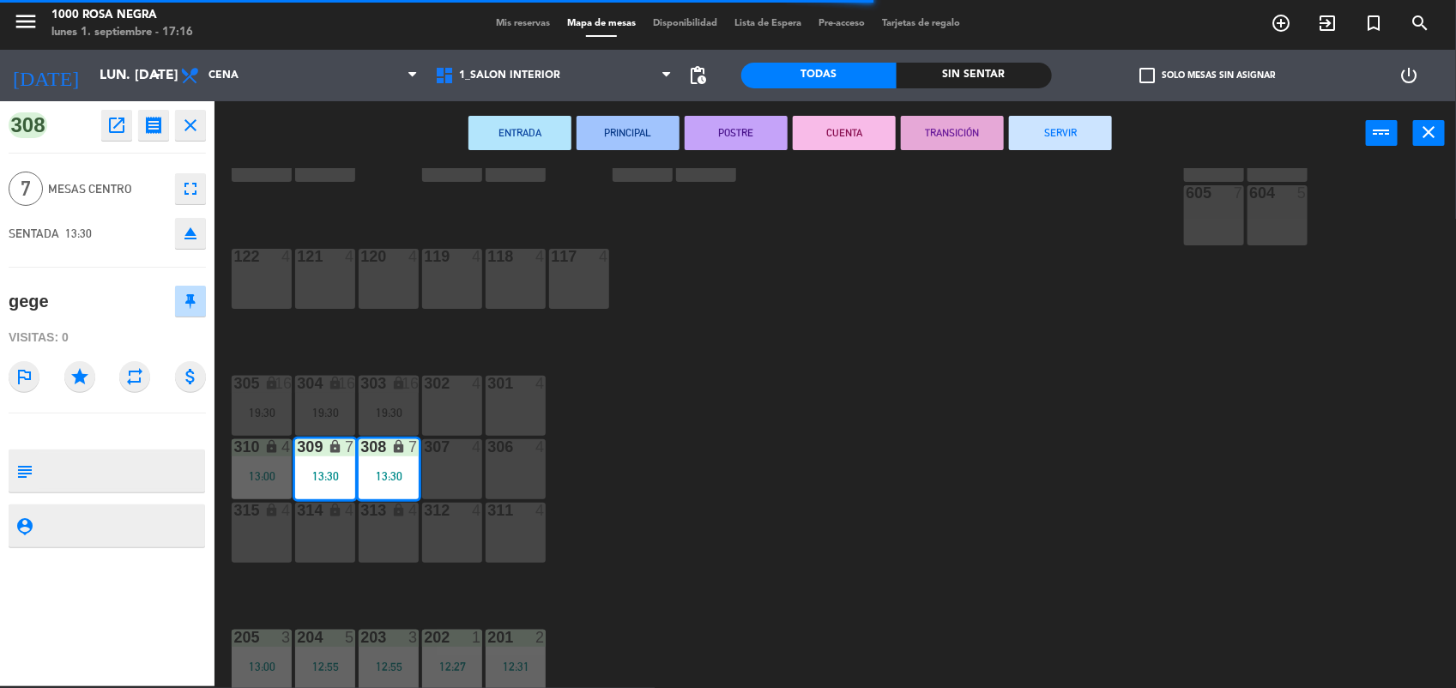
click at [1094, 134] on button "SERVIR" at bounding box center [1060, 133] width 103 height 34
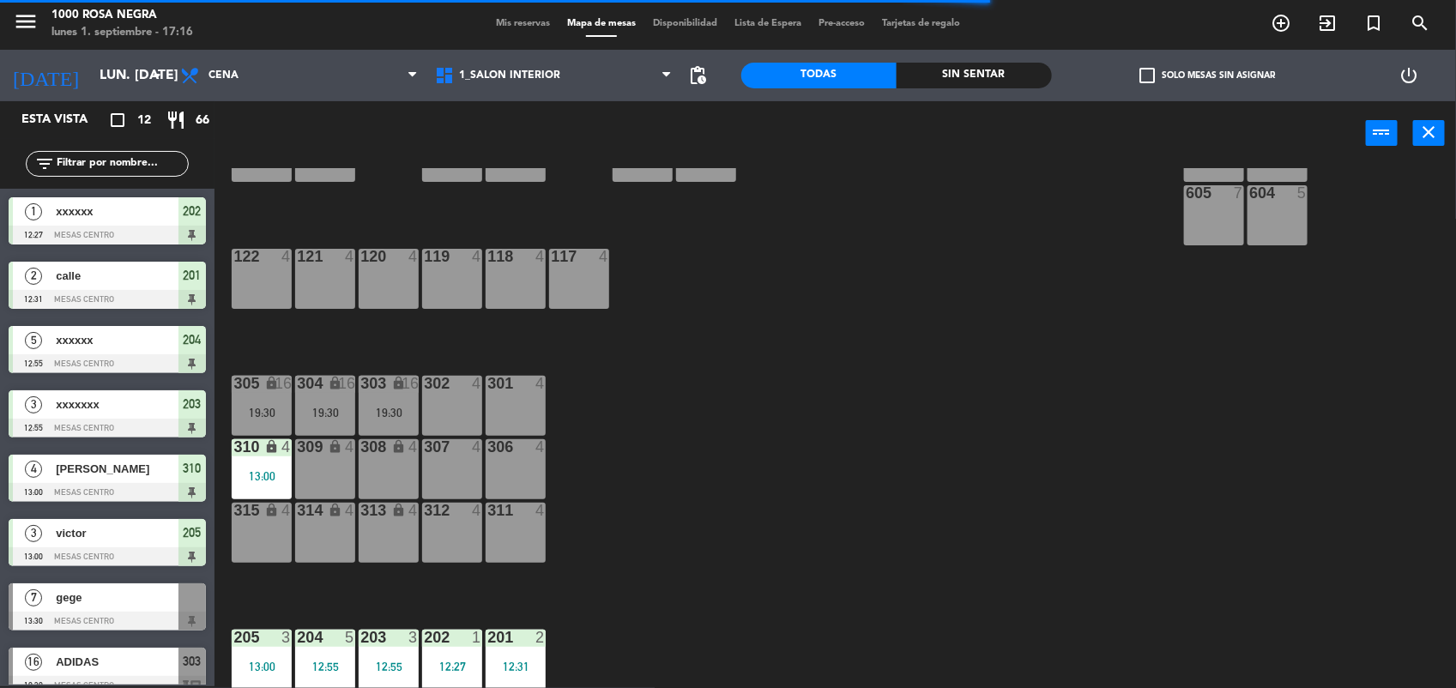
click at [275, 469] on div "13:00" at bounding box center [262, 475] width 60 height 13
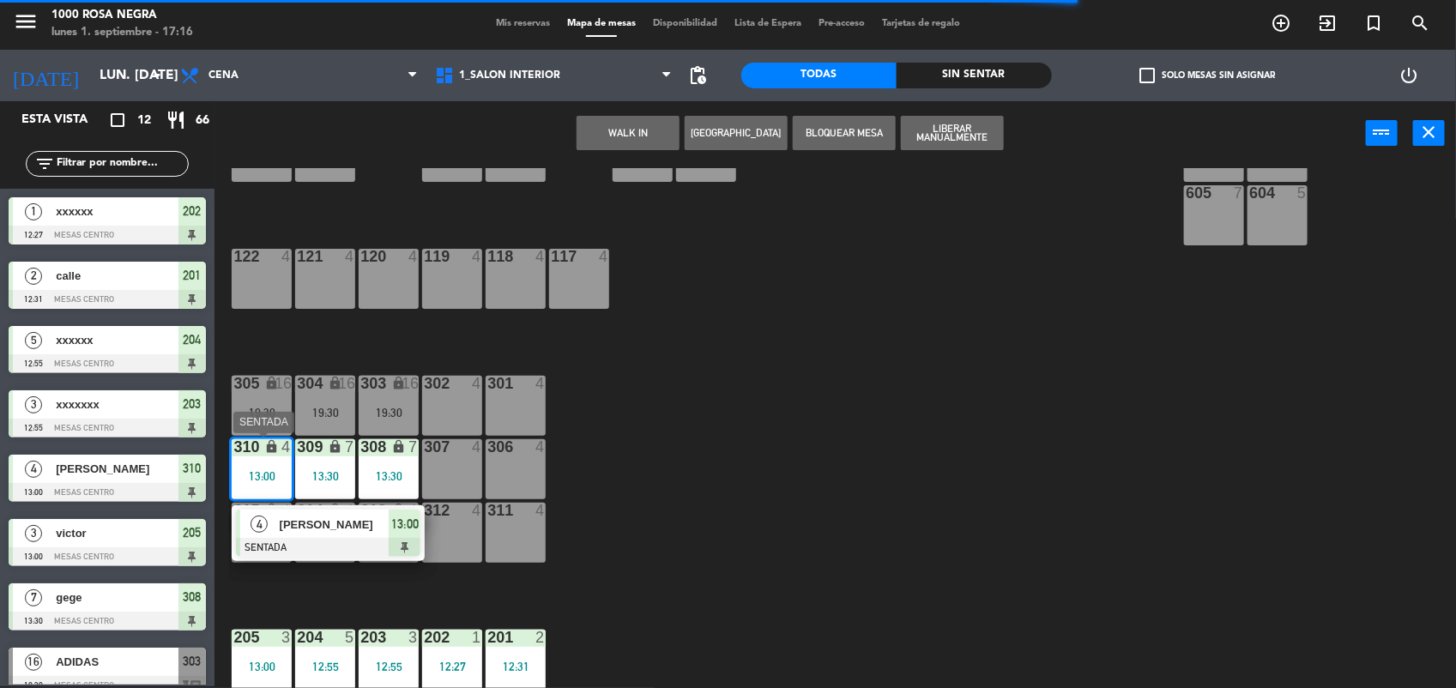
click at [376, 525] on span "[PERSON_NAME]" at bounding box center [335, 525] width 110 height 18
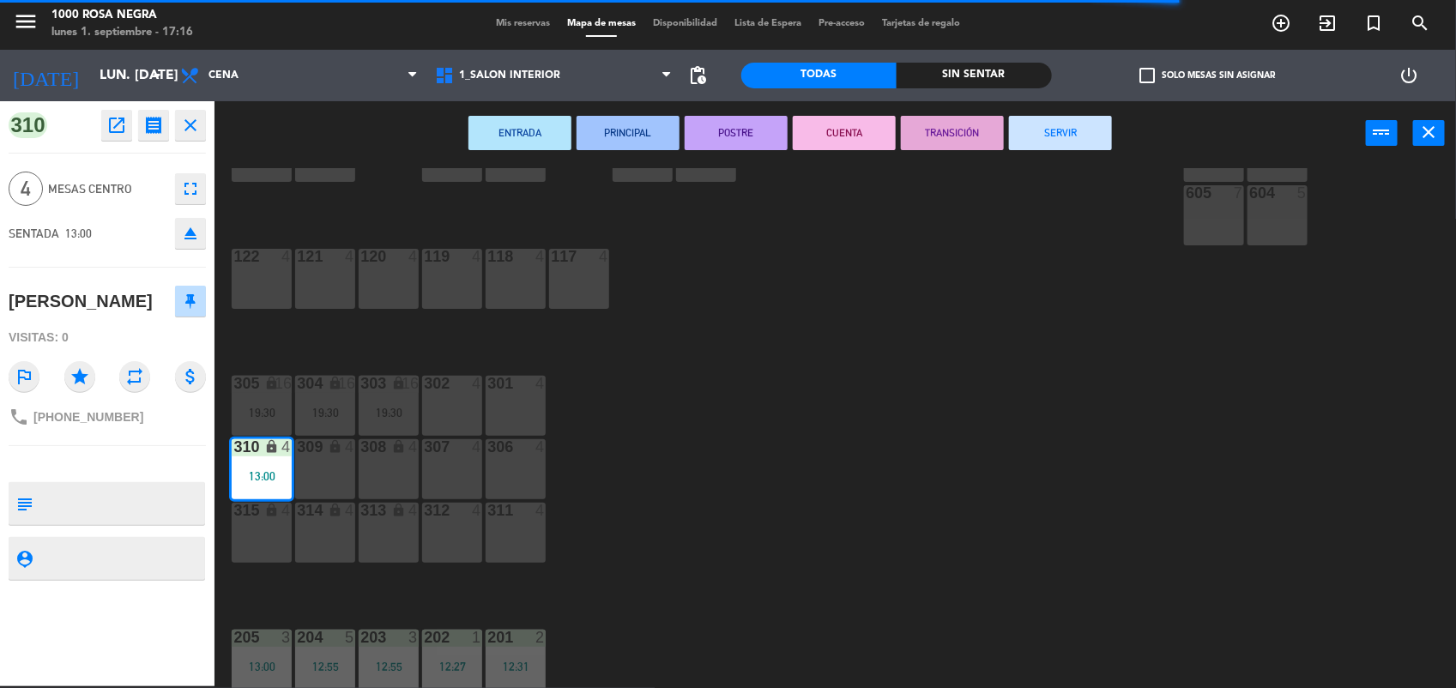
click at [1071, 129] on button "SERVIR" at bounding box center [1060, 133] width 103 height 34
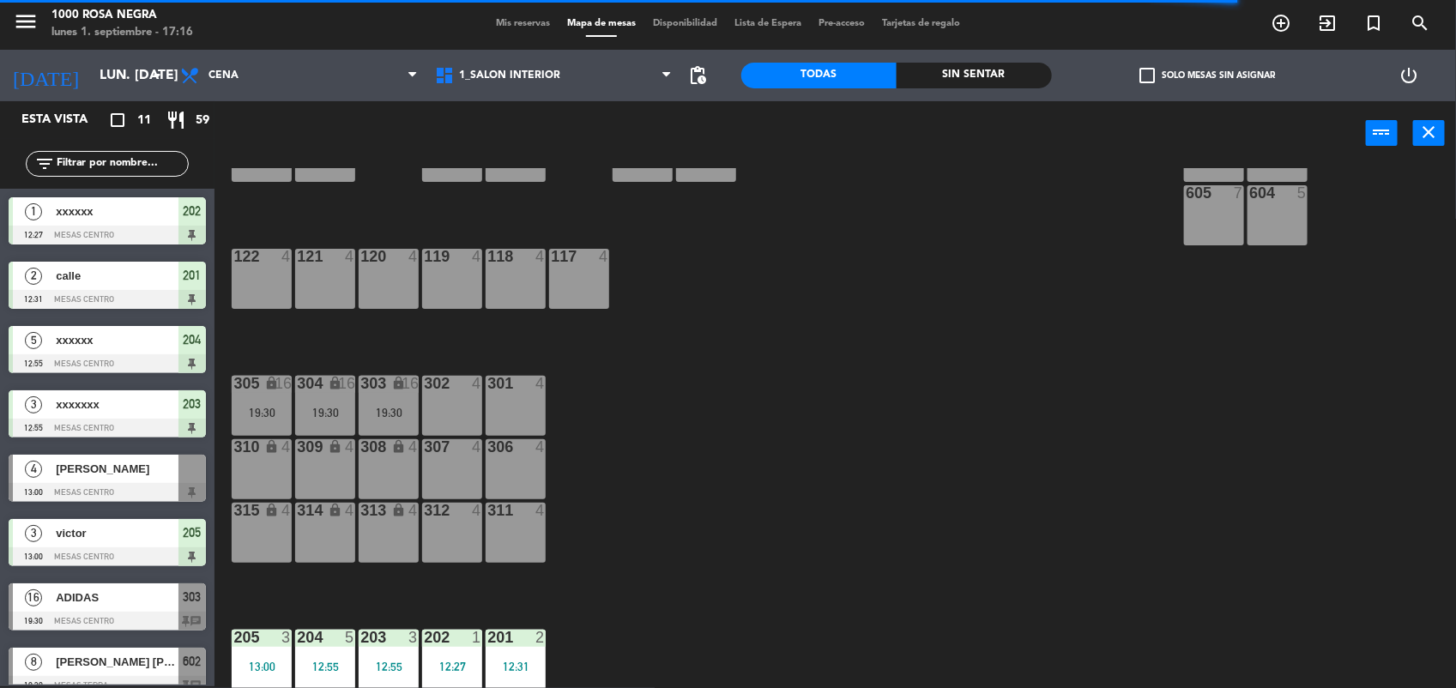
click at [156, 239] on div at bounding box center [107, 235] width 197 height 19
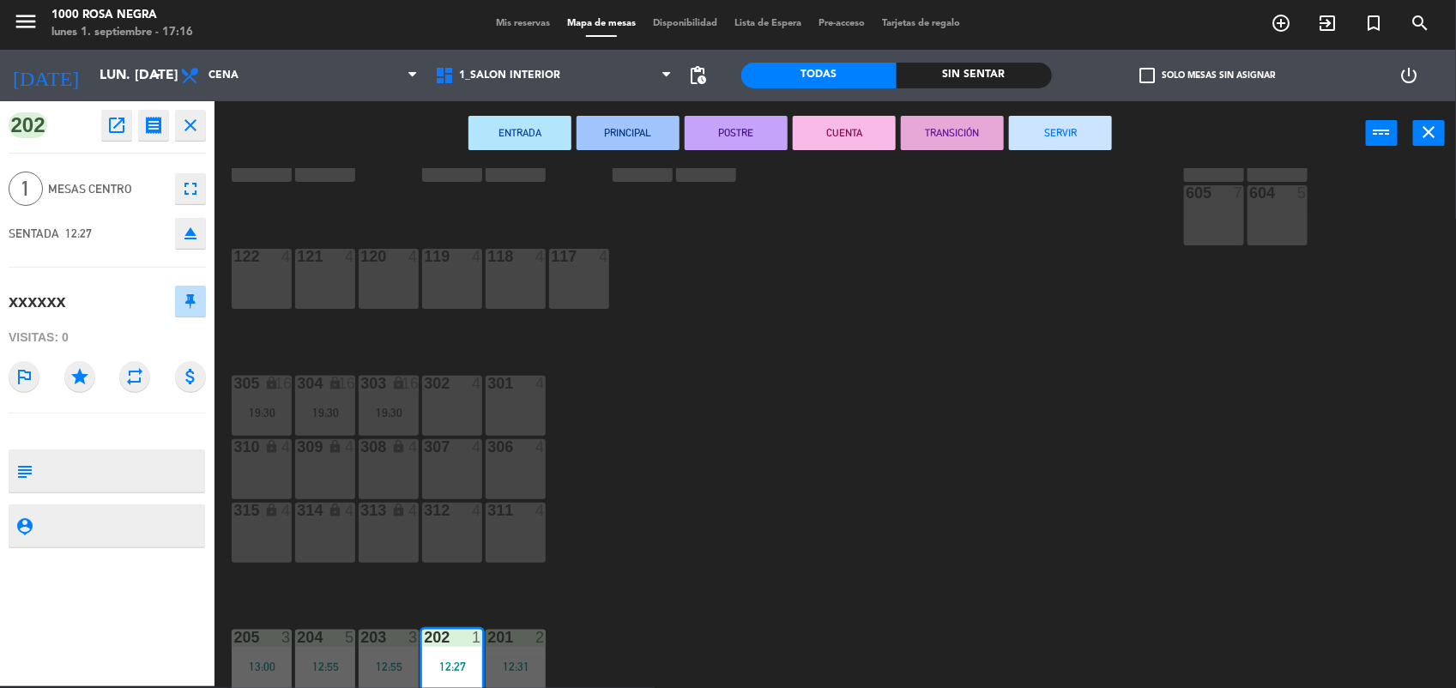
click at [1056, 125] on button "SERVIR" at bounding box center [1060, 133] width 103 height 34
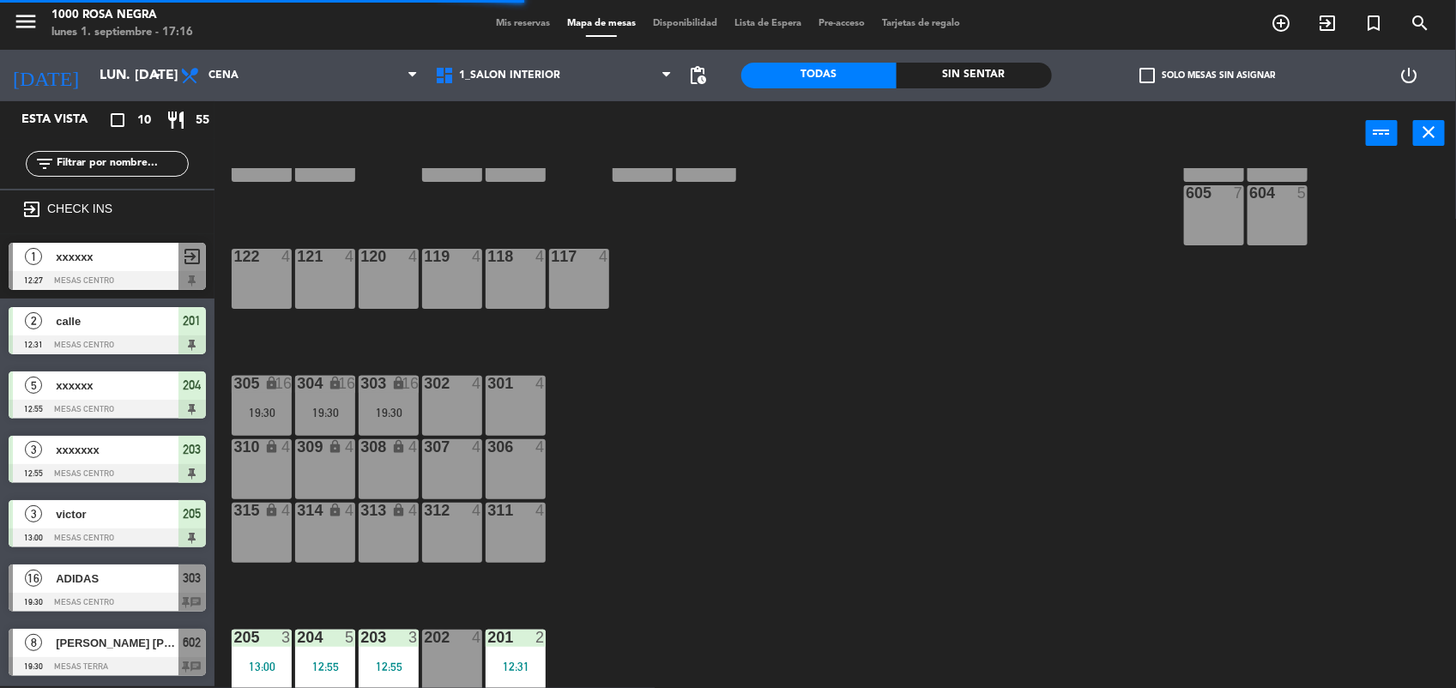
click at [160, 315] on span "calle" at bounding box center [117, 321] width 123 height 18
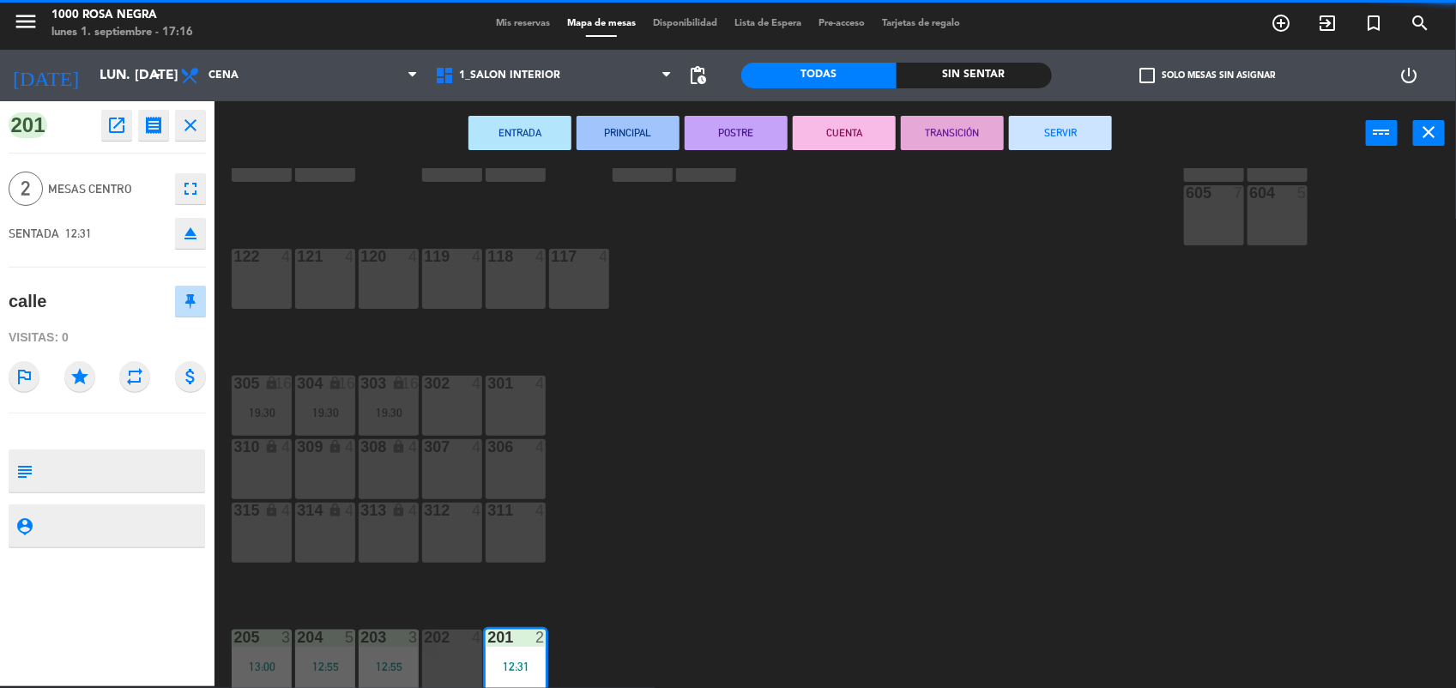
click at [1068, 118] on button "SERVIR" at bounding box center [1060, 133] width 103 height 34
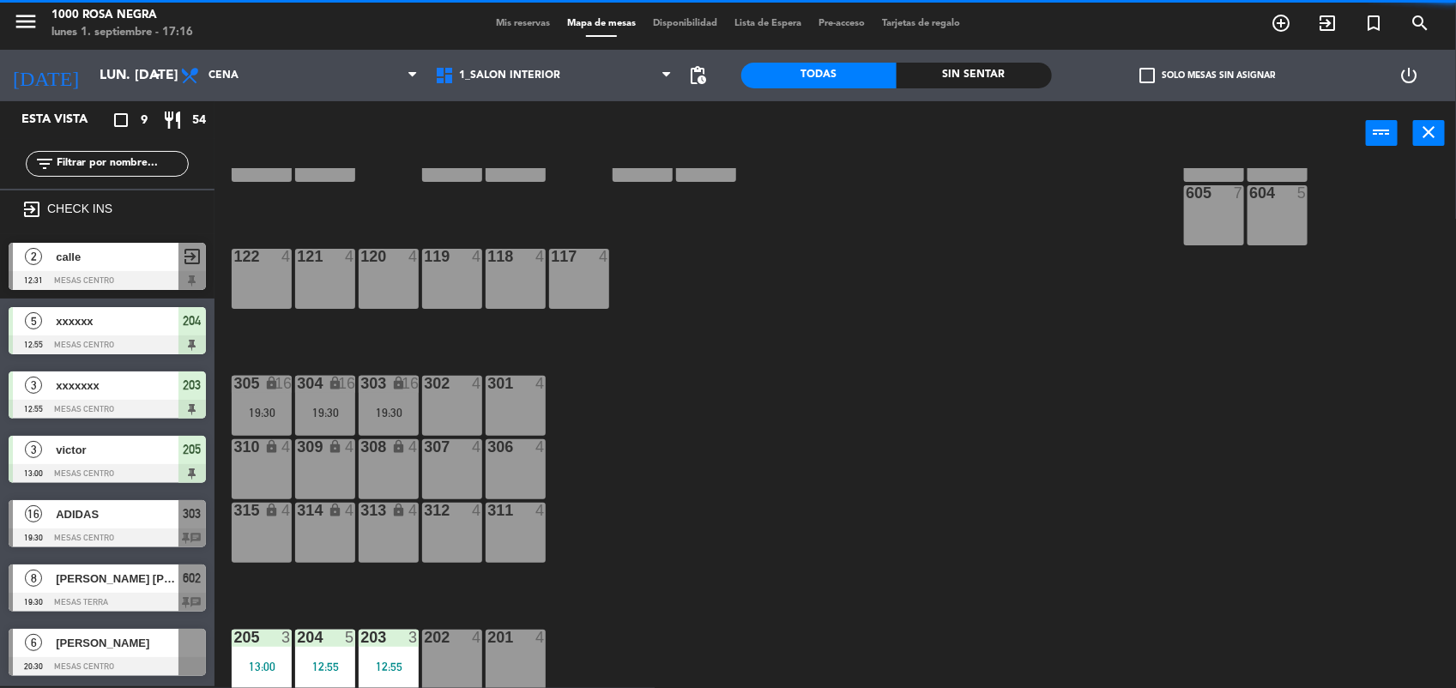
click at [165, 326] on span "xxxxxx" at bounding box center [117, 321] width 123 height 18
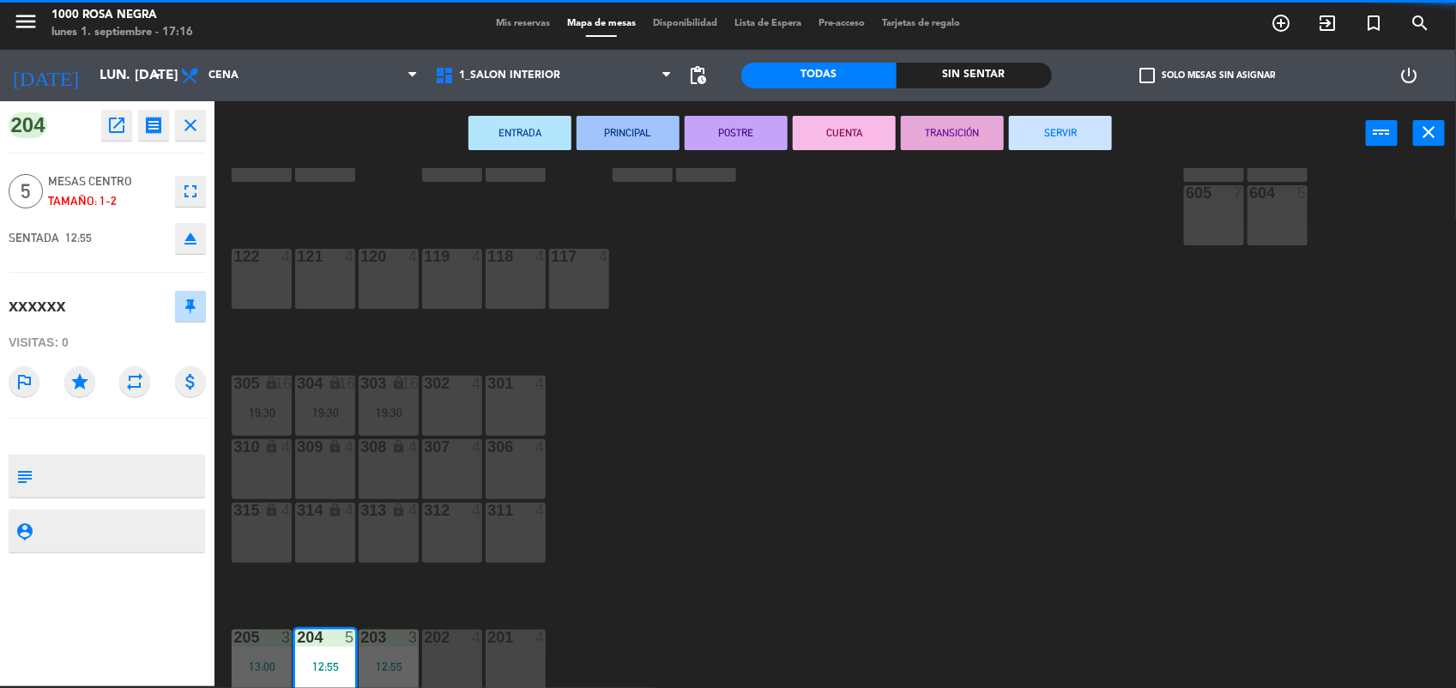
click at [1074, 130] on button "SERVIR" at bounding box center [1060, 133] width 103 height 34
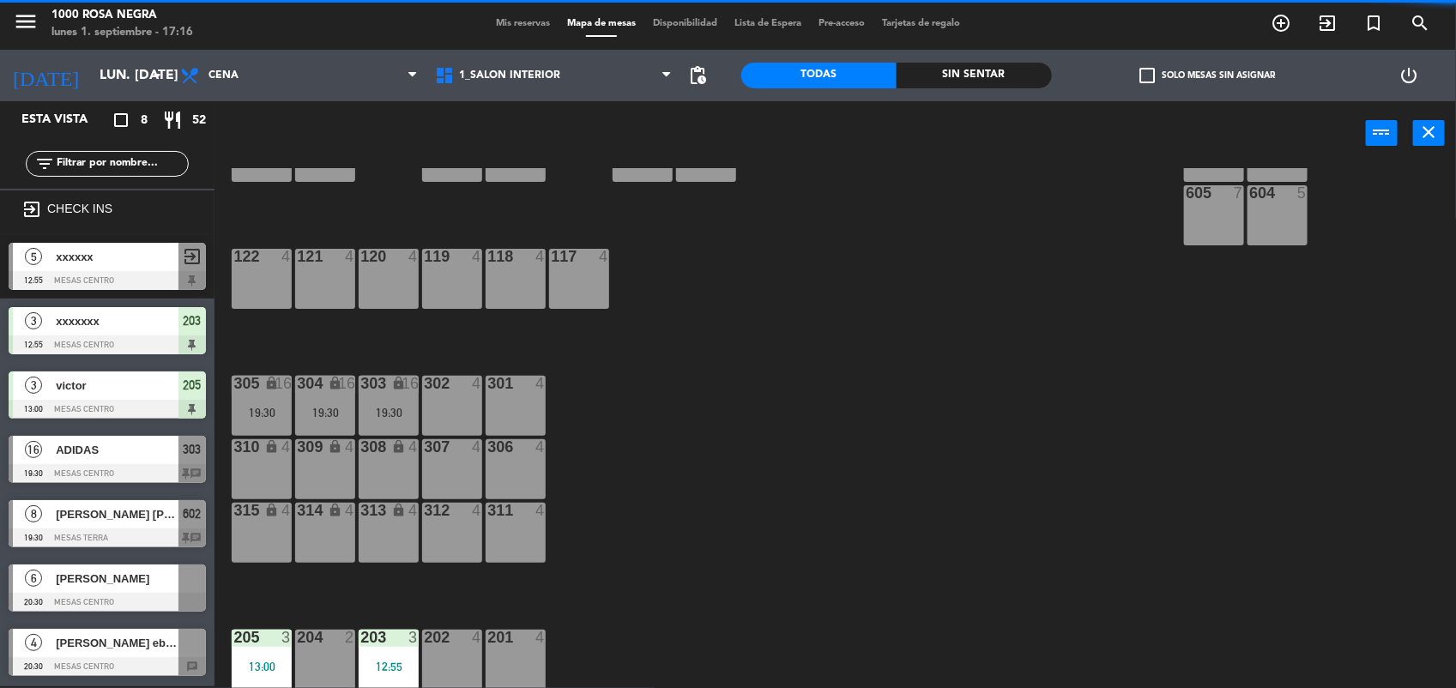
click at [187, 329] on span "203" at bounding box center [193, 321] width 18 height 21
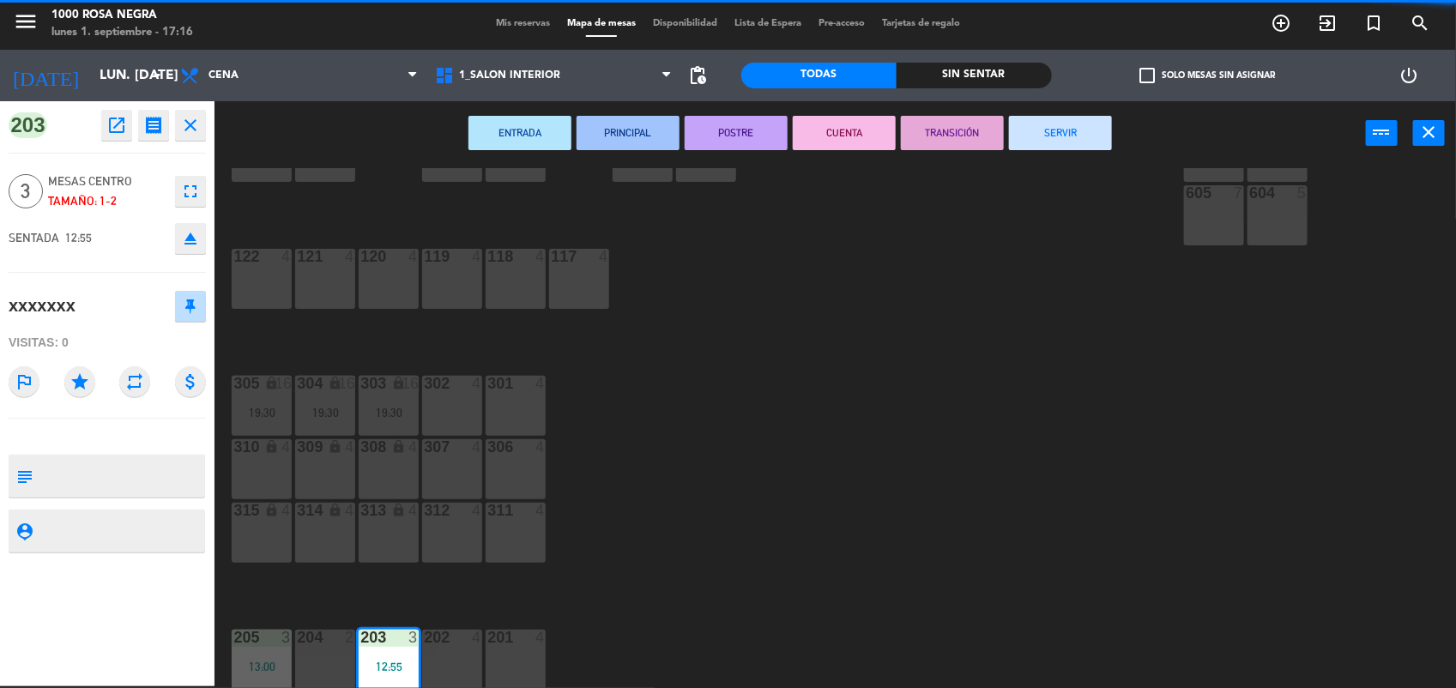
click at [1090, 130] on button "SERVIR" at bounding box center [1060, 133] width 103 height 34
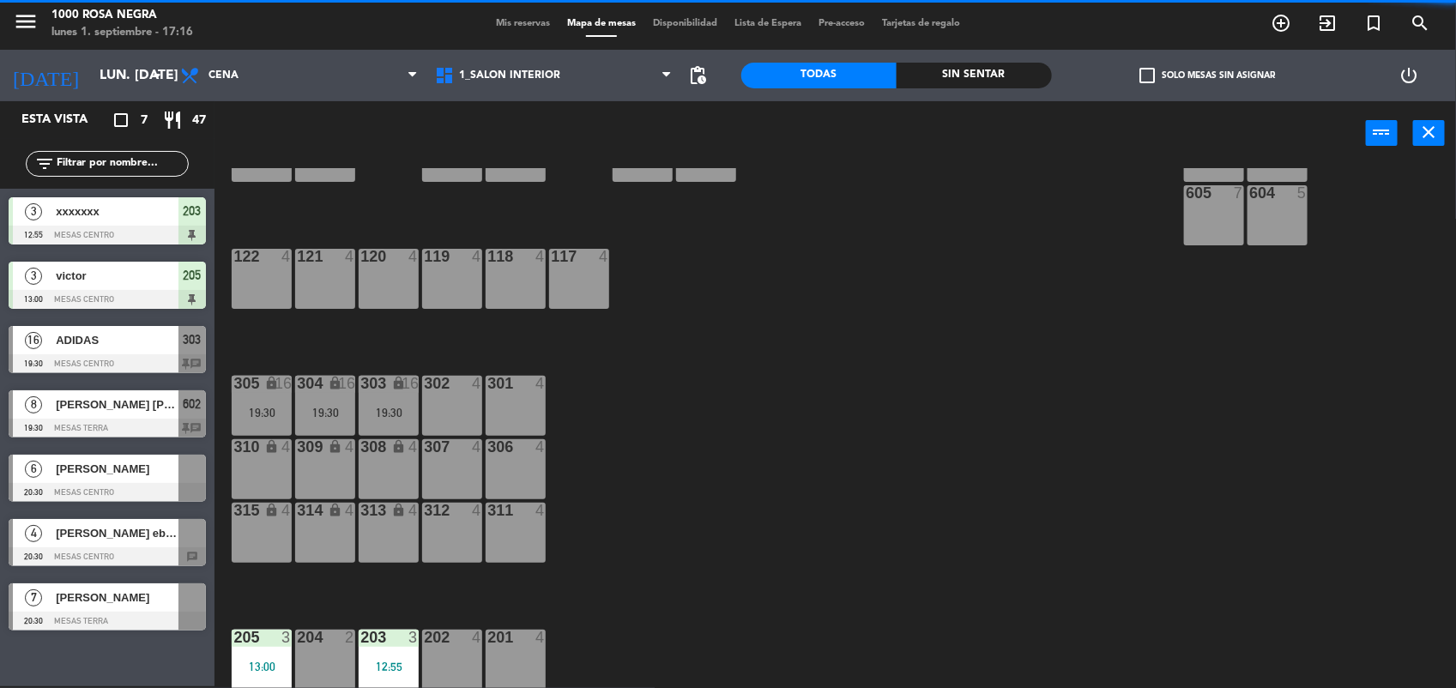
click at [157, 306] on div at bounding box center [107, 299] width 197 height 19
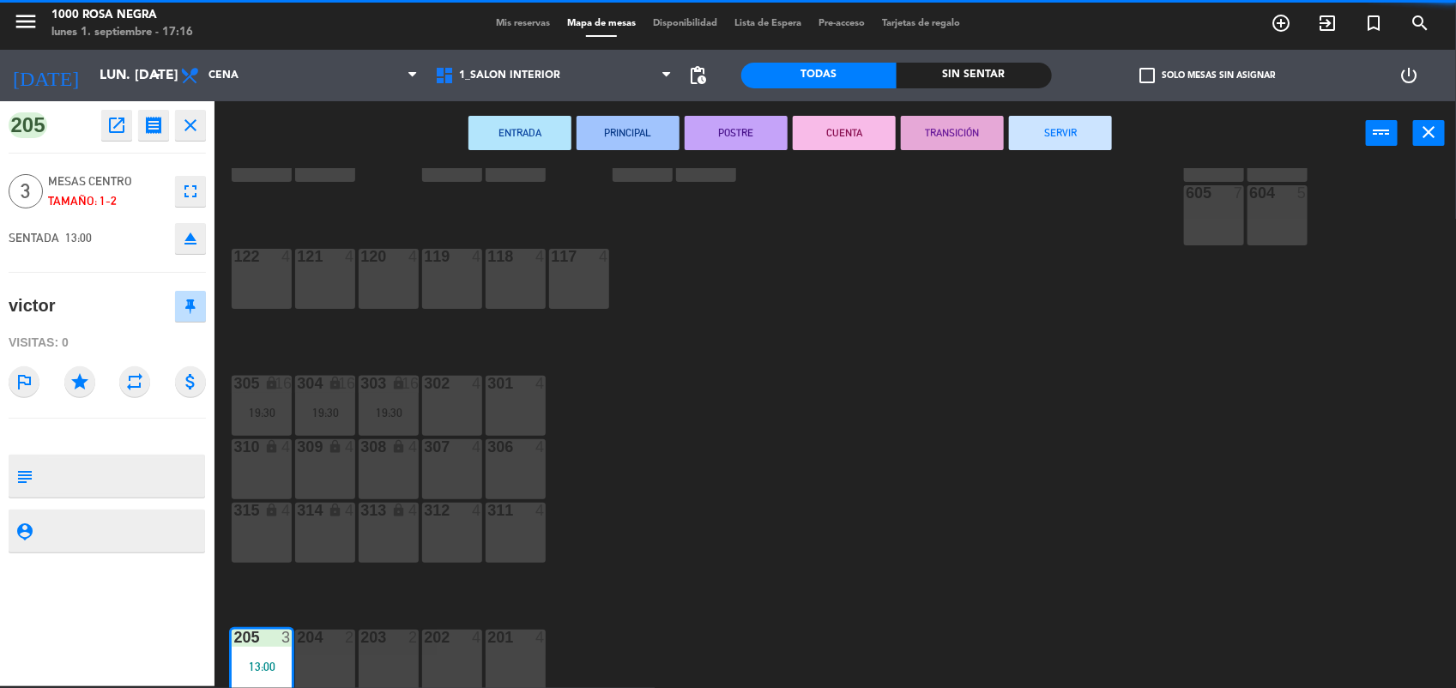
click at [1066, 133] on button "SERVIR" at bounding box center [1060, 133] width 103 height 34
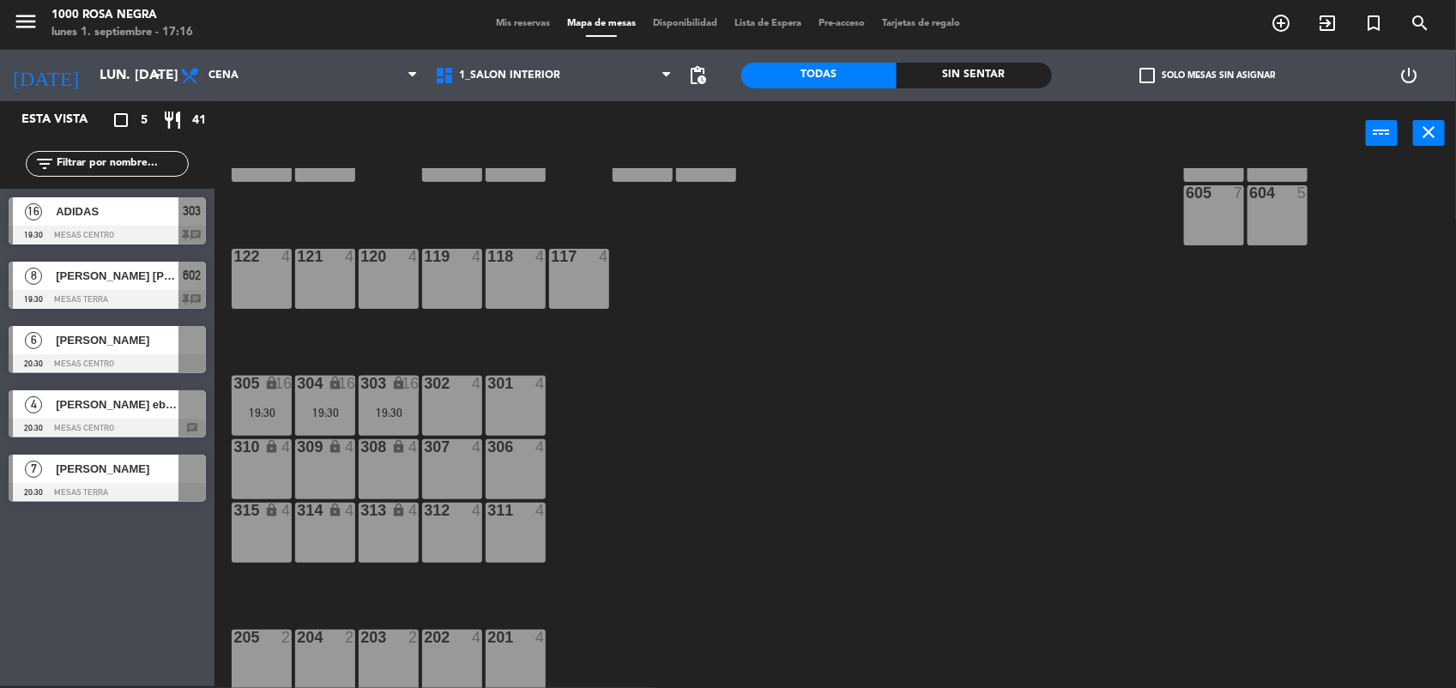
click at [1141, 80] on span "check_box_outline_blank" at bounding box center [1147, 75] width 15 height 15
click at [1207, 76] on input "check_box_outline_blank Solo mesas sin asignar" at bounding box center [1207, 76] width 0 height 0
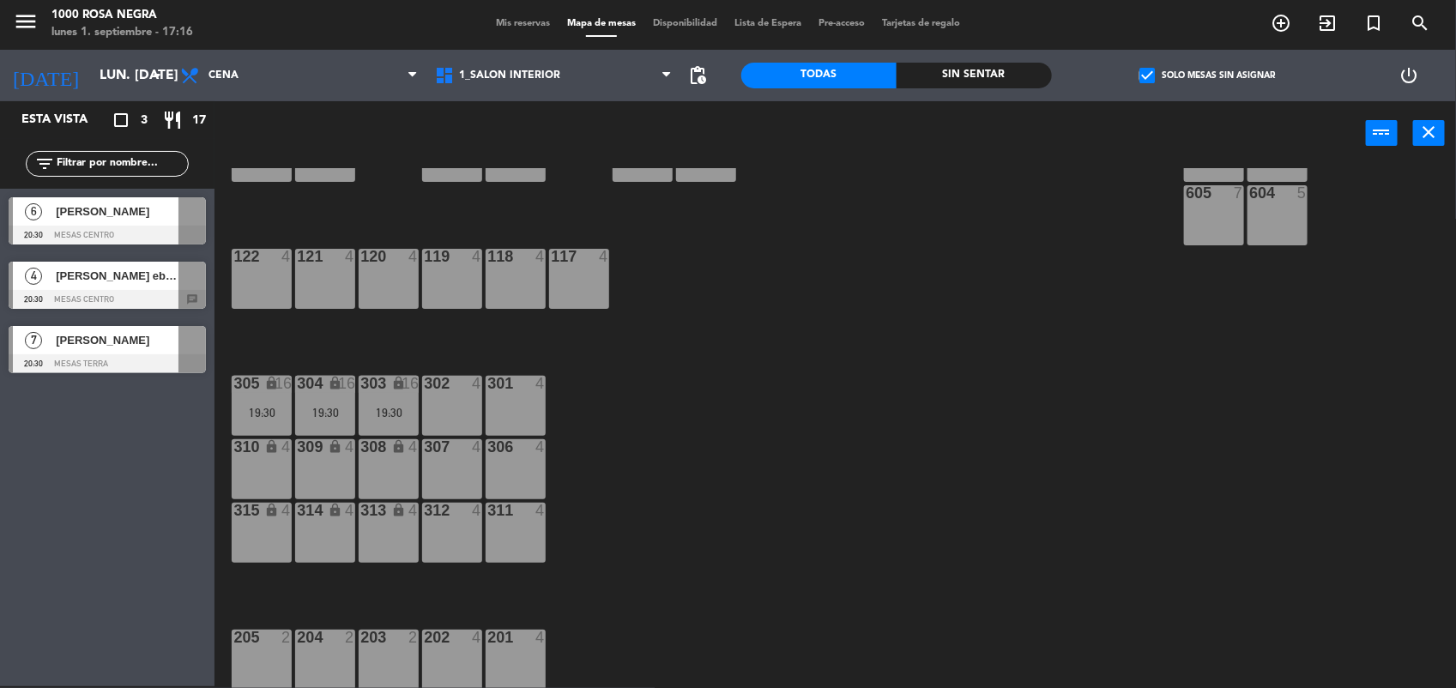
click at [154, 357] on div at bounding box center [107, 363] width 197 height 19
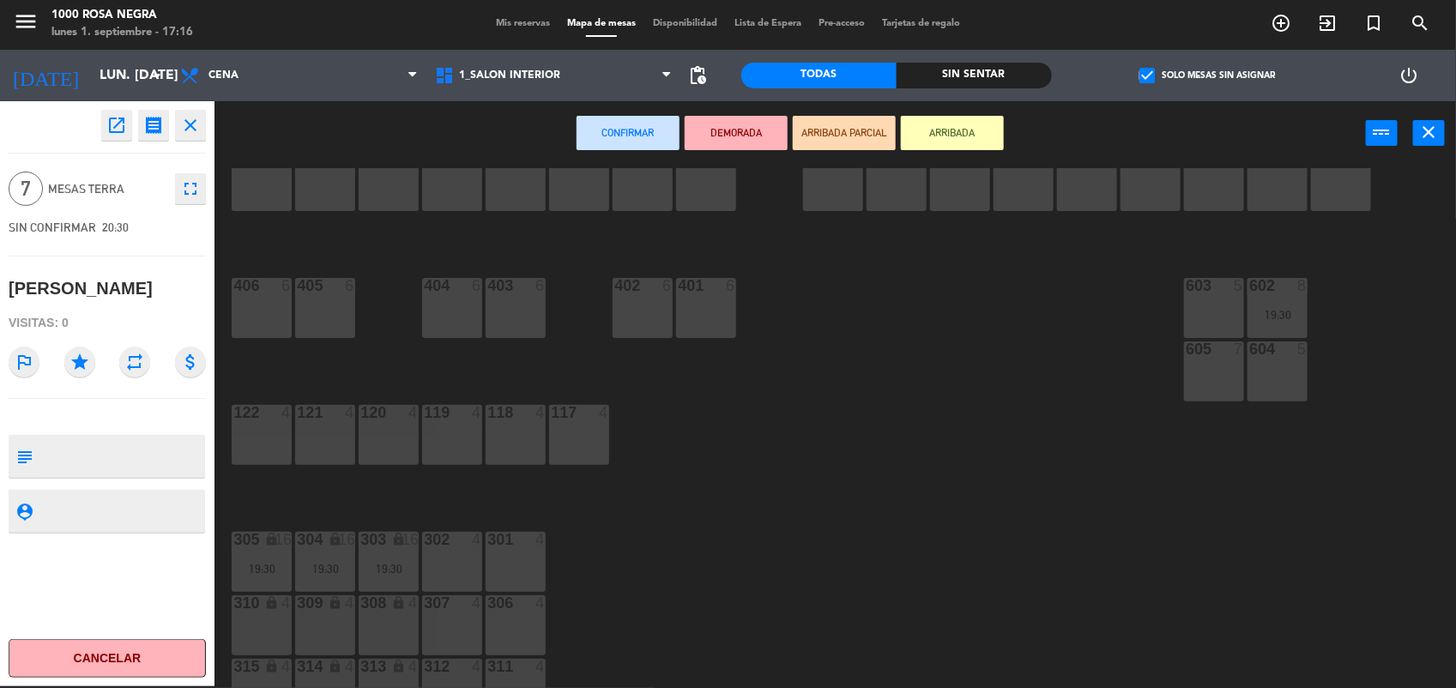
scroll to position [0, 0]
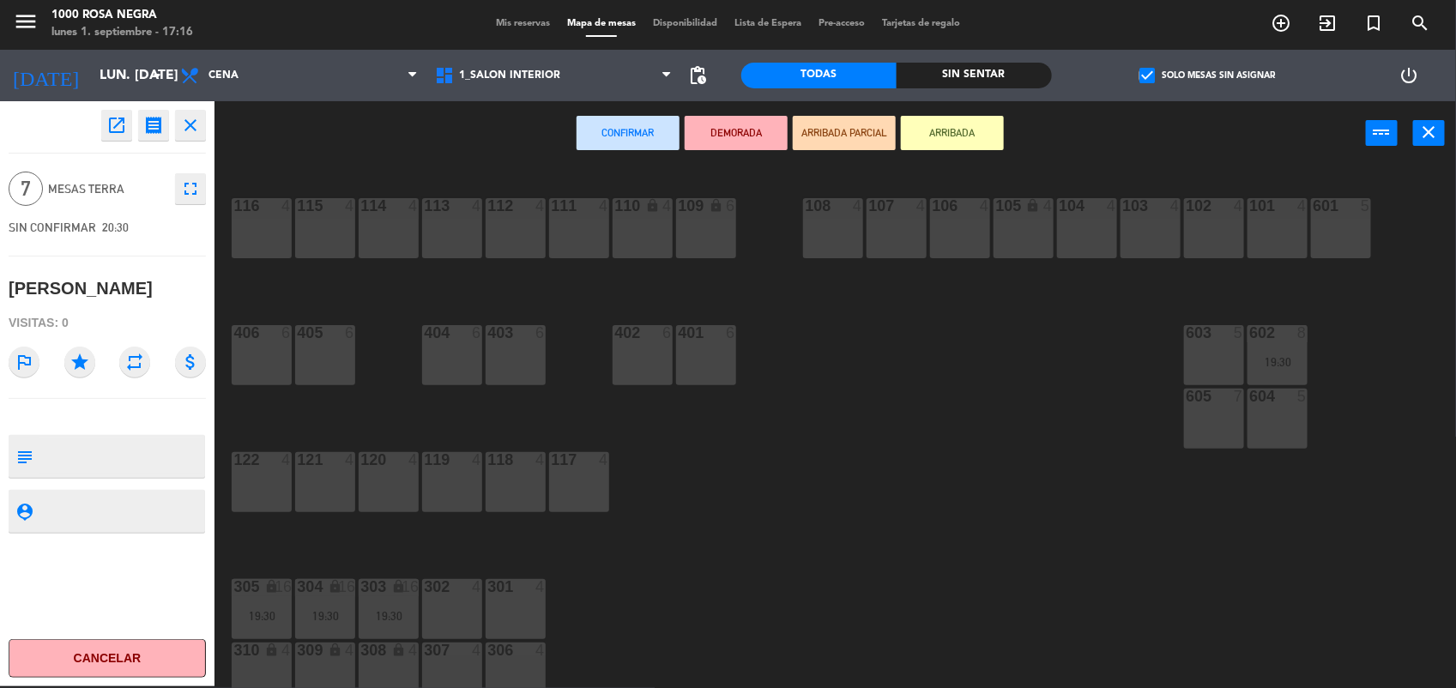
click at [1199, 431] on div "605 7" at bounding box center [1214, 419] width 60 height 60
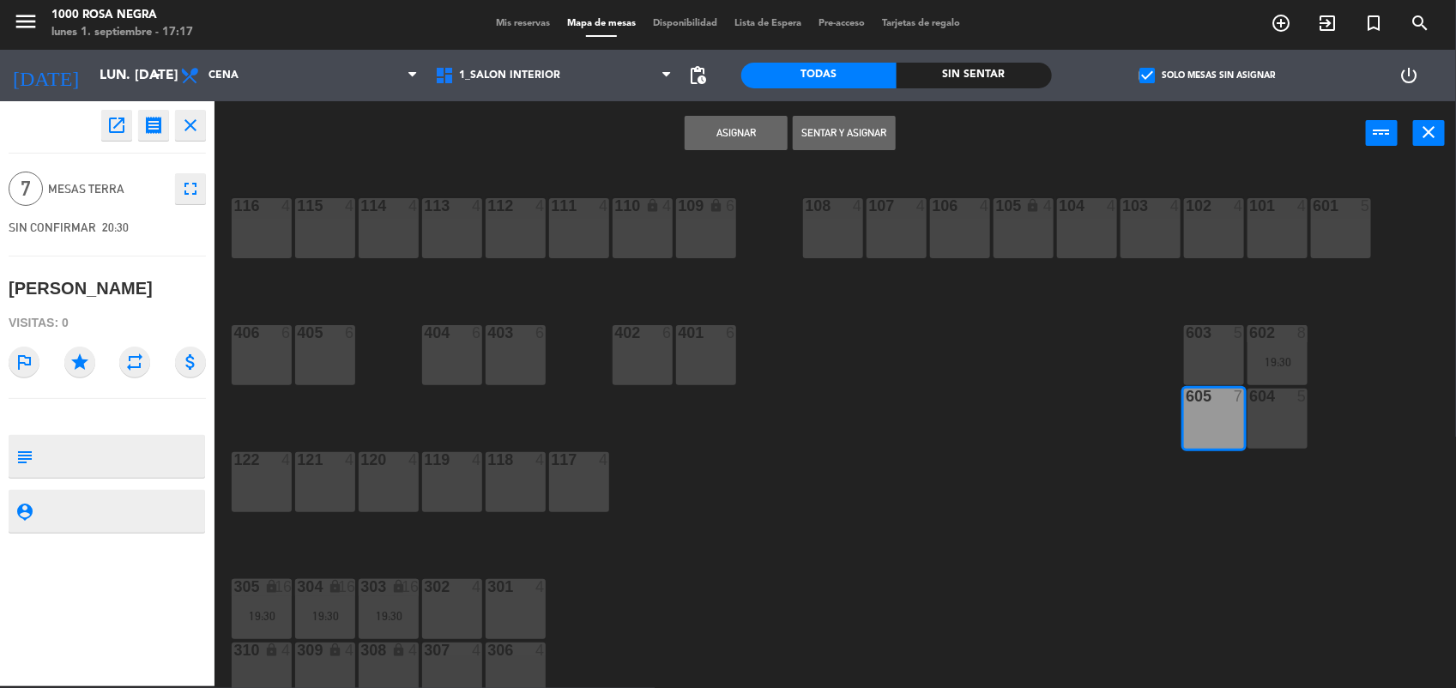
click at [742, 118] on button "Asignar" at bounding box center [736, 133] width 103 height 34
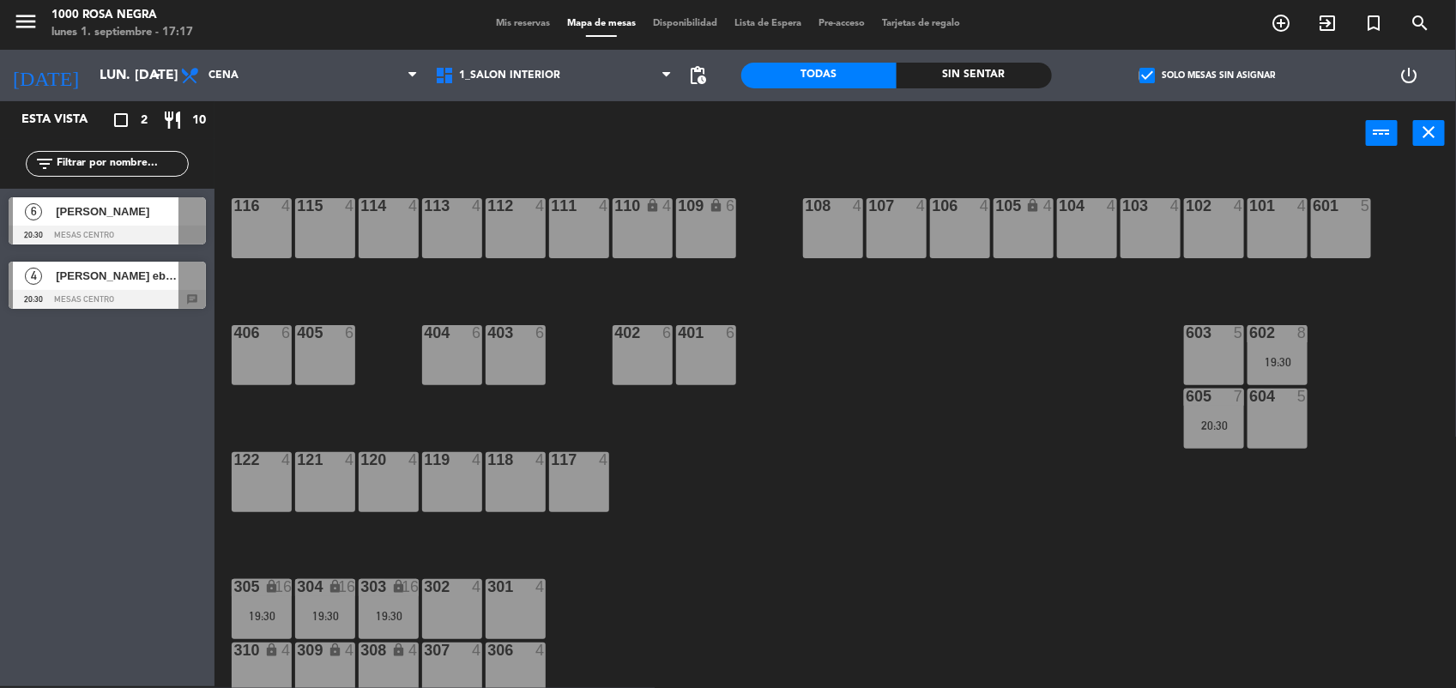
click at [155, 294] on div at bounding box center [107, 299] width 197 height 19
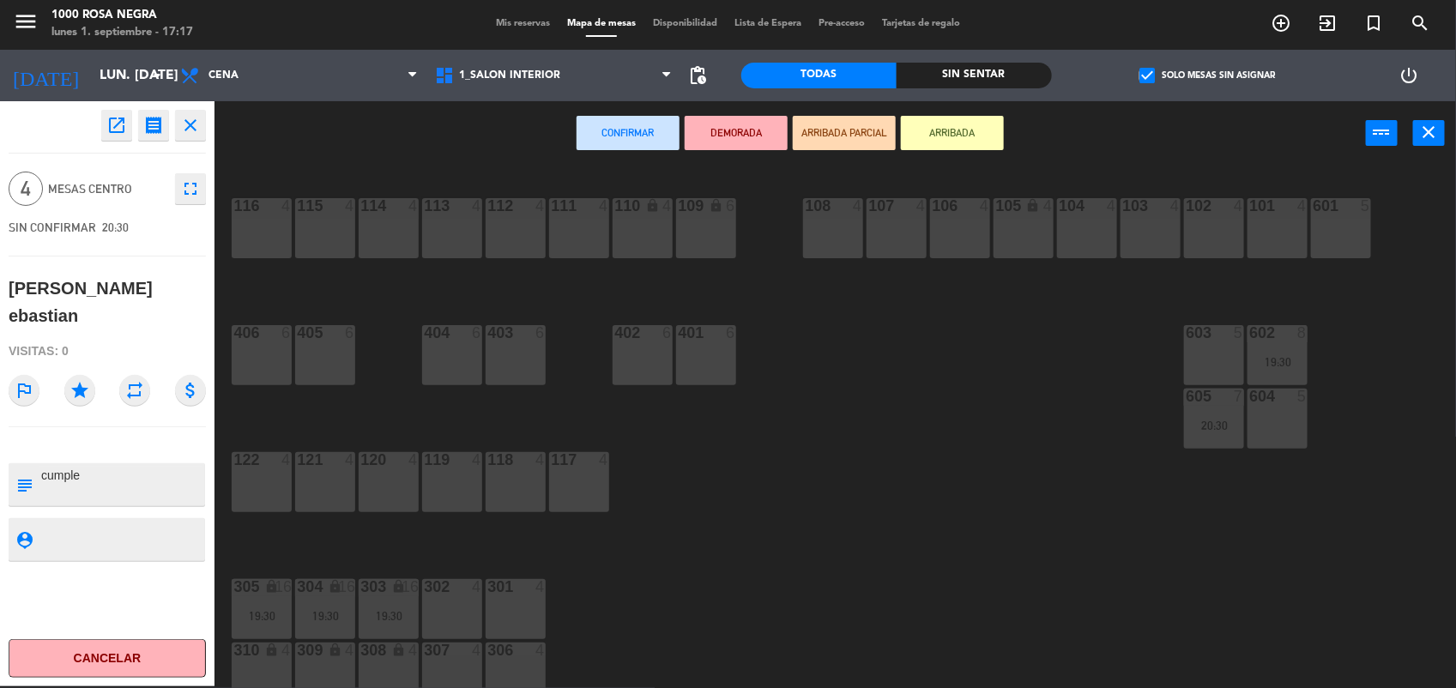
click at [1134, 243] on div "103 4" at bounding box center [1151, 228] width 60 height 60
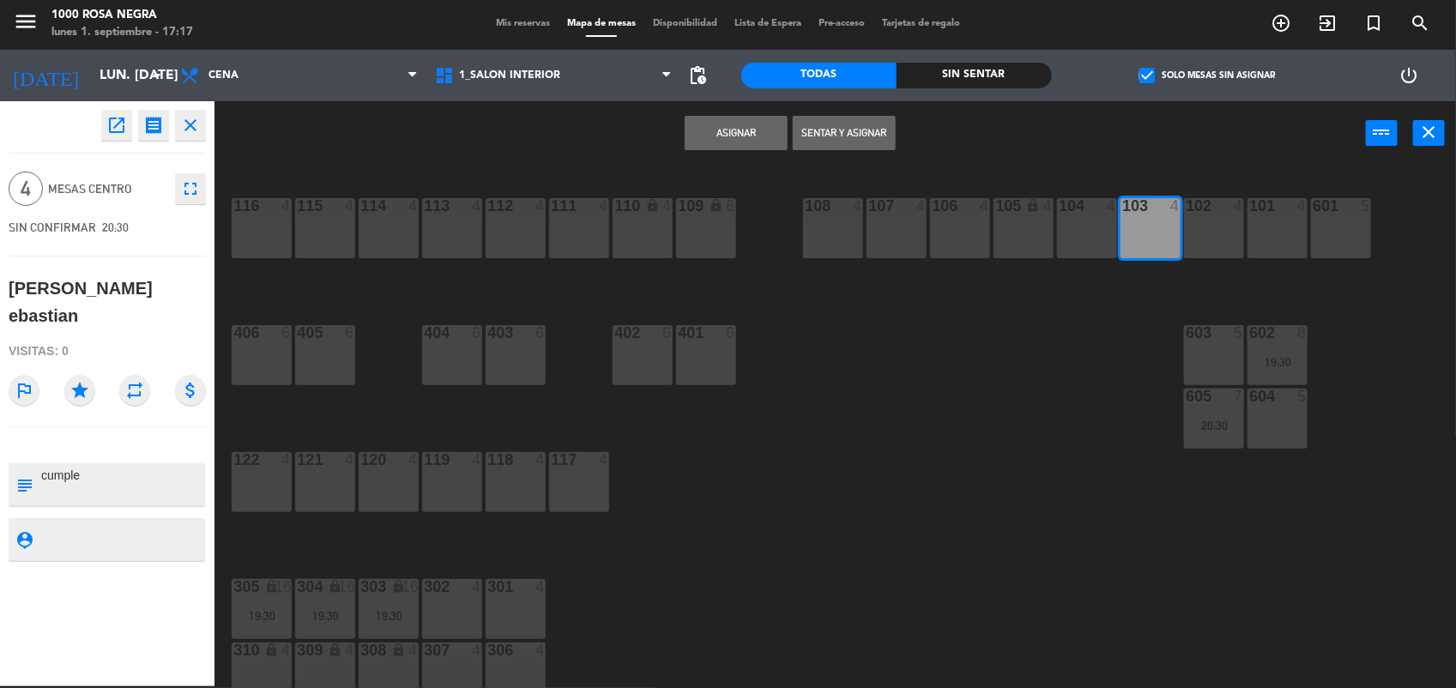
click at [778, 135] on button "Asignar" at bounding box center [736, 133] width 103 height 34
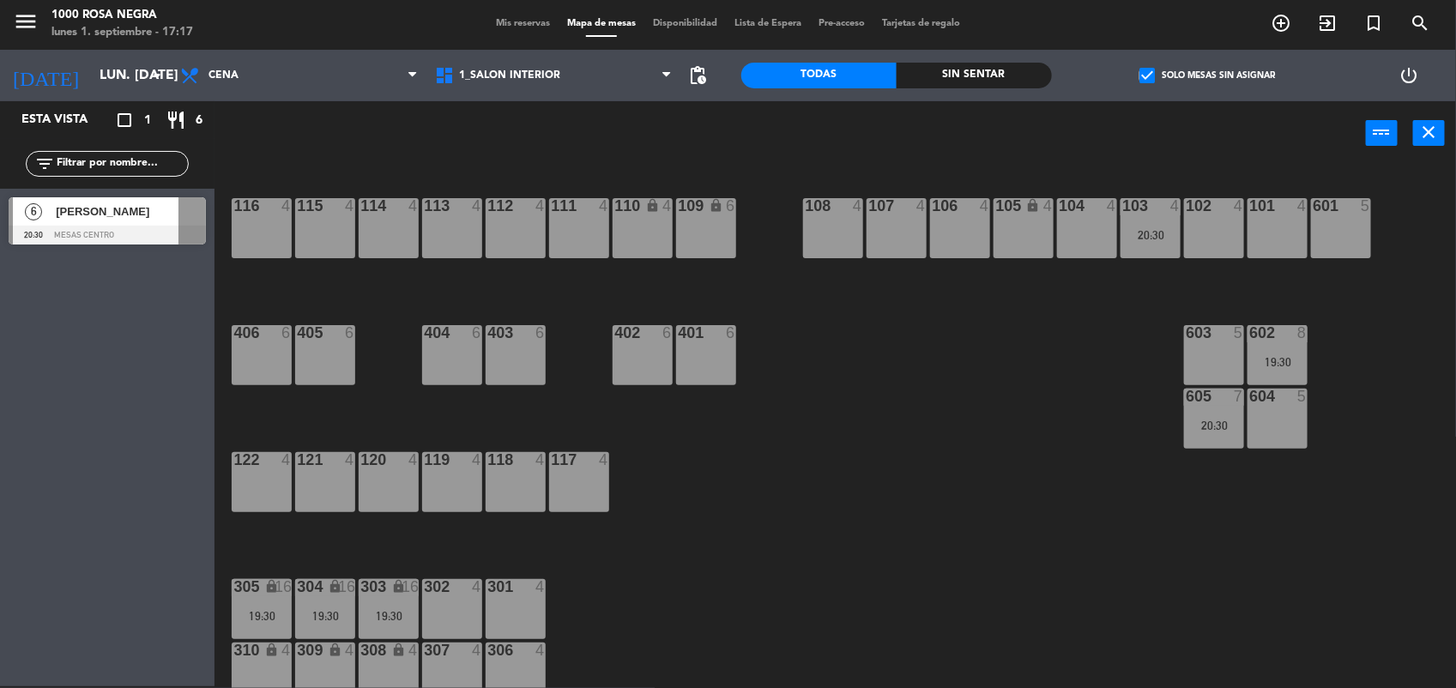
click at [161, 242] on div at bounding box center [107, 235] width 197 height 19
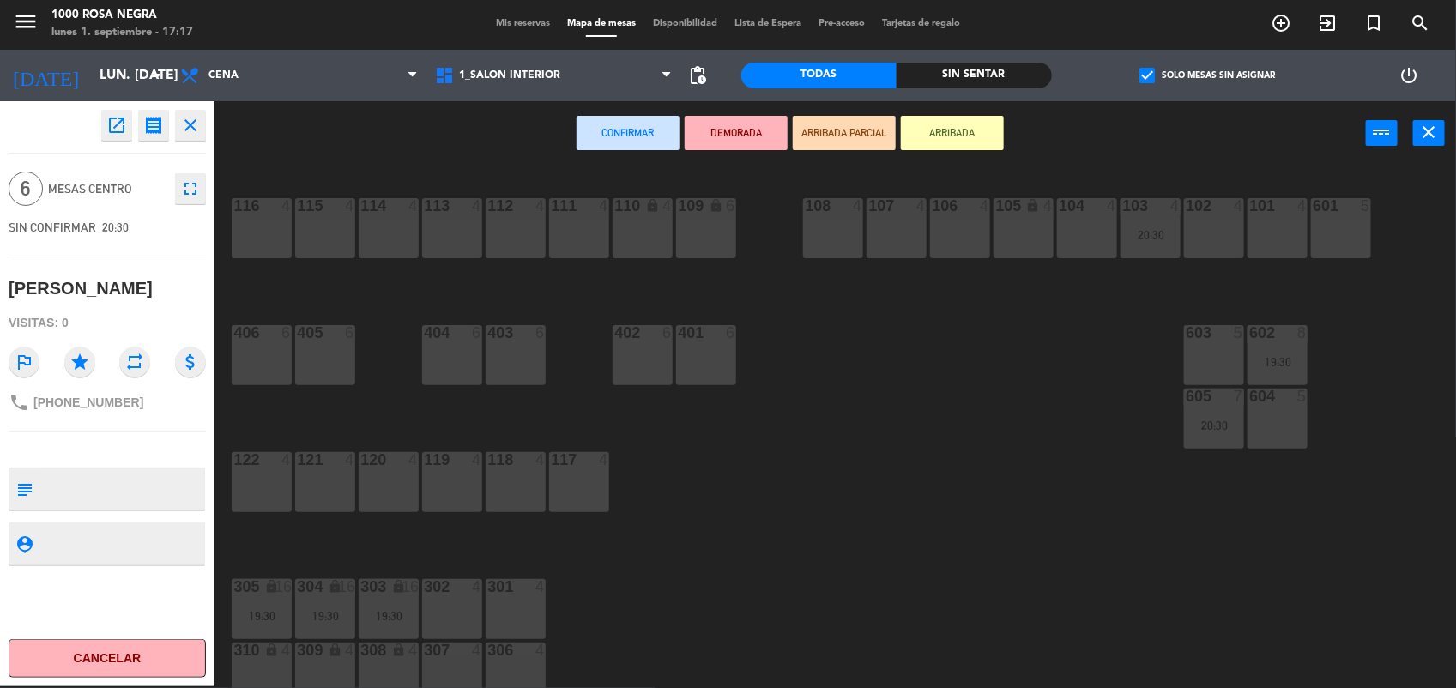
click at [532, 597] on div "301 4" at bounding box center [516, 609] width 60 height 60
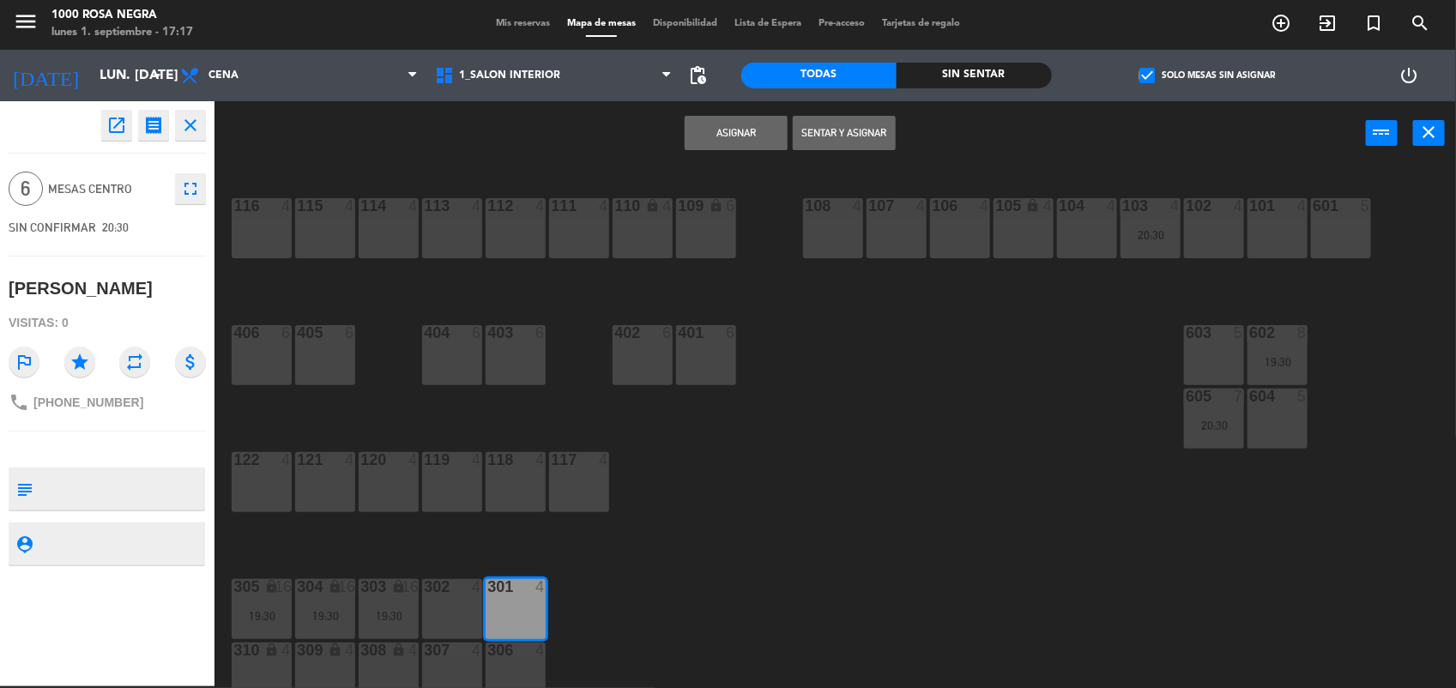
click at [452, 614] on div "302 4" at bounding box center [452, 609] width 60 height 60
click at [771, 135] on button "Asignar" at bounding box center [736, 133] width 103 height 34
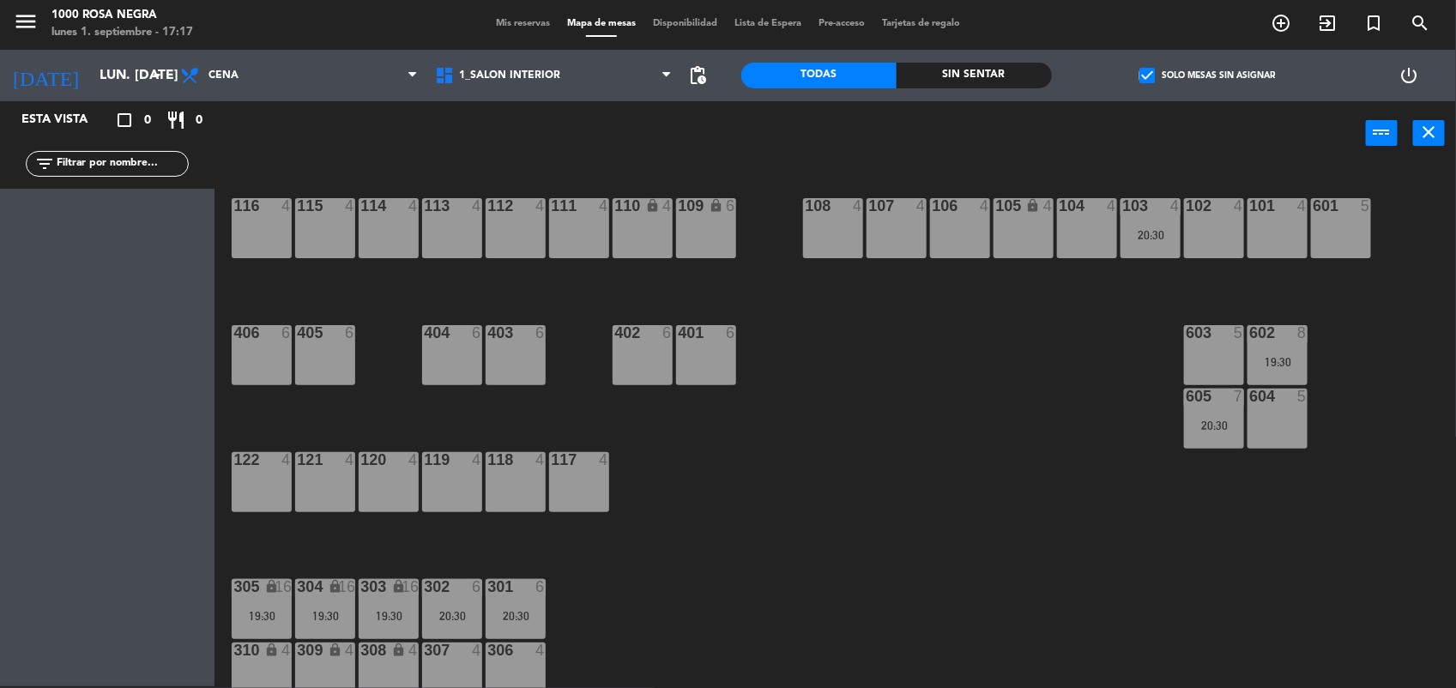
scroll to position [203, 0]
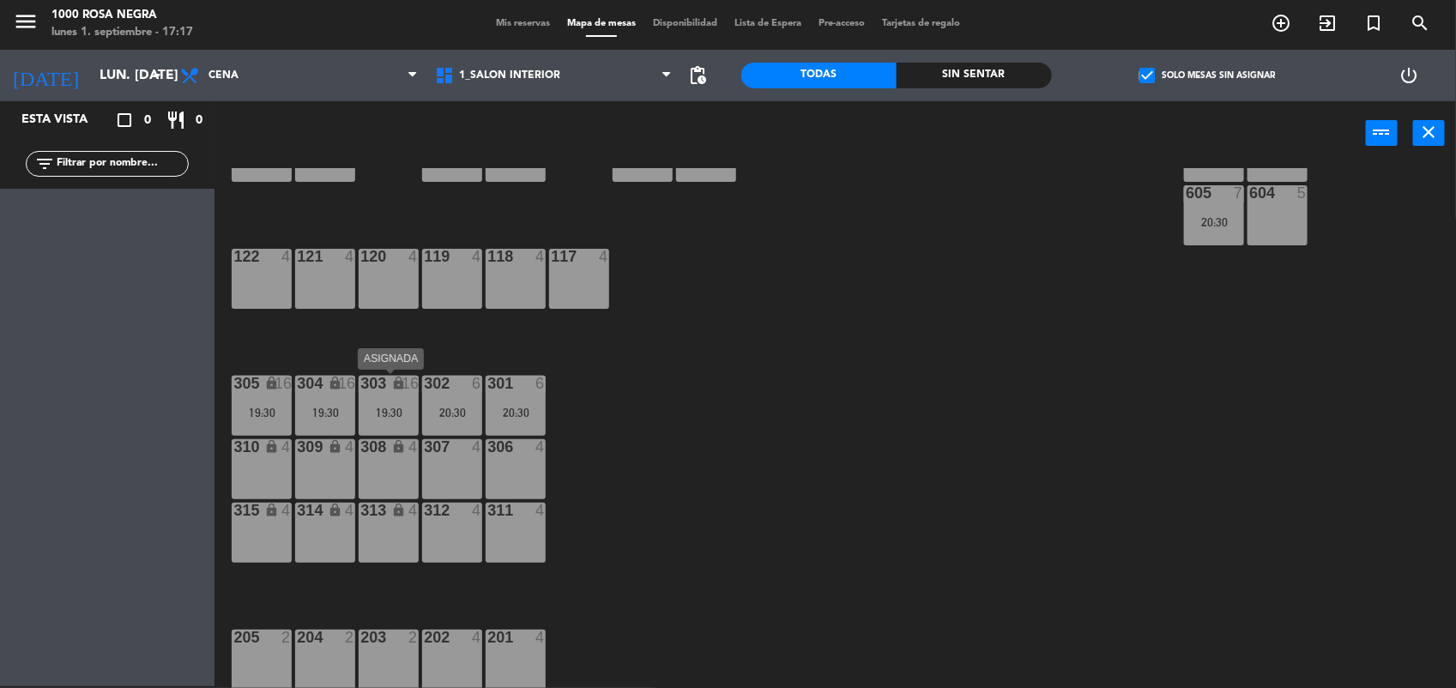
click at [379, 408] on div "19:30" at bounding box center [389, 413] width 60 height 12
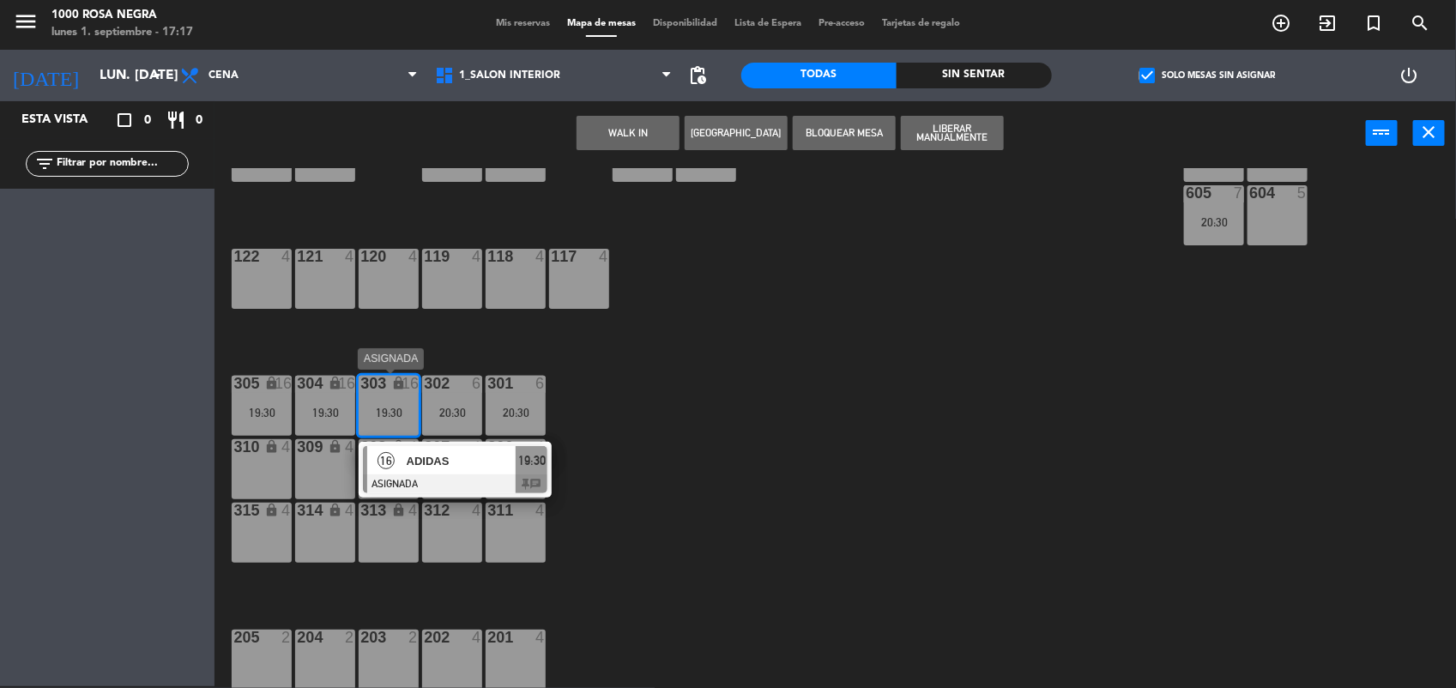
click at [487, 486] on div at bounding box center [455, 484] width 185 height 19
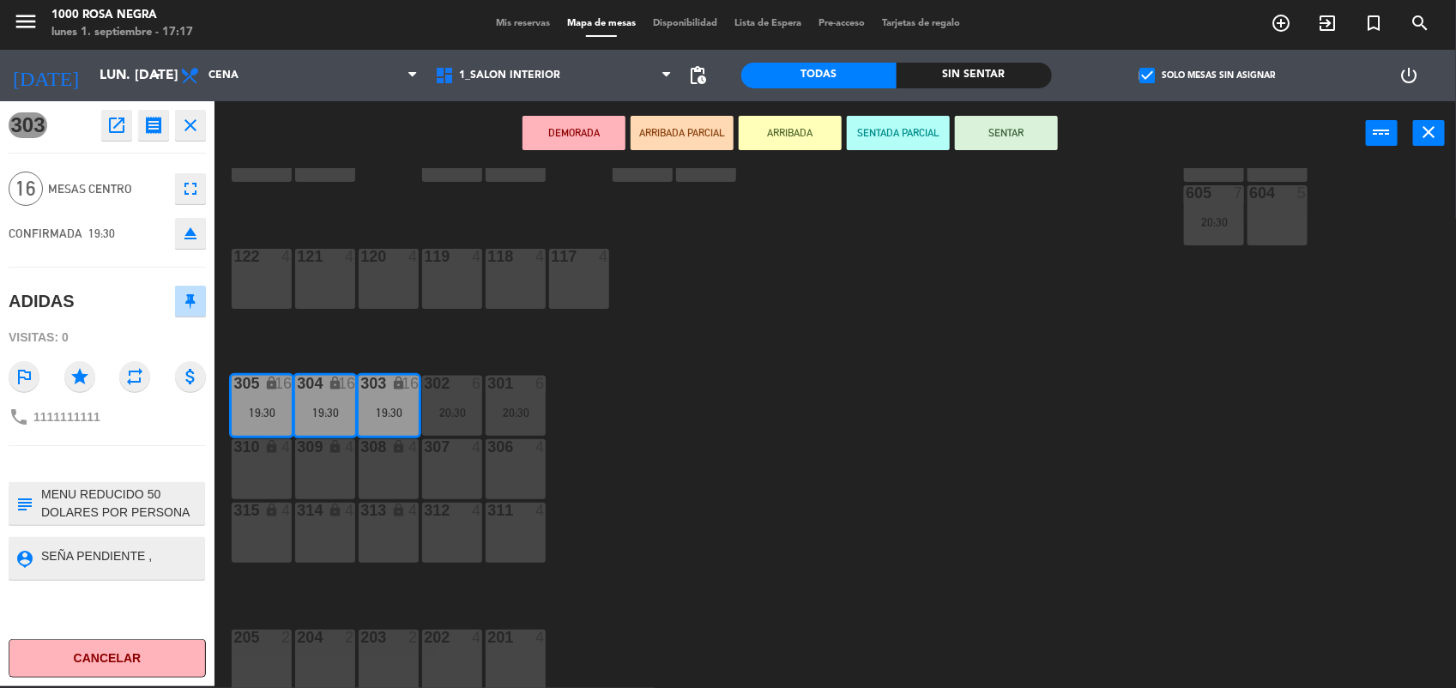
click at [910, 517] on div "116 4 115 4 114 4 113 4 112 4 111 4 110 lock 4 109 lock 6 108 4 107 4 106 4 105…" at bounding box center [842, 428] width 1227 height 521
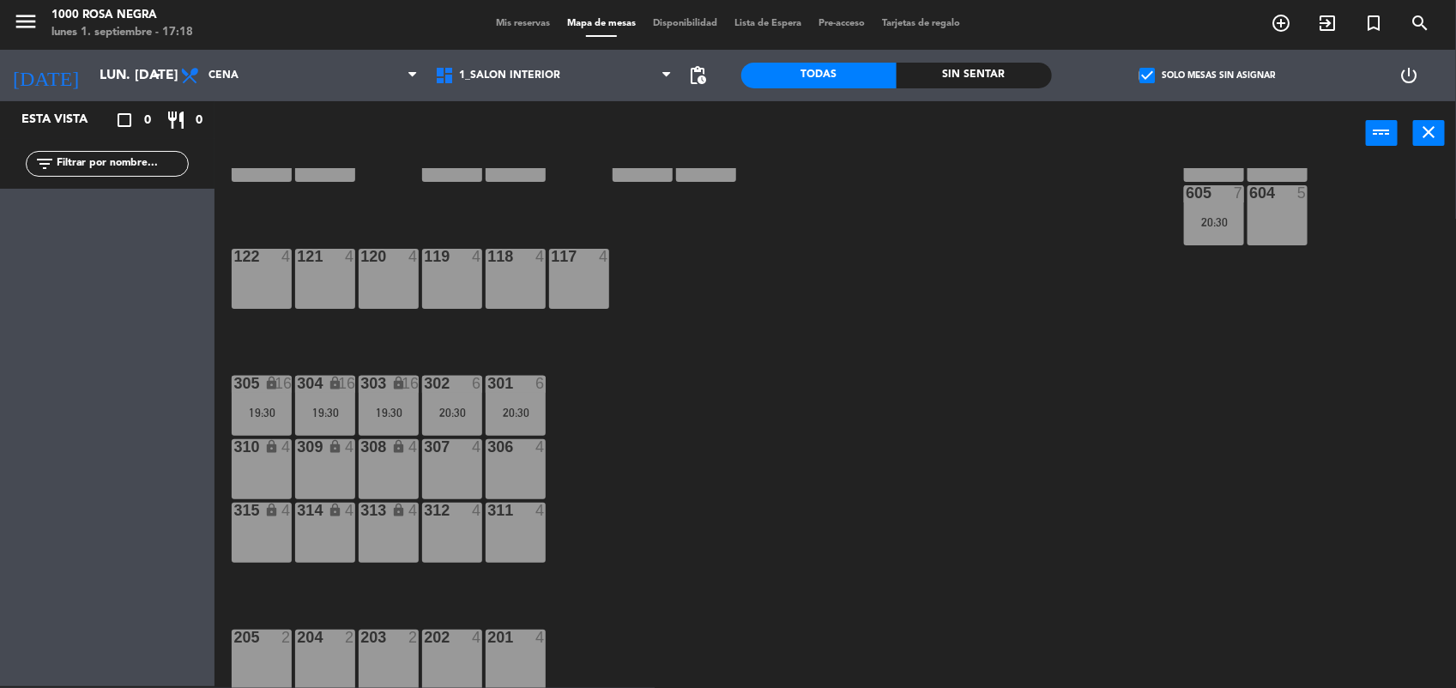
click at [1167, 71] on label "check_box Solo mesas sin asignar" at bounding box center [1208, 75] width 136 height 15
click at [1207, 76] on input "check_box Solo mesas sin asignar" at bounding box center [1207, 76] width 0 height 0
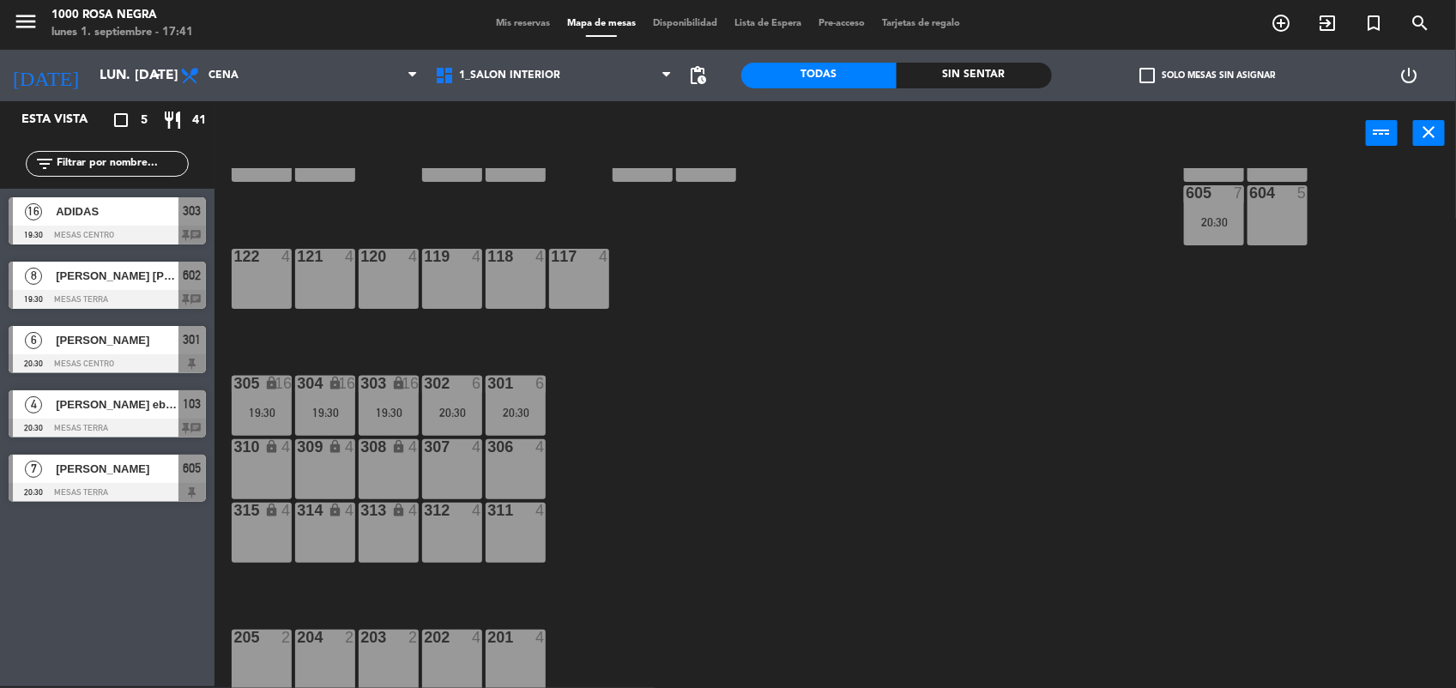
click at [511, 21] on span "Mis reservas" at bounding box center [522, 23] width 71 height 9
